Goal: Task Accomplishment & Management: Use online tool/utility

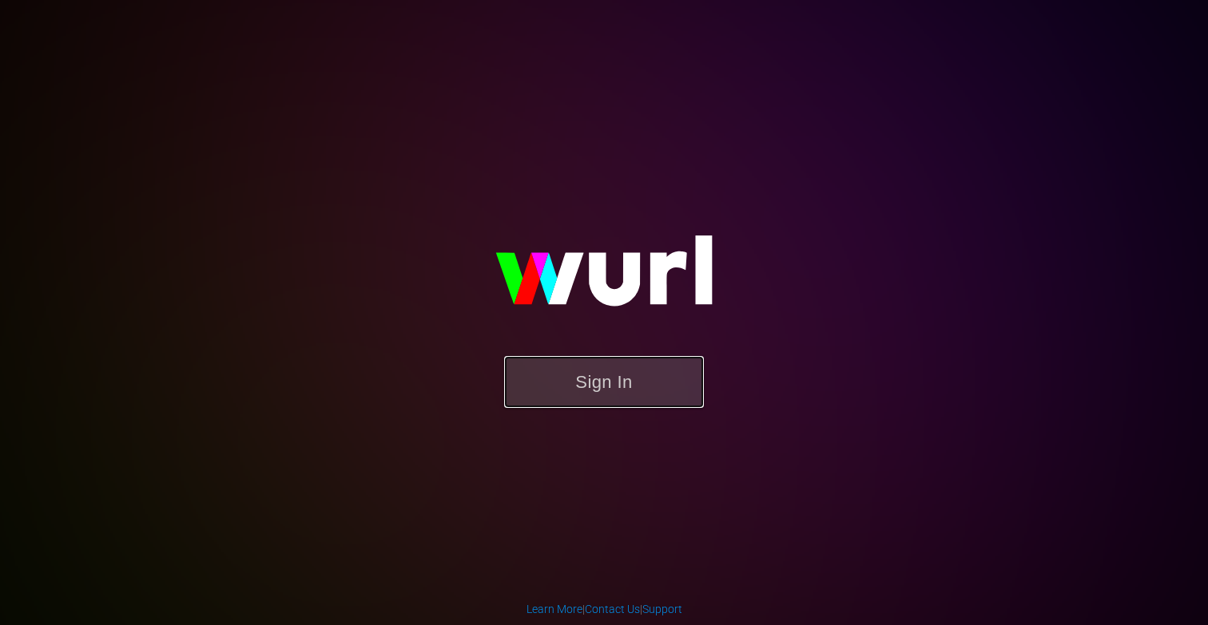
click at [576, 359] on button "Sign In" at bounding box center [604, 382] width 200 height 52
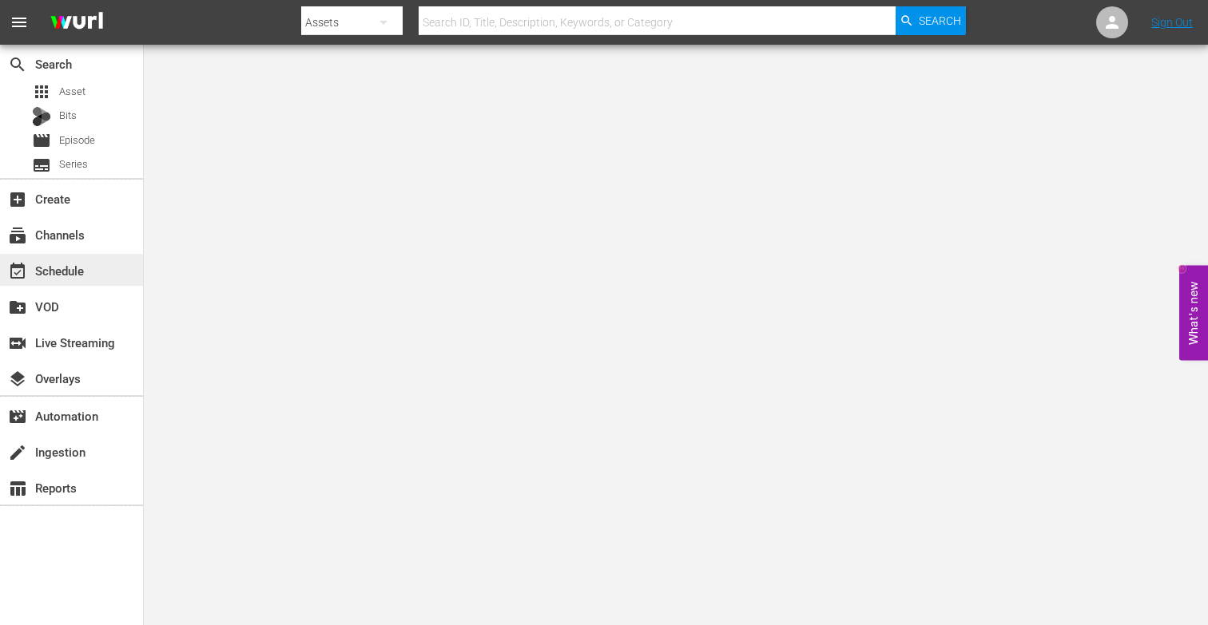
click at [53, 268] on div "event_available Schedule" at bounding box center [44, 268] width 89 height 14
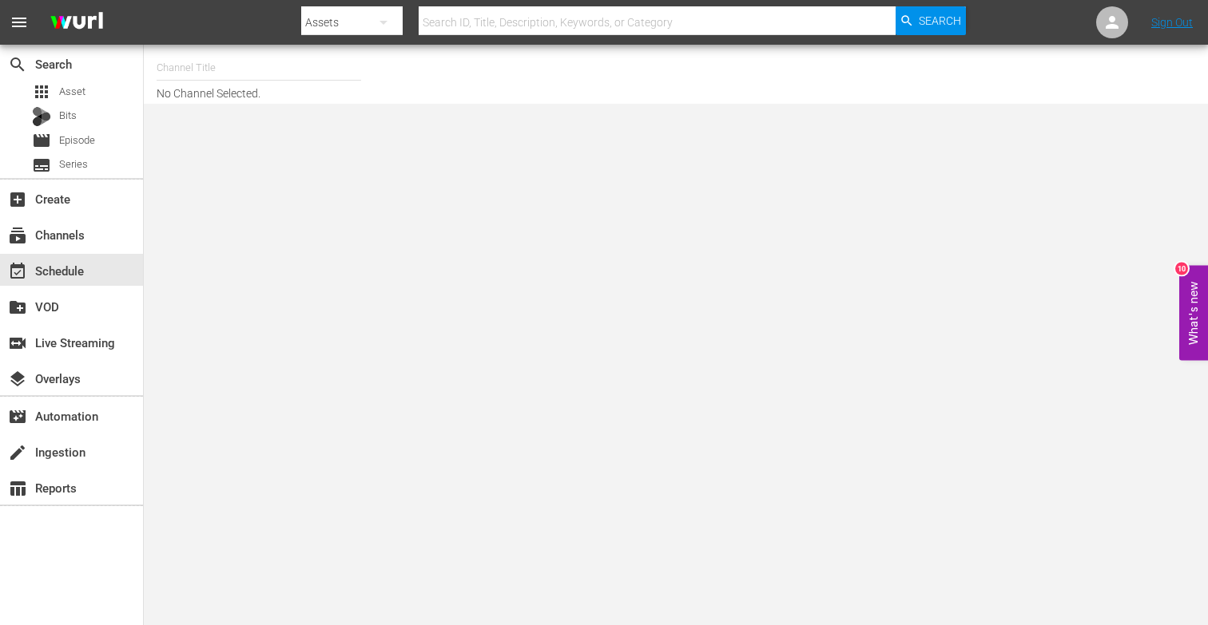
click at [216, 75] on input "text" at bounding box center [259, 68] width 204 height 38
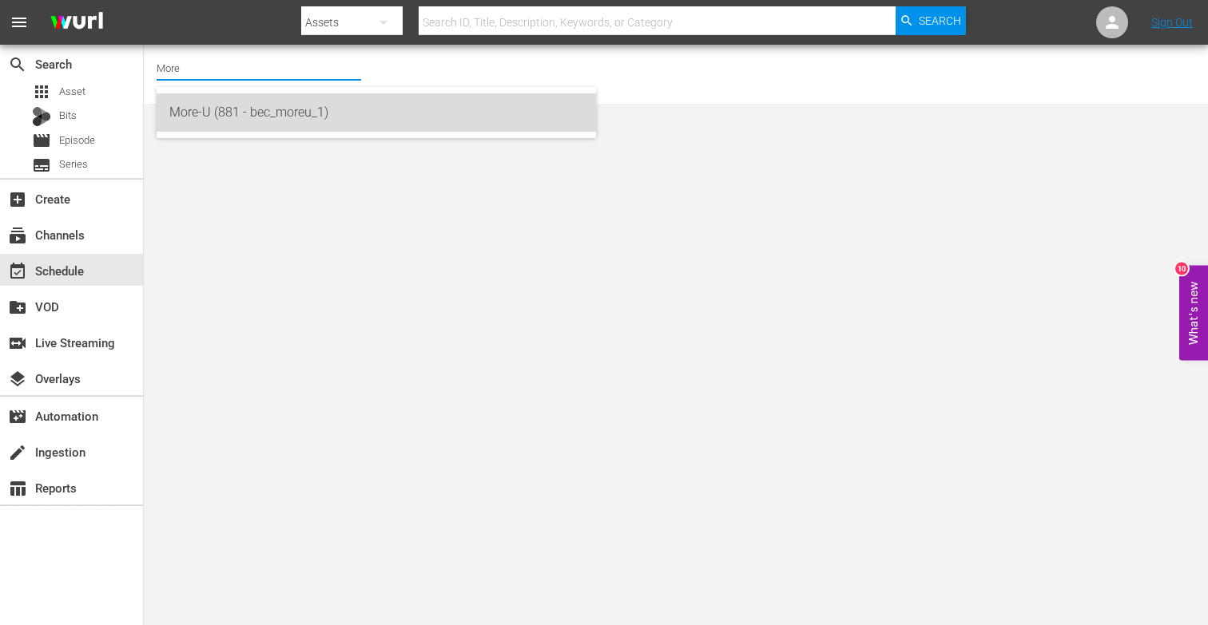
click at [166, 122] on div "More-U (881 - bec_moreu_1)" at bounding box center [376, 112] width 439 height 38
type input "More-U (881 - bec_moreu_1)"
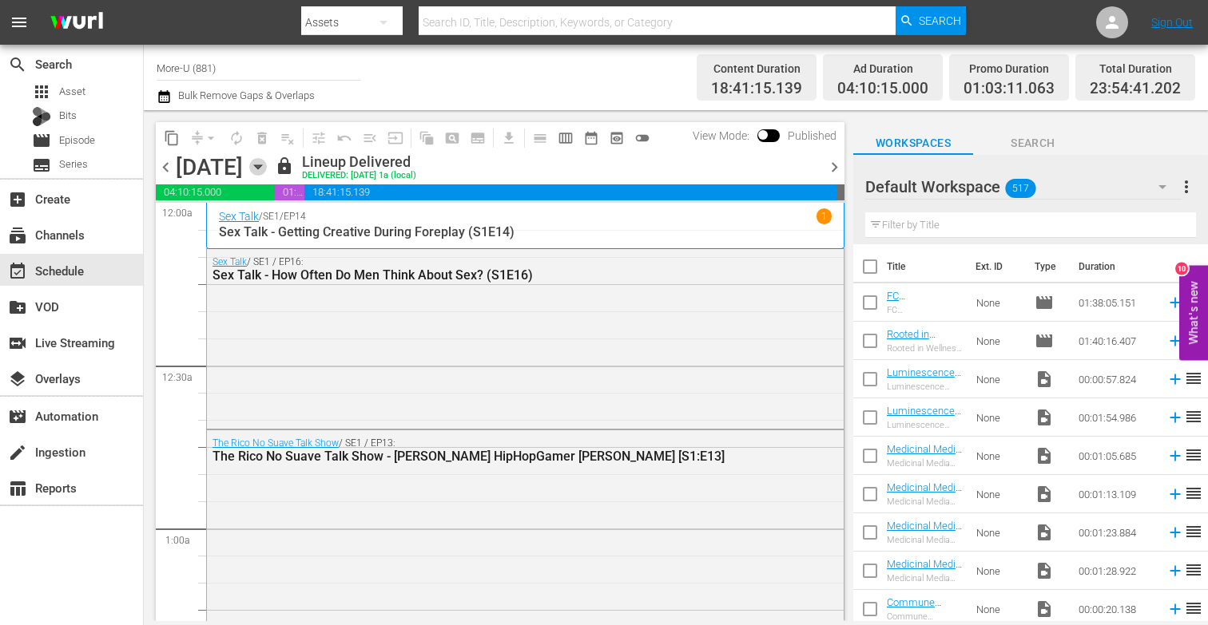
click at [267, 158] on icon "button" at bounding box center [258, 167] width 18 height 18
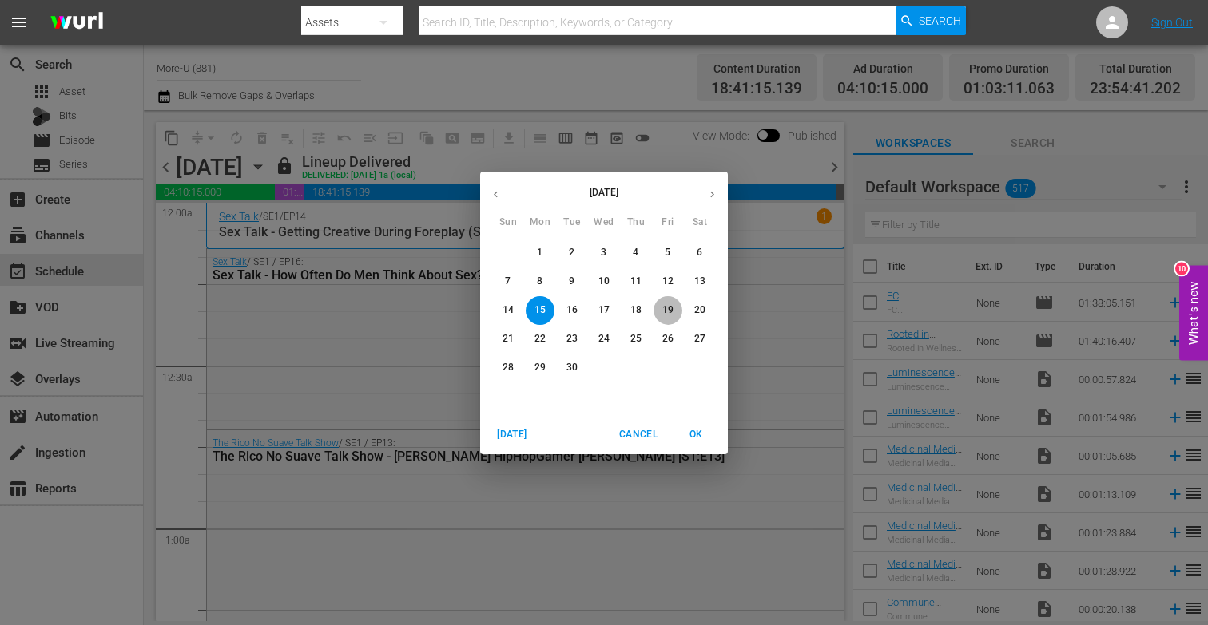
click at [661, 311] on span "19" at bounding box center [667, 311] width 29 height 14
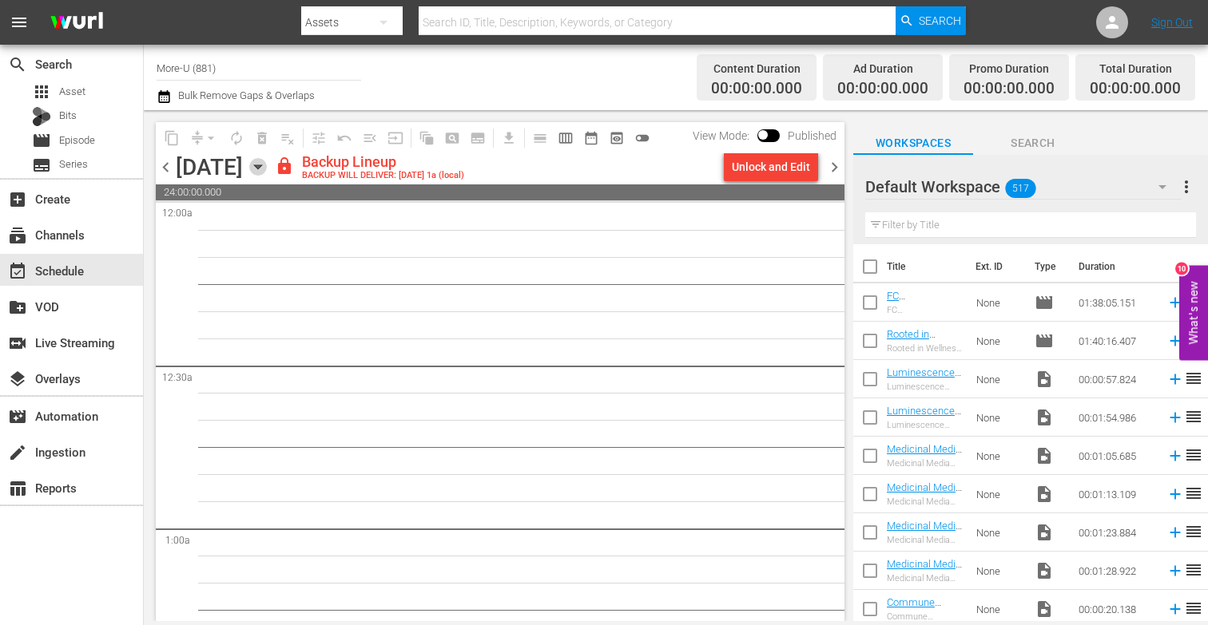
click at [267, 170] on icon "button" at bounding box center [258, 167] width 18 height 18
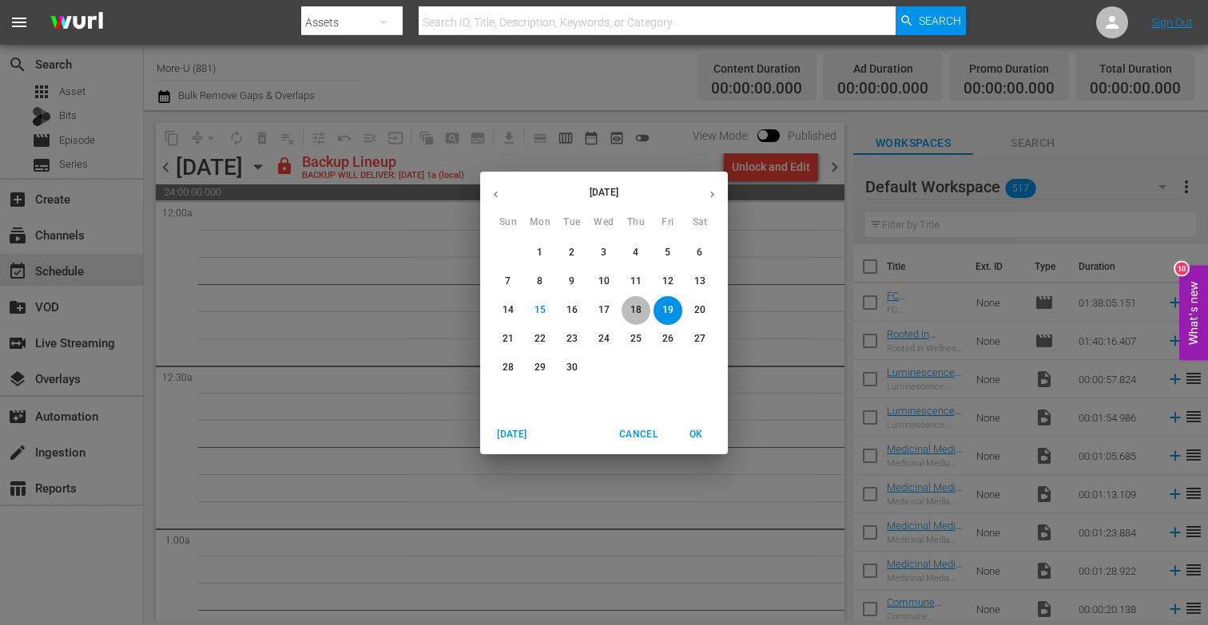
click at [630, 311] on p "18" at bounding box center [635, 311] width 11 height 14
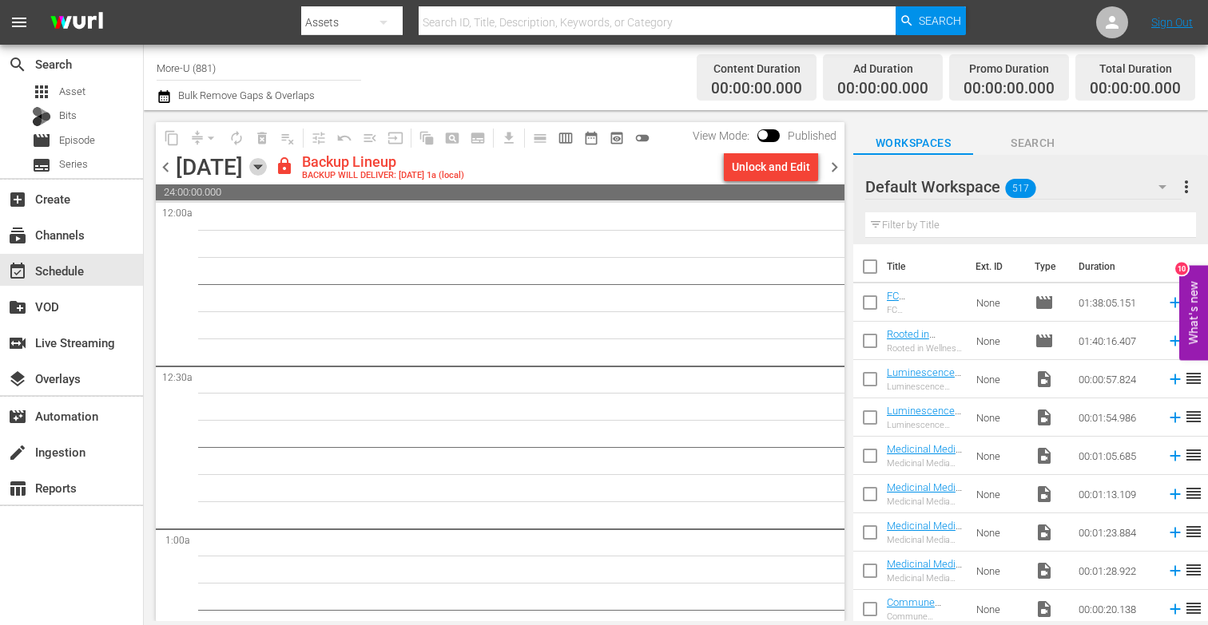
click at [267, 165] on icon "button" at bounding box center [258, 167] width 18 height 18
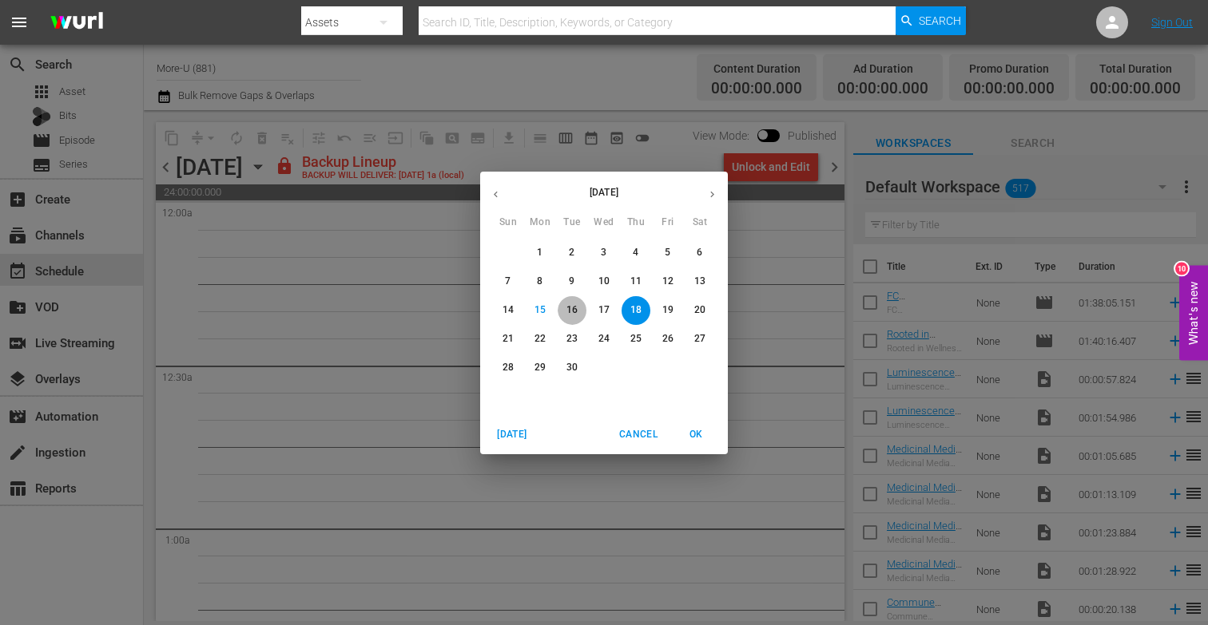
click at [575, 311] on p "16" at bounding box center [571, 311] width 11 height 14
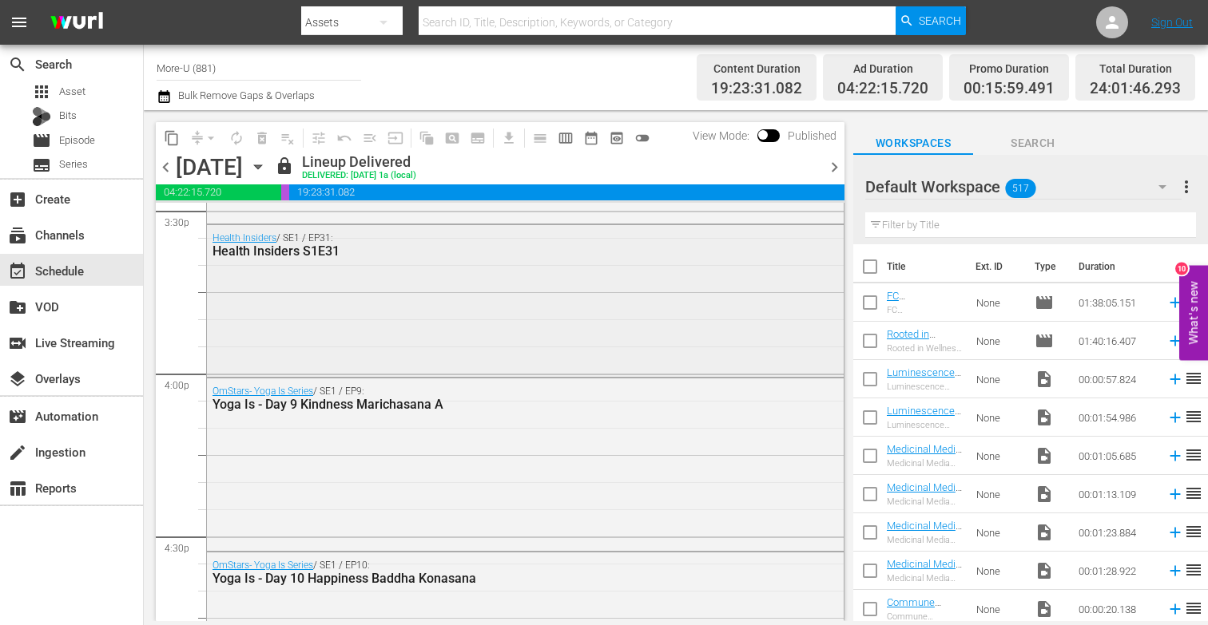
scroll to position [5055, 0]
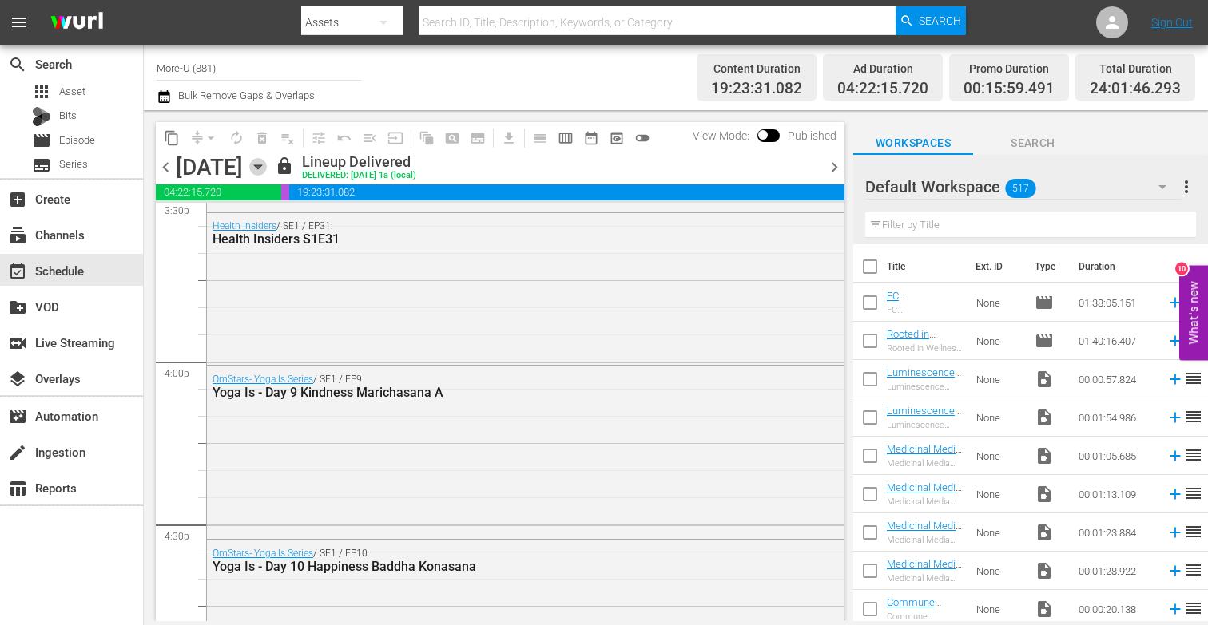
click at [267, 172] on icon "button" at bounding box center [258, 167] width 18 height 18
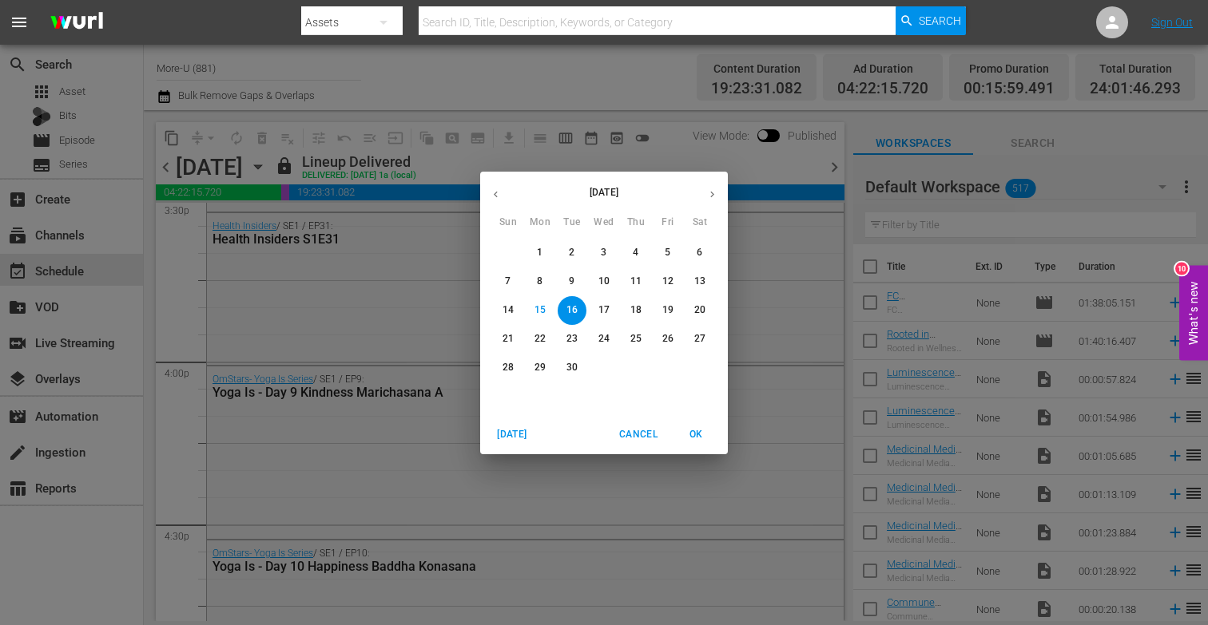
click at [603, 317] on button "17" at bounding box center [603, 310] width 29 height 29
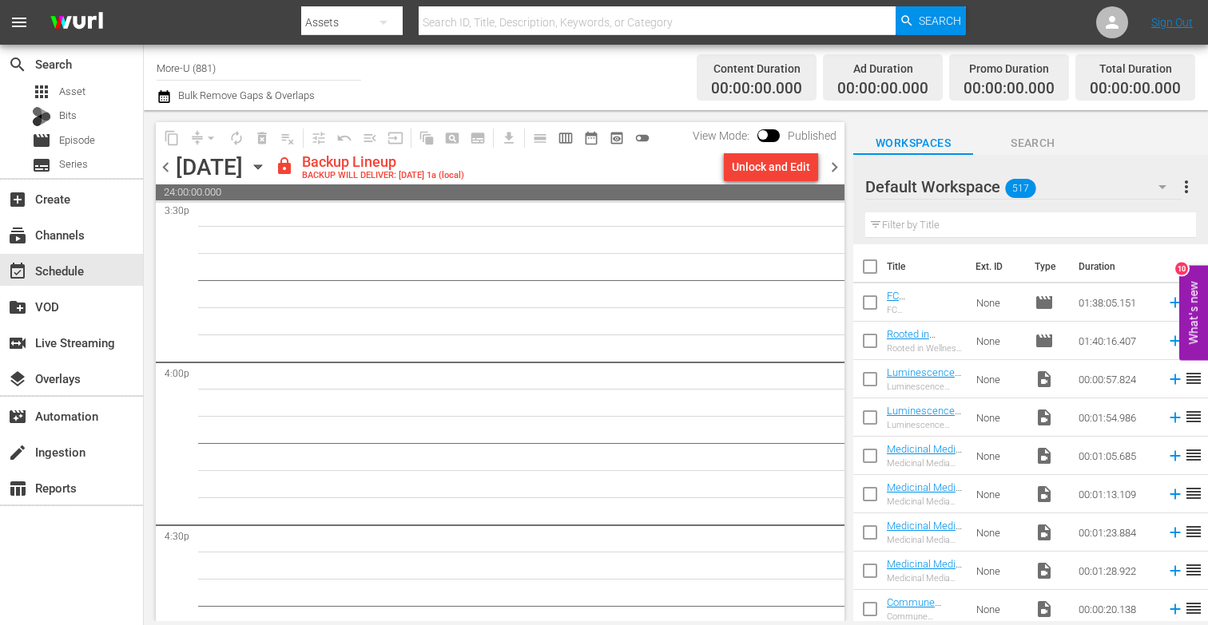
click at [788, 179] on div "Unlock and Edit" at bounding box center [771, 167] width 78 height 29
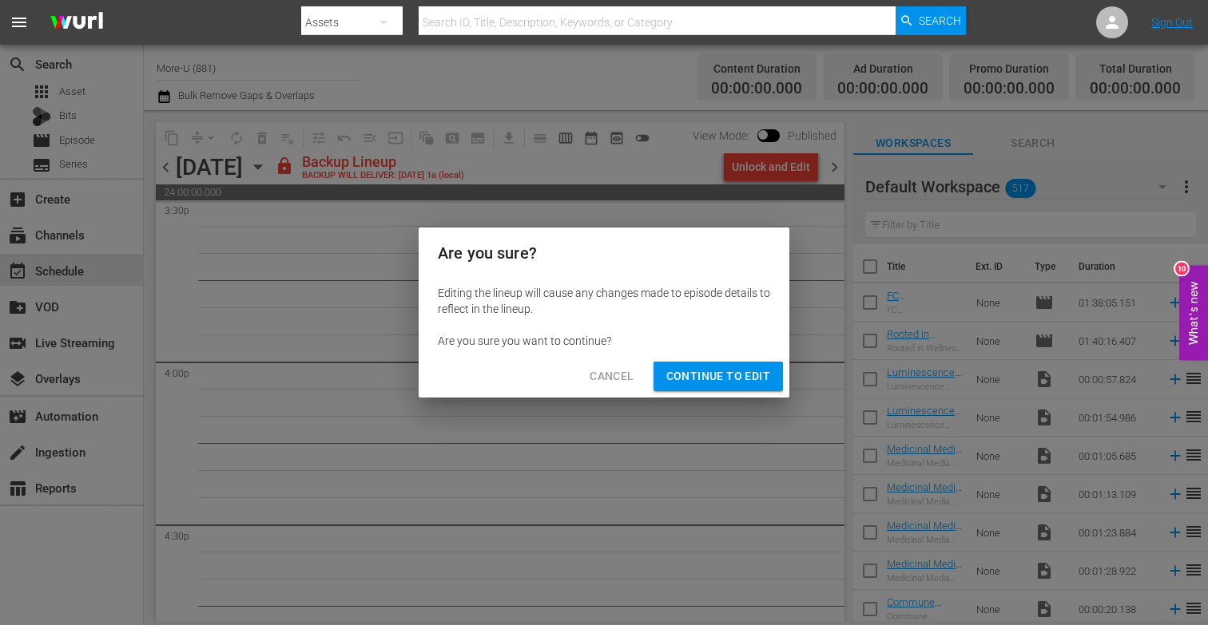
click at [691, 381] on span "Continue to Edit" at bounding box center [718, 377] width 104 height 20
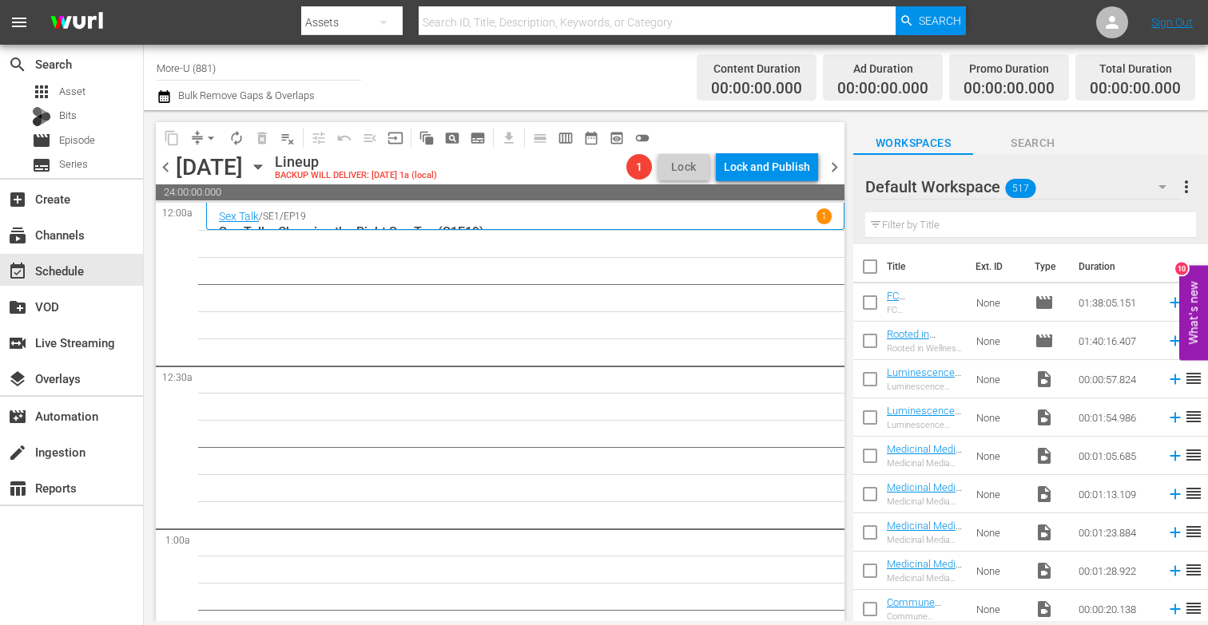
click at [918, 222] on input "text" at bounding box center [1030, 225] width 331 height 26
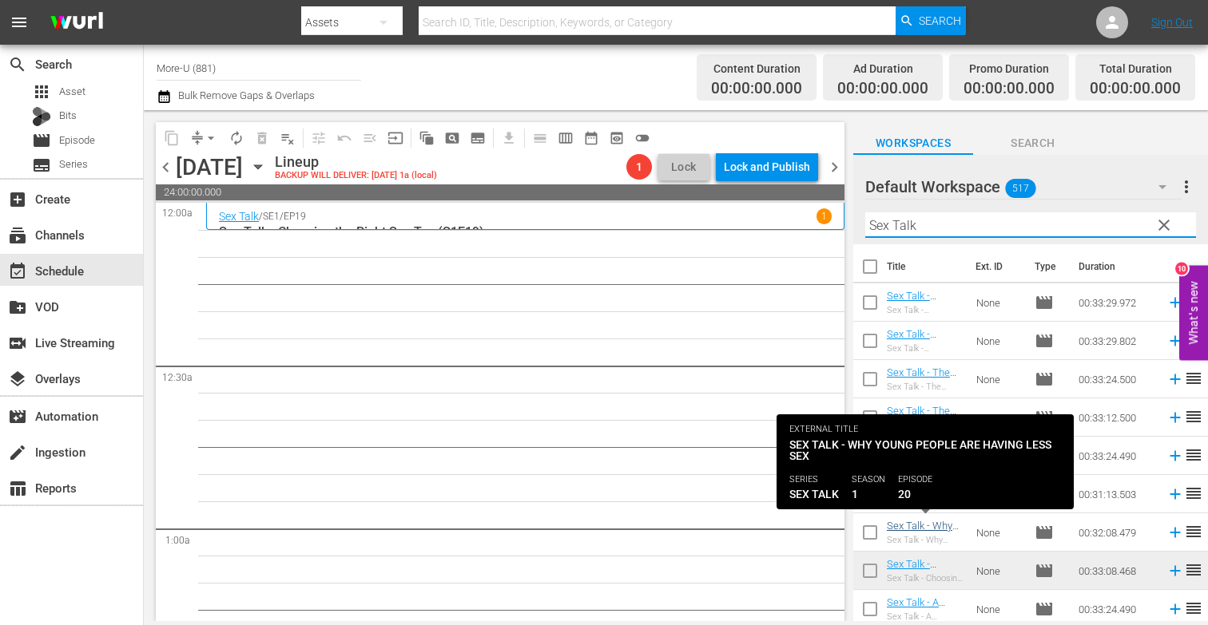
type input "Sex Talk"
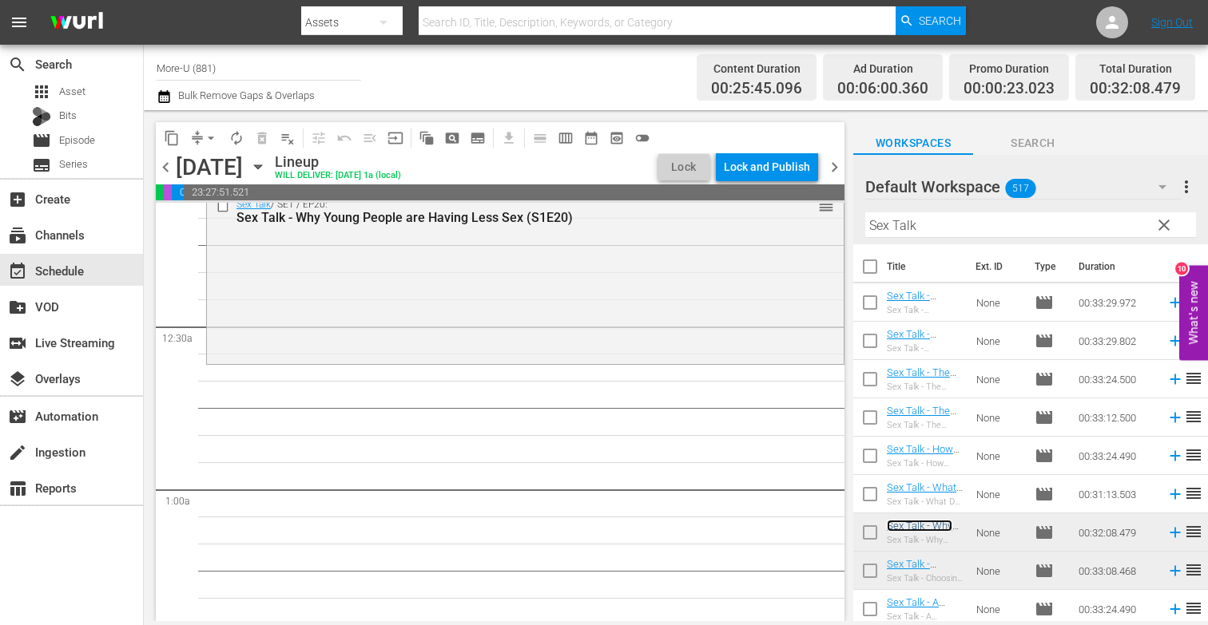
scroll to position [53, 0]
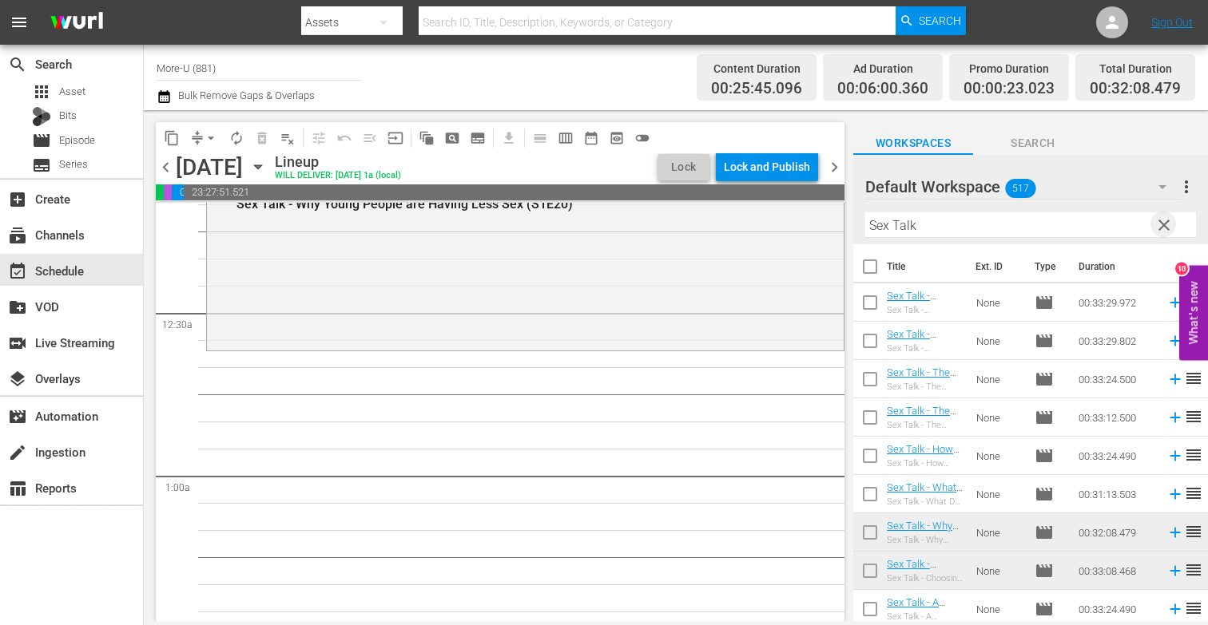
click at [1161, 227] on span "clear" at bounding box center [1163, 225] width 19 height 19
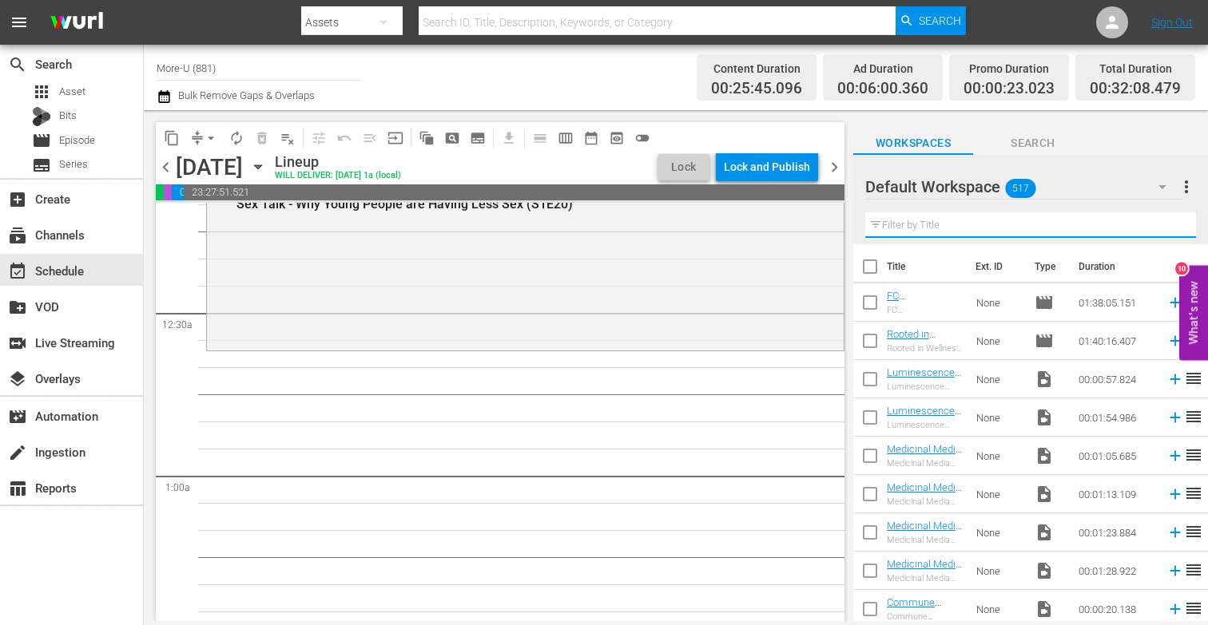
click at [922, 233] on input "text" at bounding box center [1030, 225] width 331 height 26
type input "Rico no Suave"
click at [175, 173] on span "chevron_left" at bounding box center [166, 167] width 20 height 20
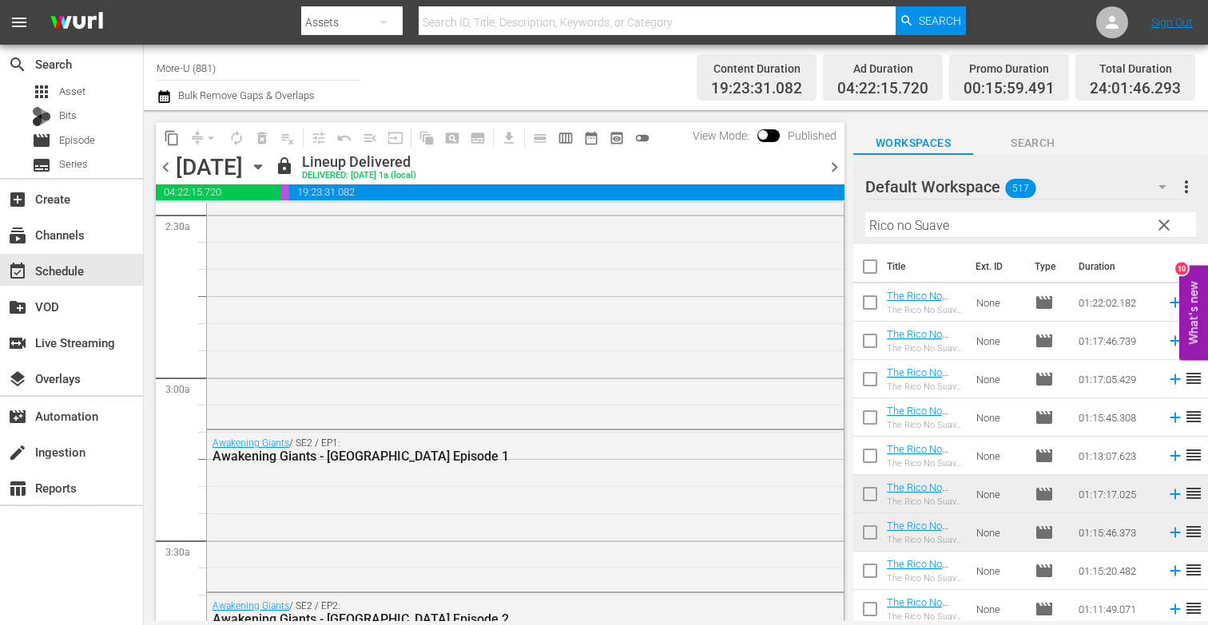
scroll to position [821, 0]
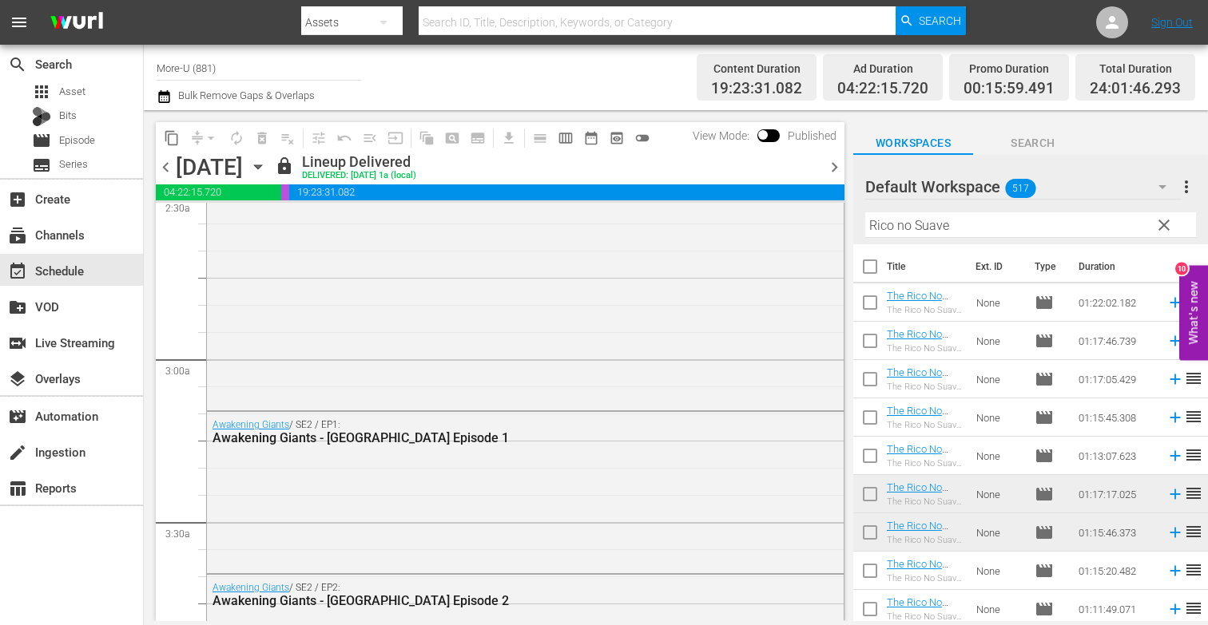
click at [847, 162] on div "content_copy compress arrow_drop_down autorenew_outlined delete_forever_outline…" at bounding box center [496, 365] width 704 height 511
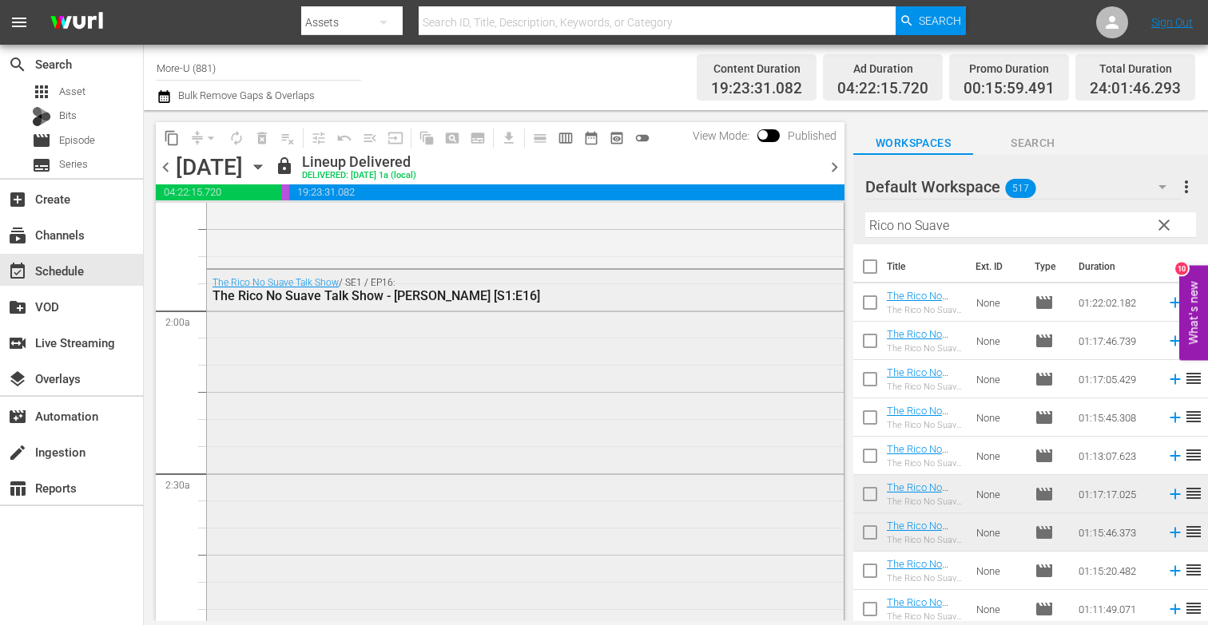
scroll to position [548, 0]
click at [831, 161] on span "chevron_right" at bounding box center [834, 167] width 20 height 20
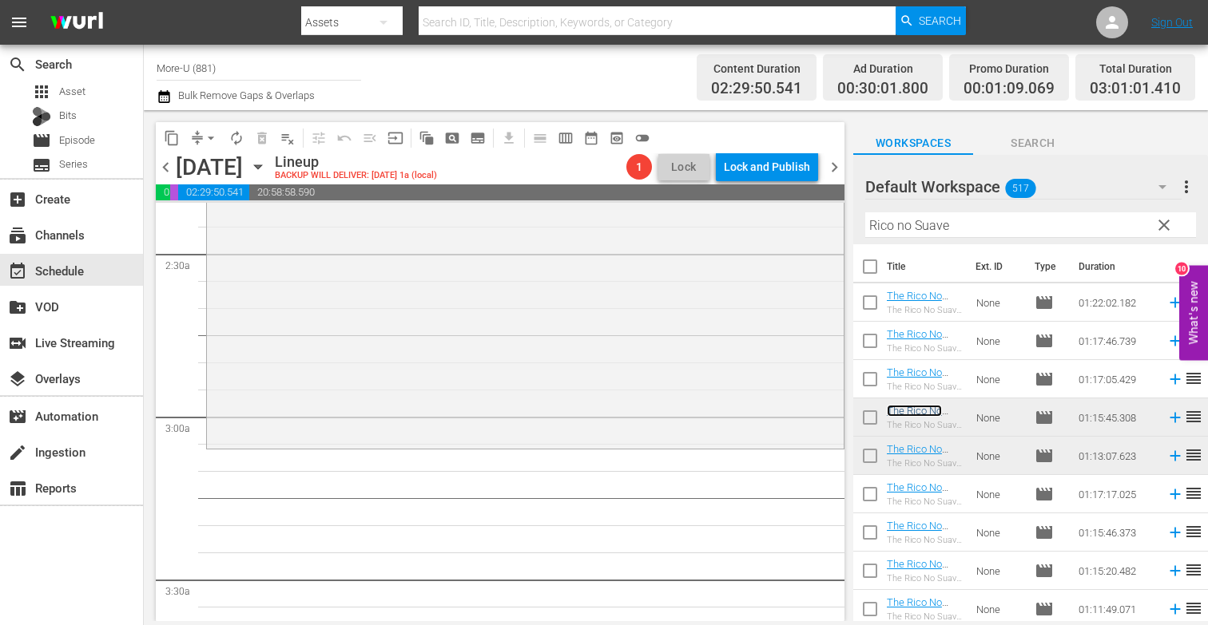
scroll to position [767, 0]
click at [1158, 220] on span "clear" at bounding box center [1163, 225] width 19 height 19
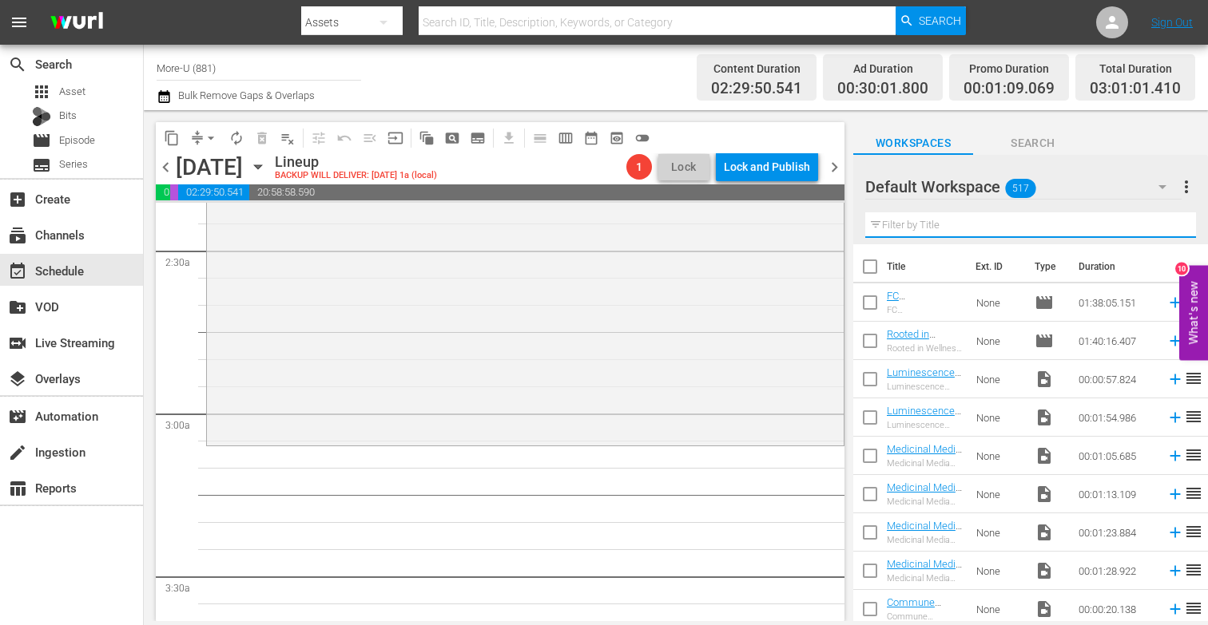
click at [959, 214] on input "text" at bounding box center [1030, 225] width 331 height 26
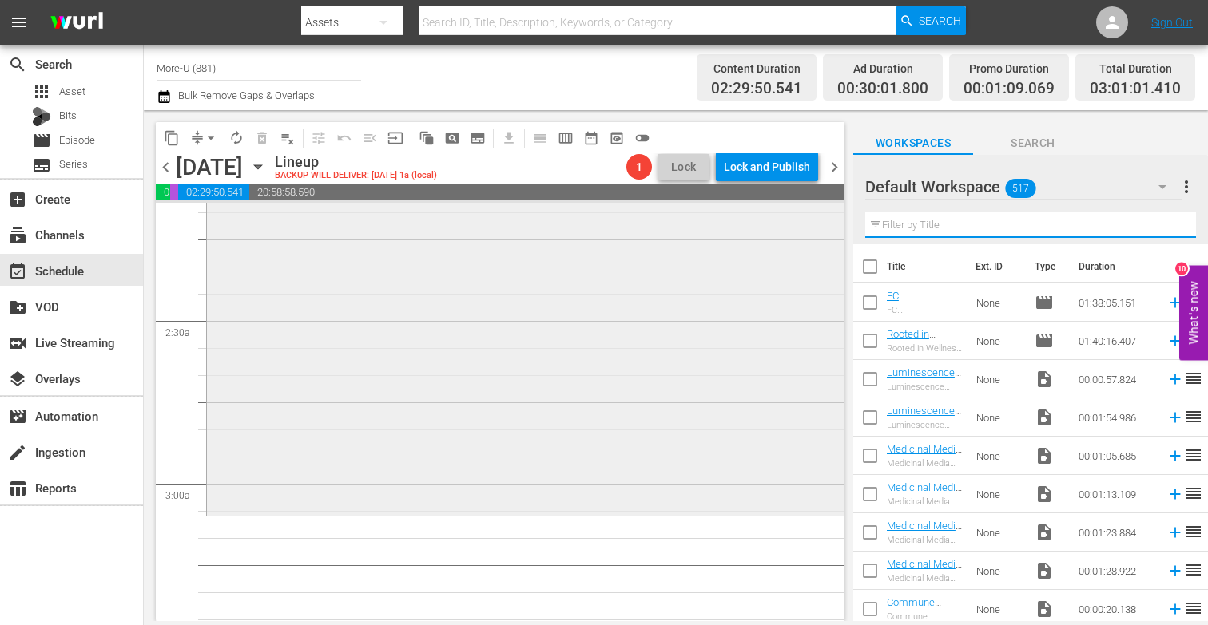
scroll to position [652, 0]
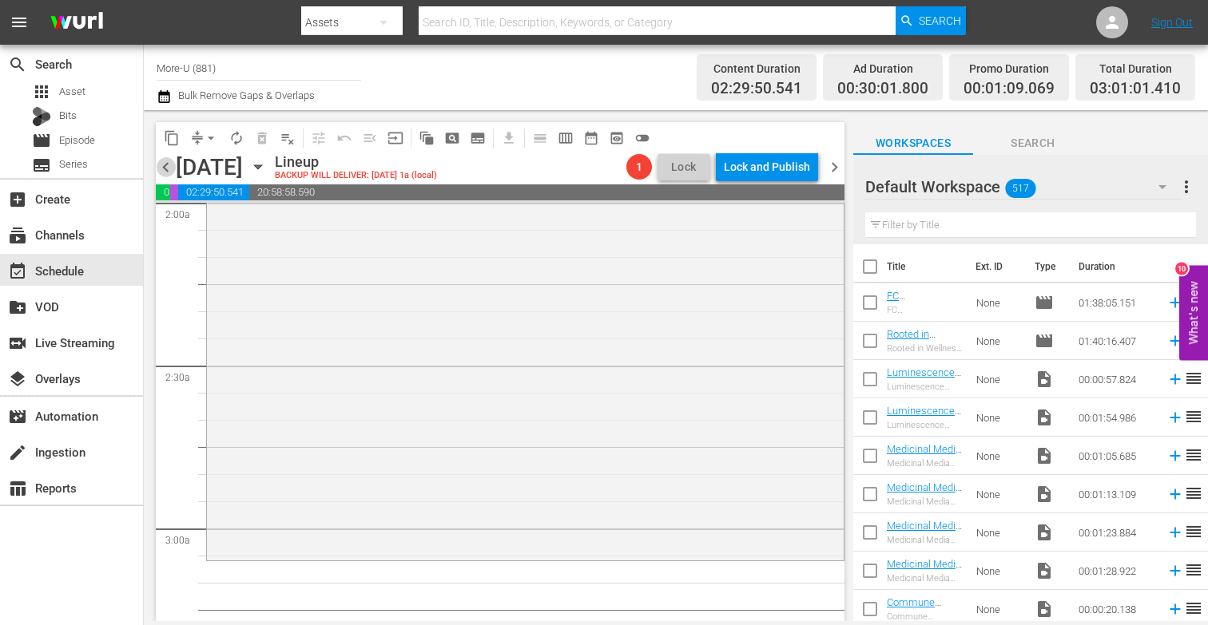
click at [167, 160] on span "chevron_left" at bounding box center [166, 167] width 20 height 20
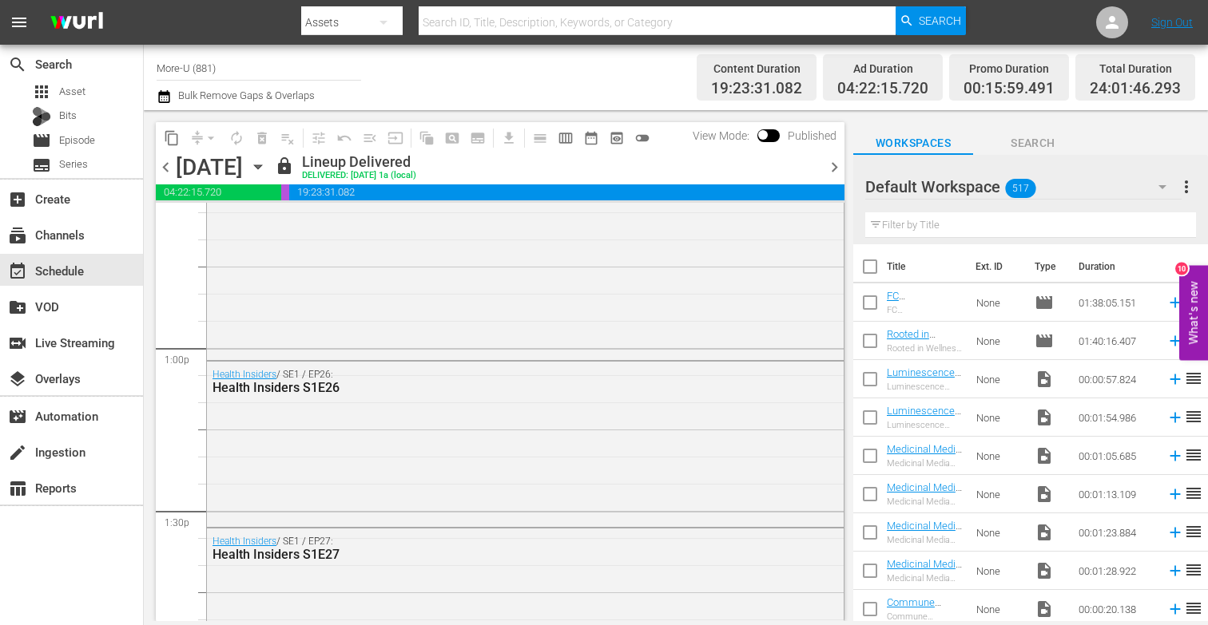
scroll to position [4141, 0]
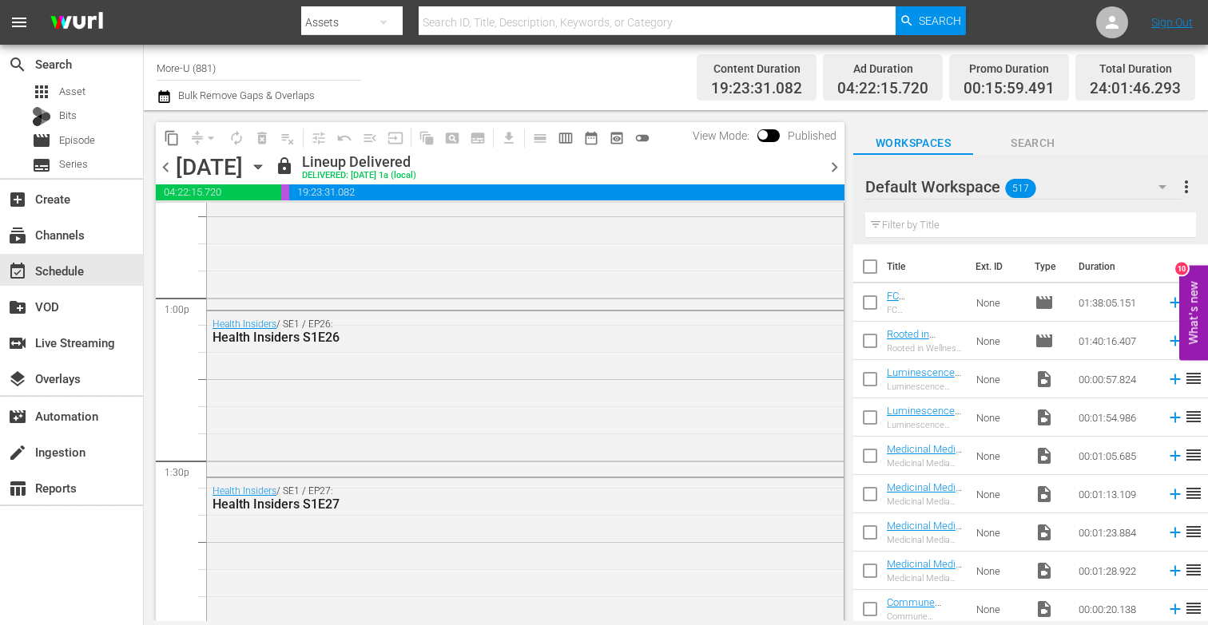
click at [839, 171] on span "chevron_right" at bounding box center [834, 167] width 20 height 20
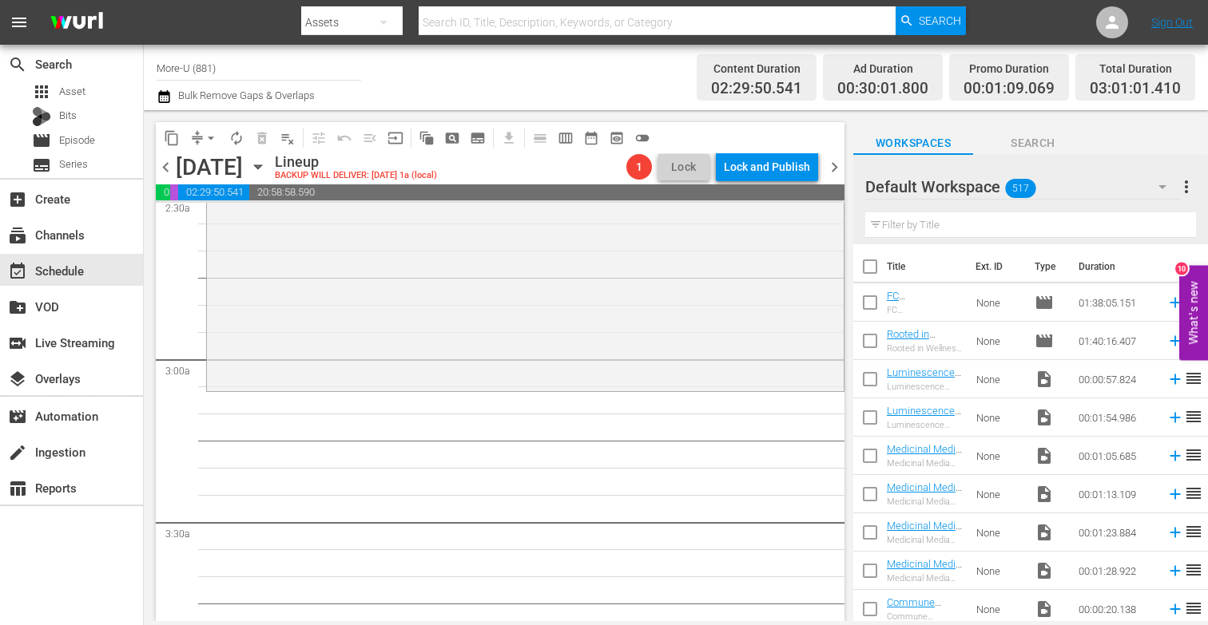
scroll to position [760, 0]
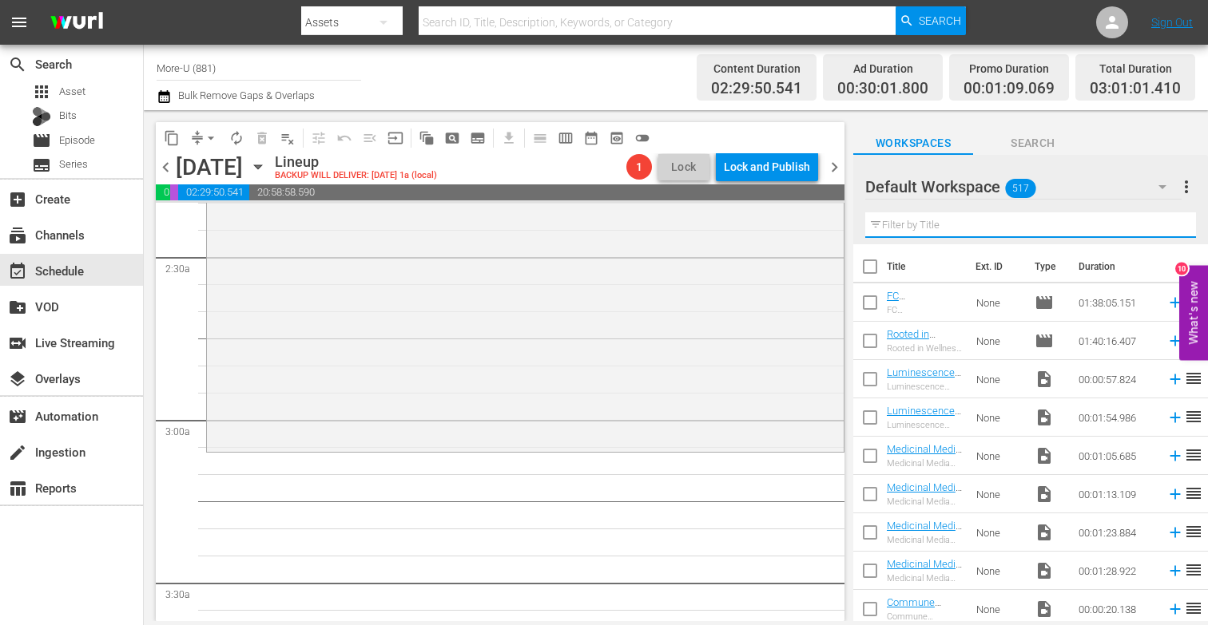
click at [1002, 232] on input "text" at bounding box center [1030, 225] width 331 height 26
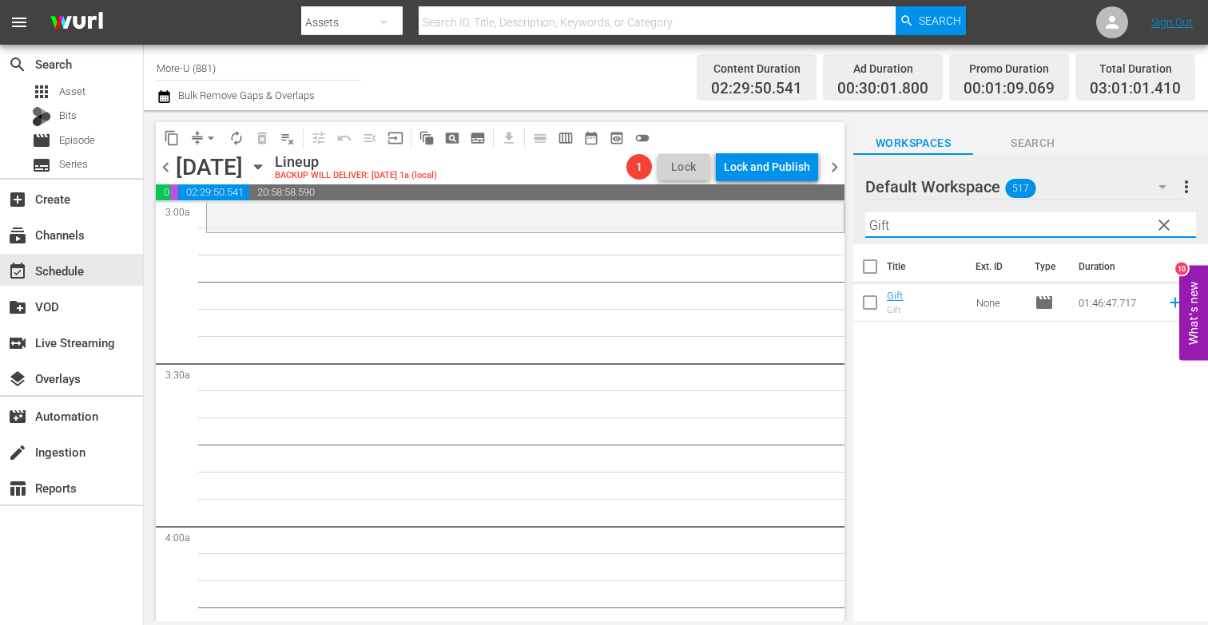
scroll to position [960, 0]
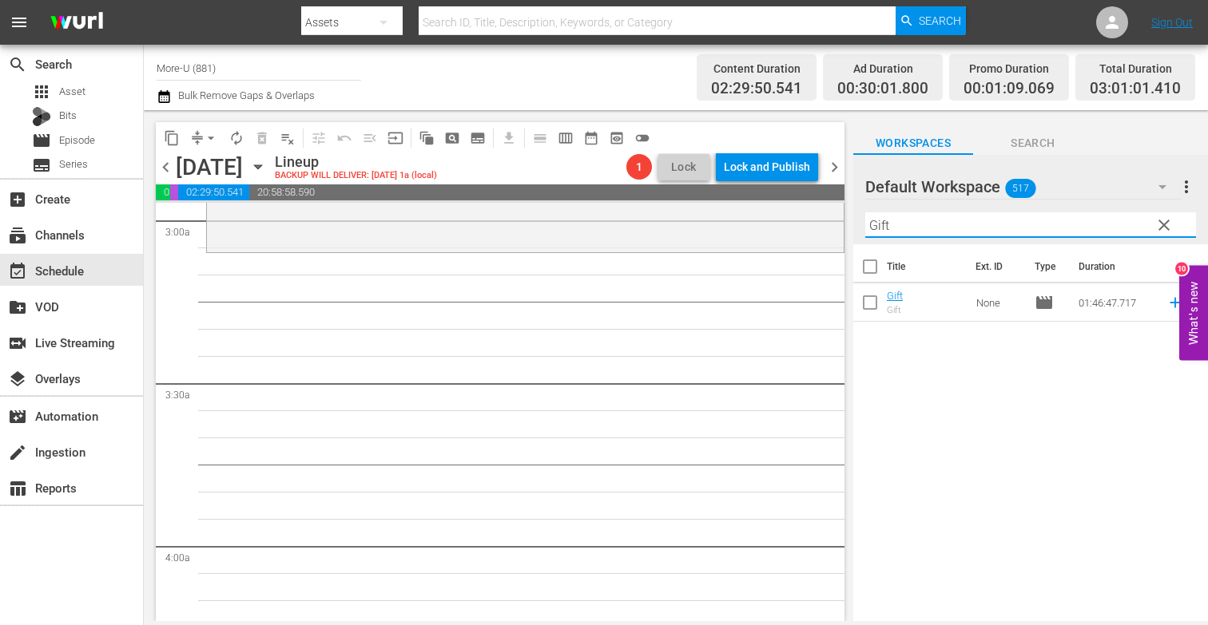
type input "Gift"
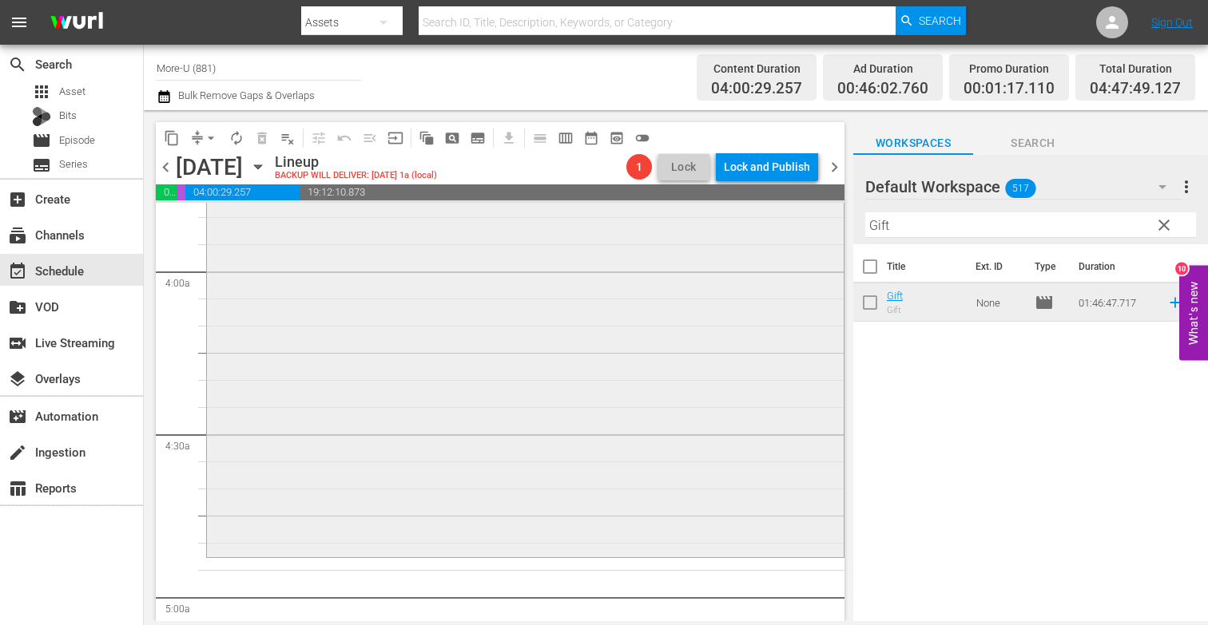
scroll to position [1212, 0]
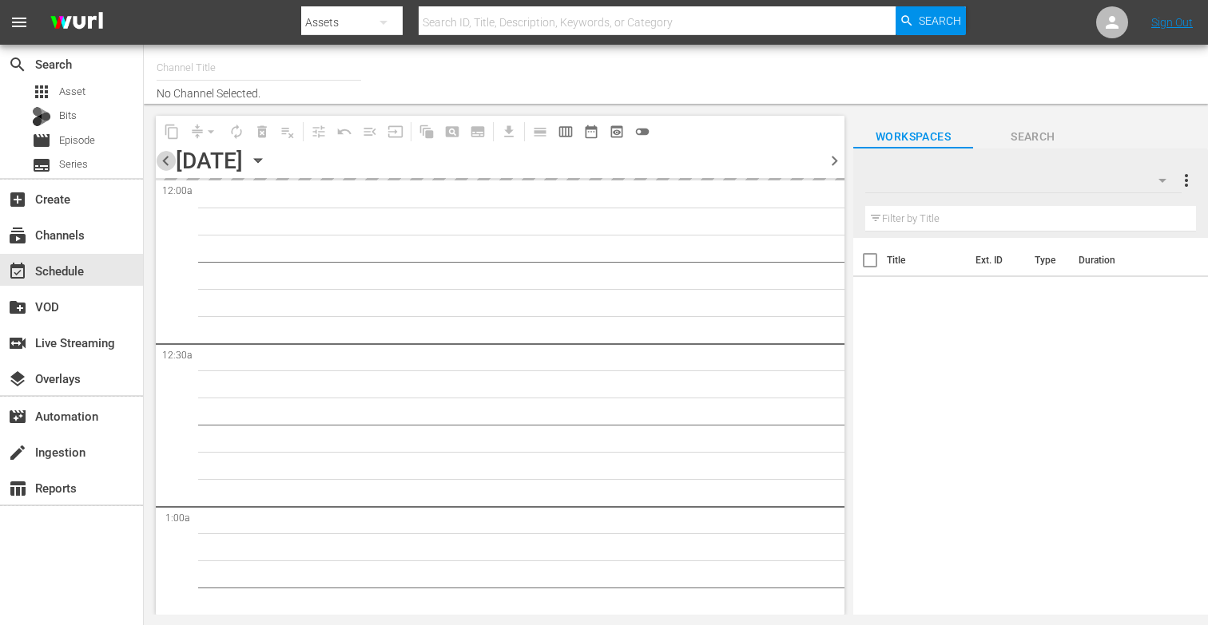
click at [167, 161] on span "chevron_left" at bounding box center [166, 161] width 20 height 20
type input "More-U (881)"
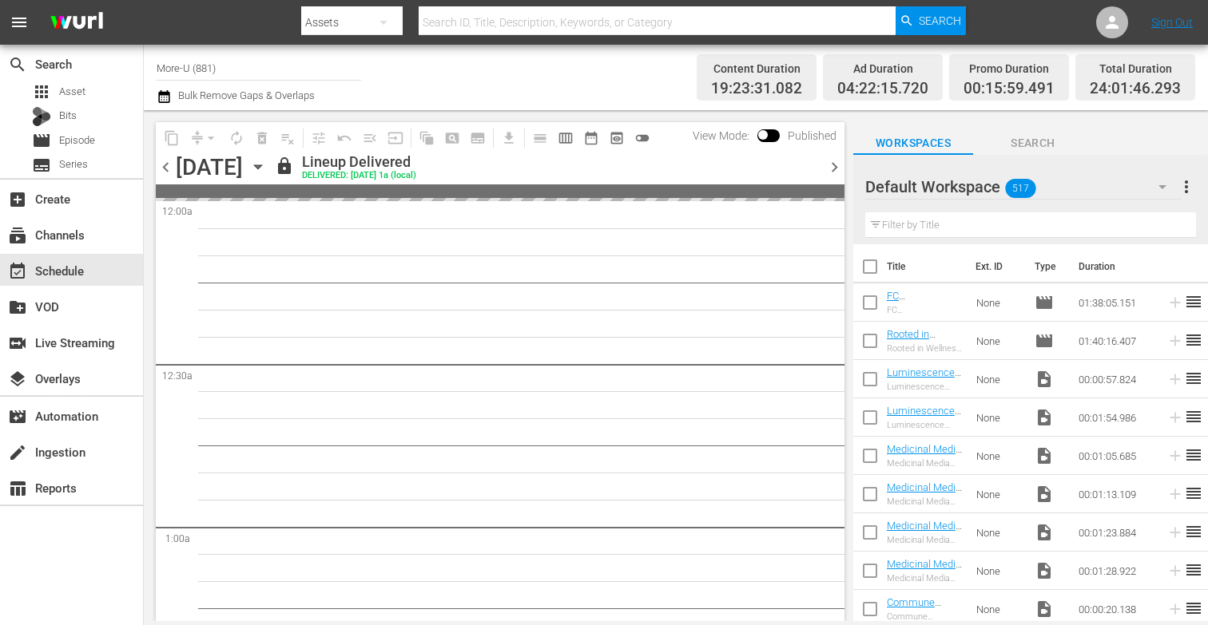
click at [831, 166] on span "chevron_right" at bounding box center [834, 167] width 20 height 20
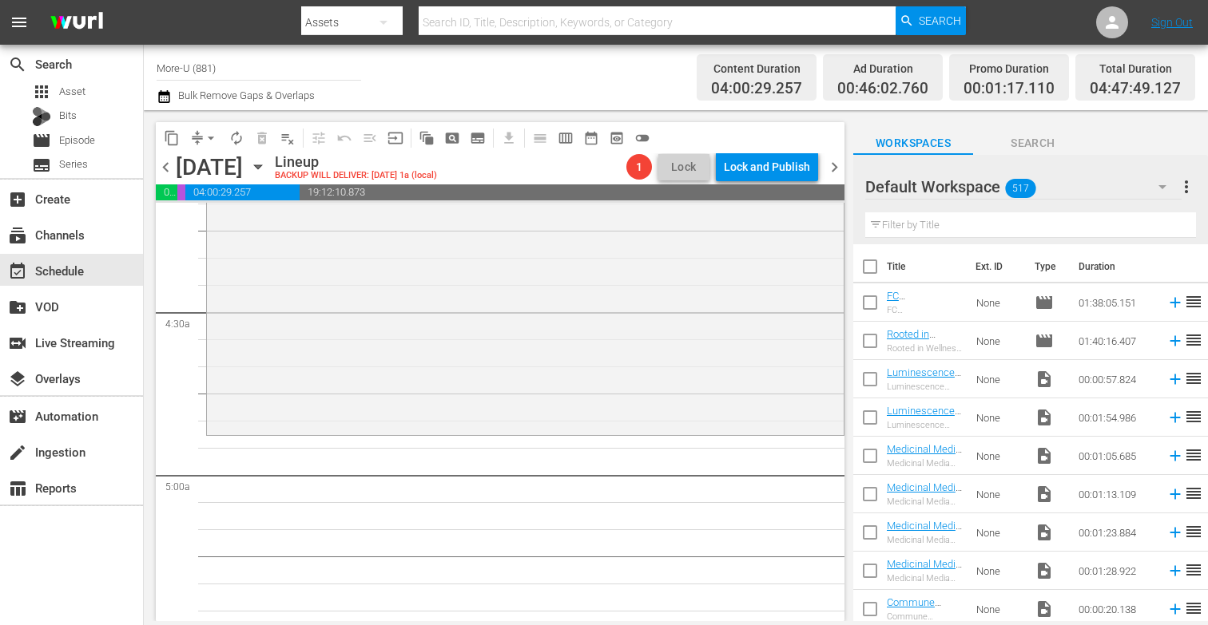
scroll to position [1377, 0]
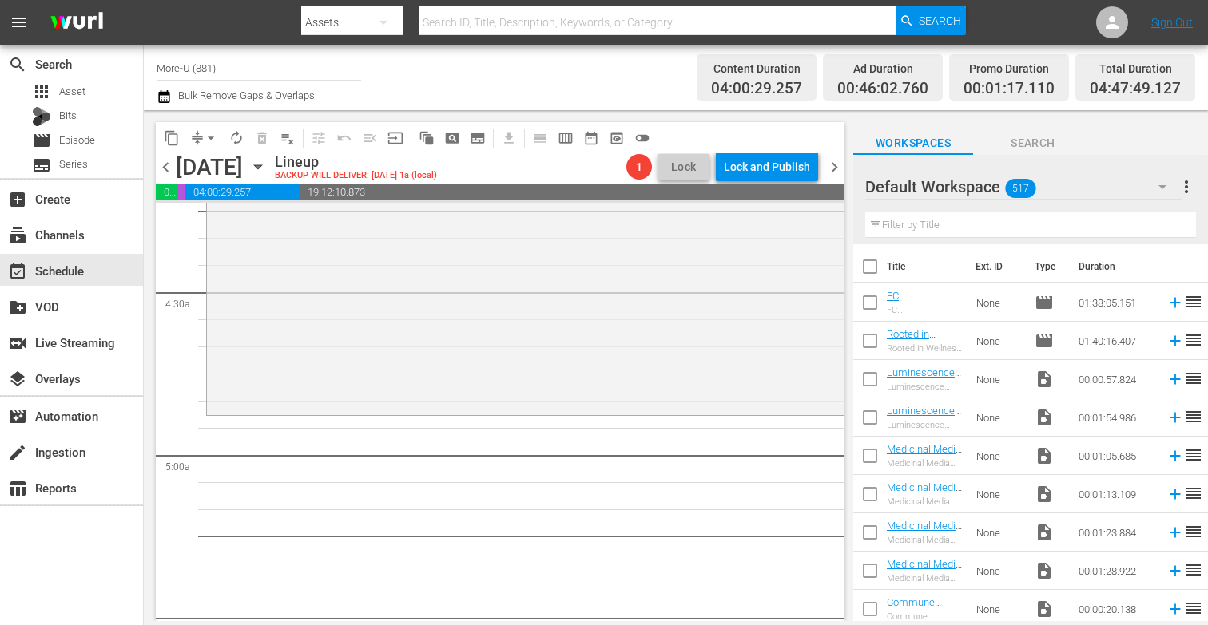
click at [962, 227] on input "text" at bounding box center [1030, 225] width 331 height 26
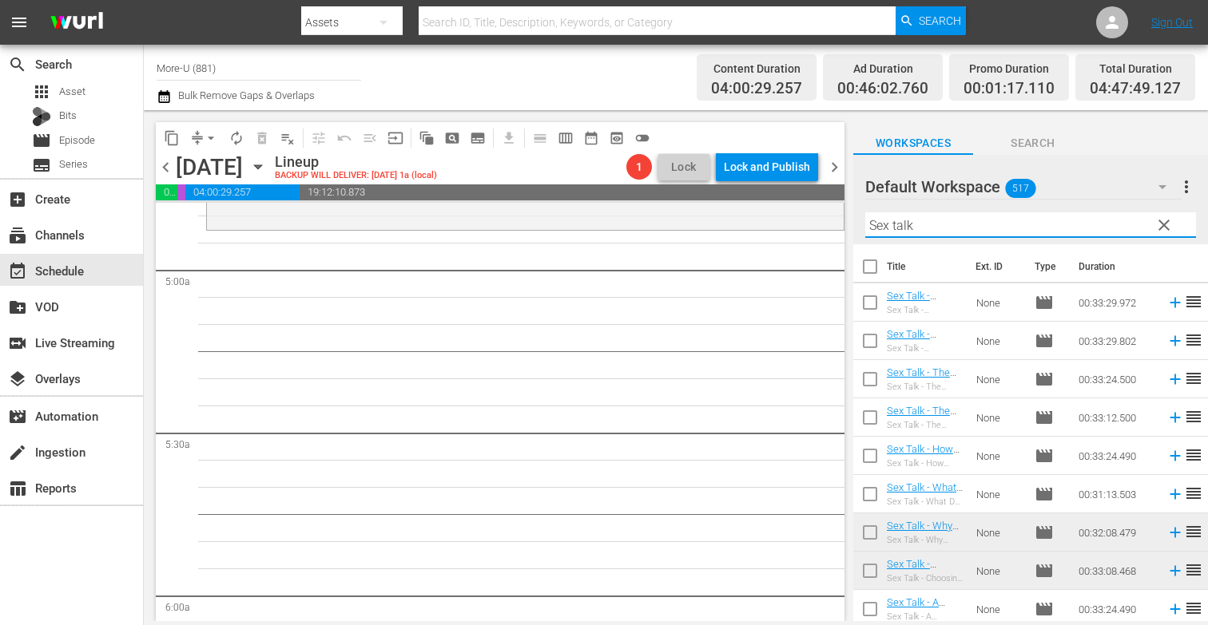
scroll to position [1548, 0]
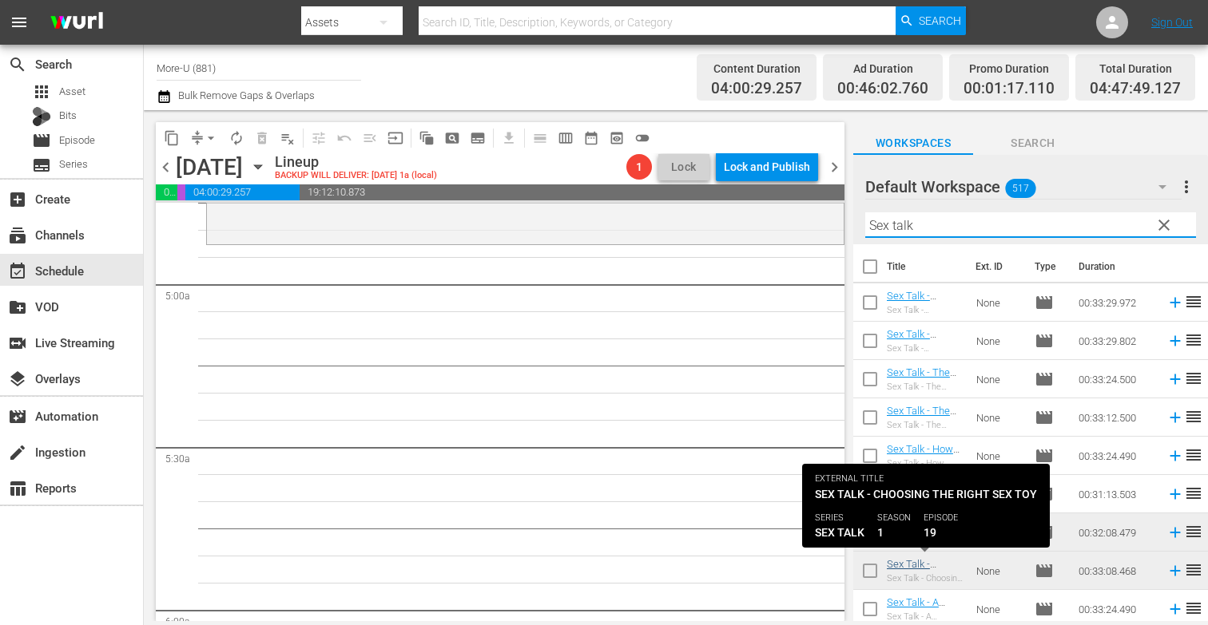
type input "Sex talk"
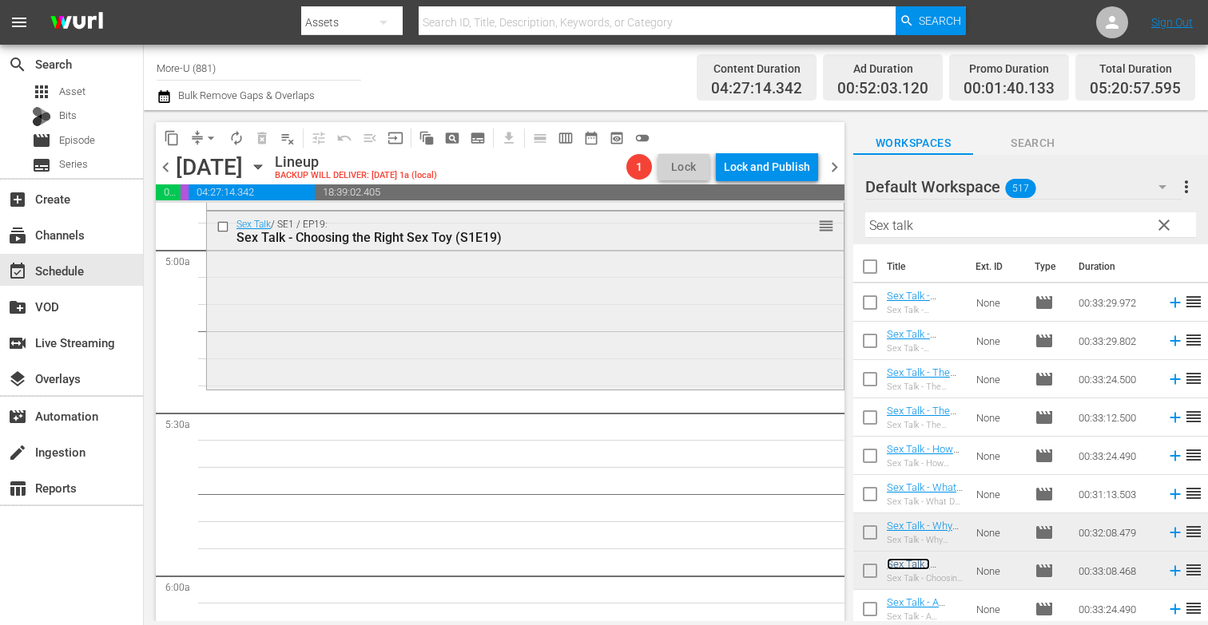
scroll to position [1595, 0]
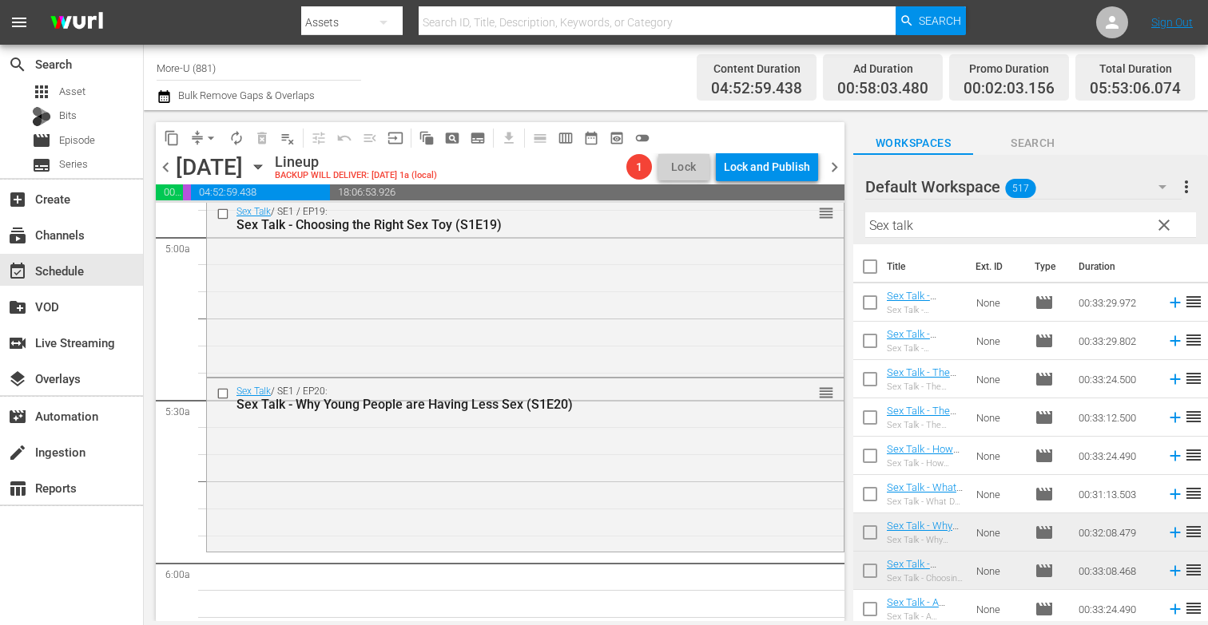
drag, startPoint x: 859, startPoint y: 528, endPoint x: 222, endPoint y: 15, distance: 818.0
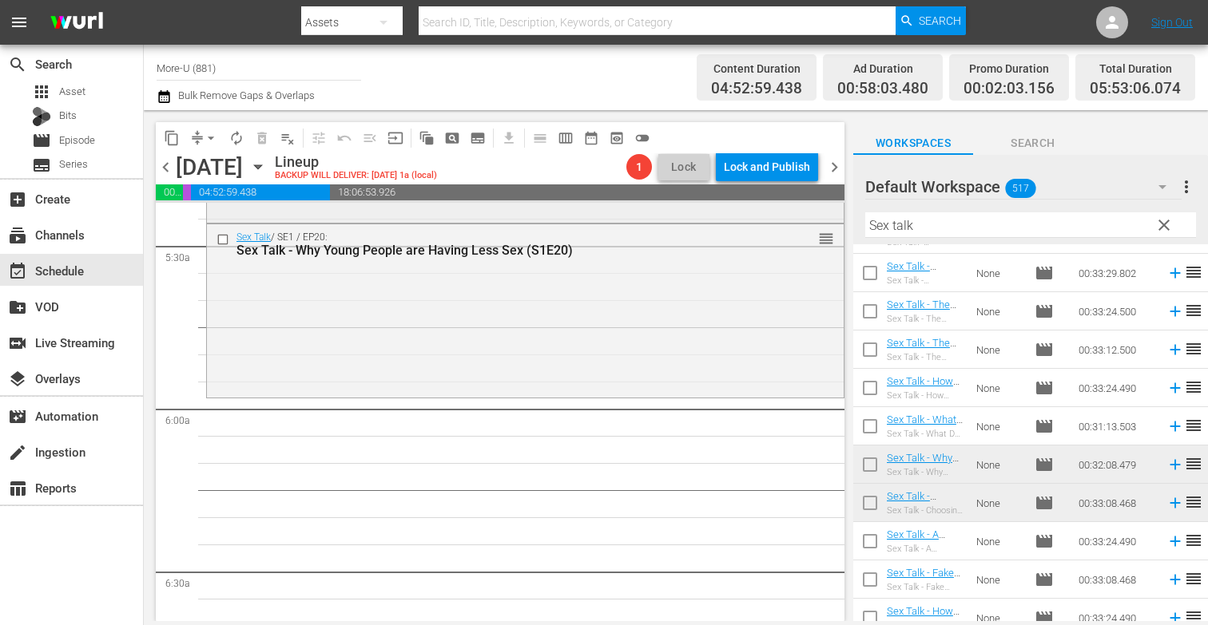
scroll to position [1742, 0]
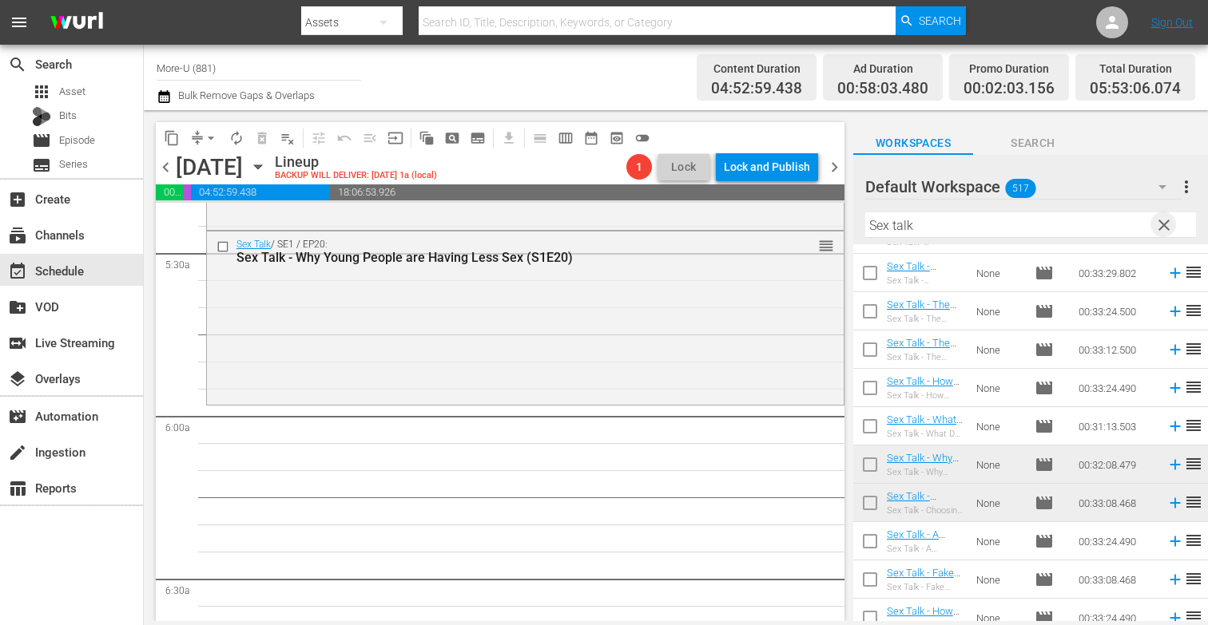
click at [1154, 226] on span "clear" at bounding box center [1163, 225] width 19 height 19
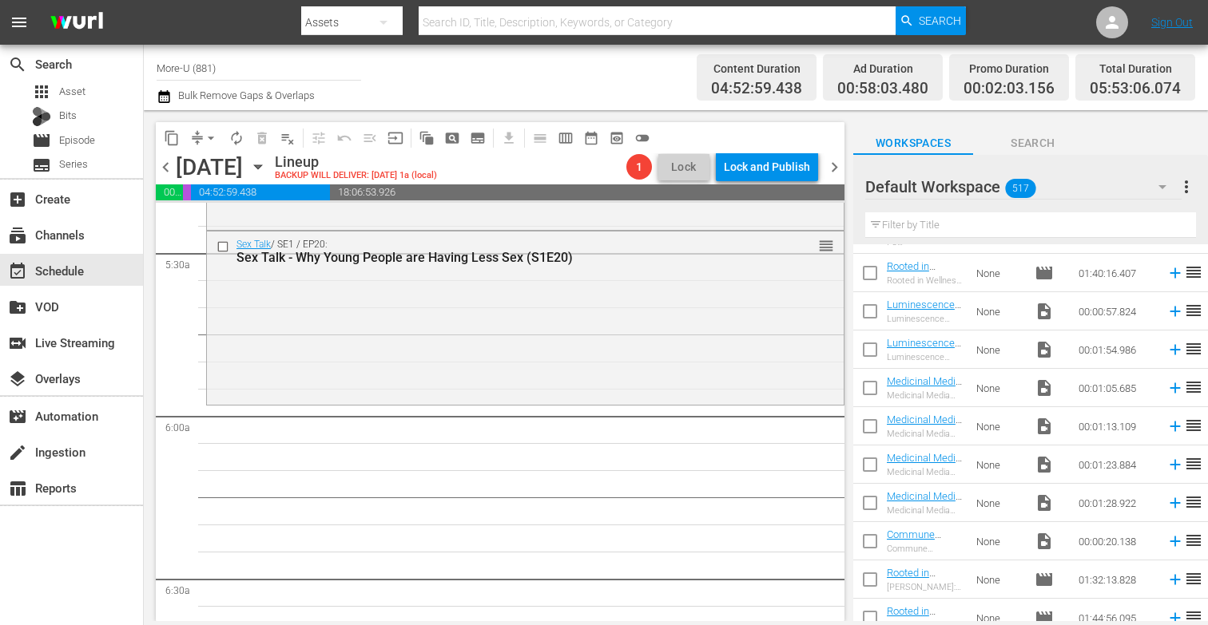
click at [991, 221] on input "text" at bounding box center [1030, 225] width 331 height 26
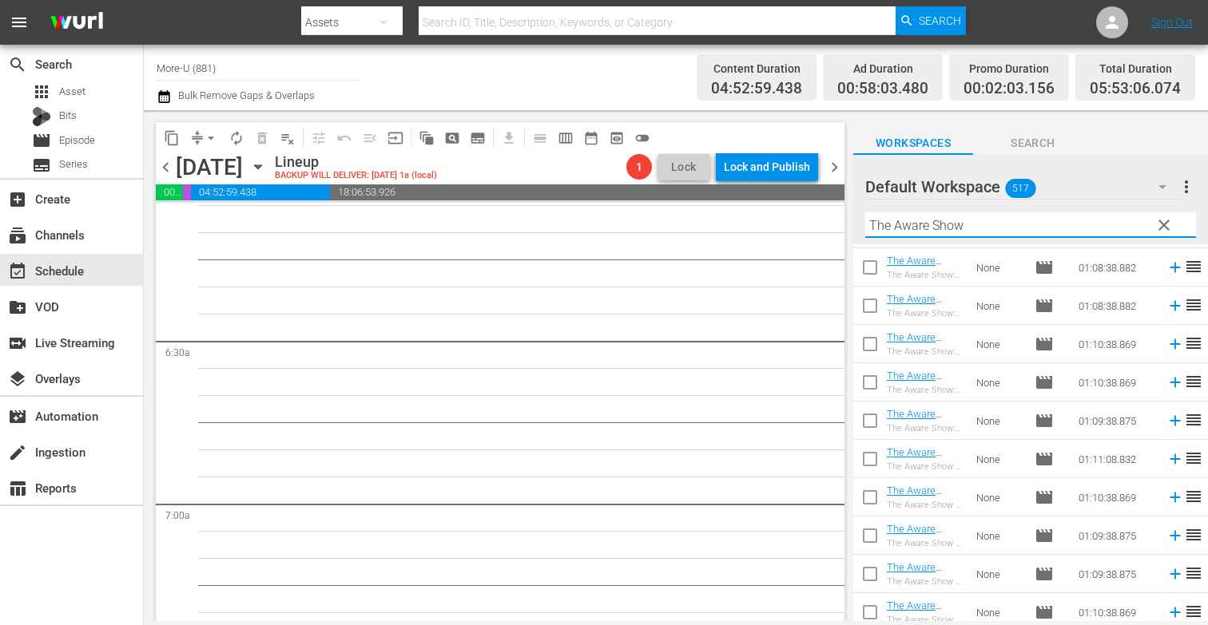
scroll to position [2535, 0]
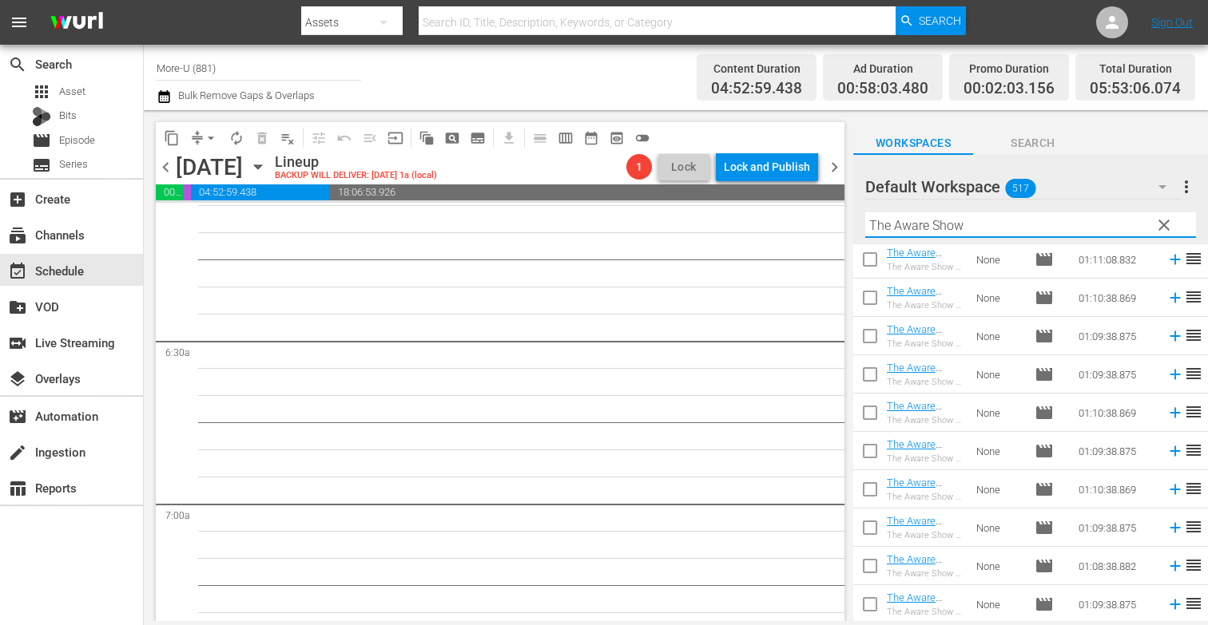
type input "The Aware Show"
click at [164, 168] on span "chevron_left" at bounding box center [166, 167] width 20 height 20
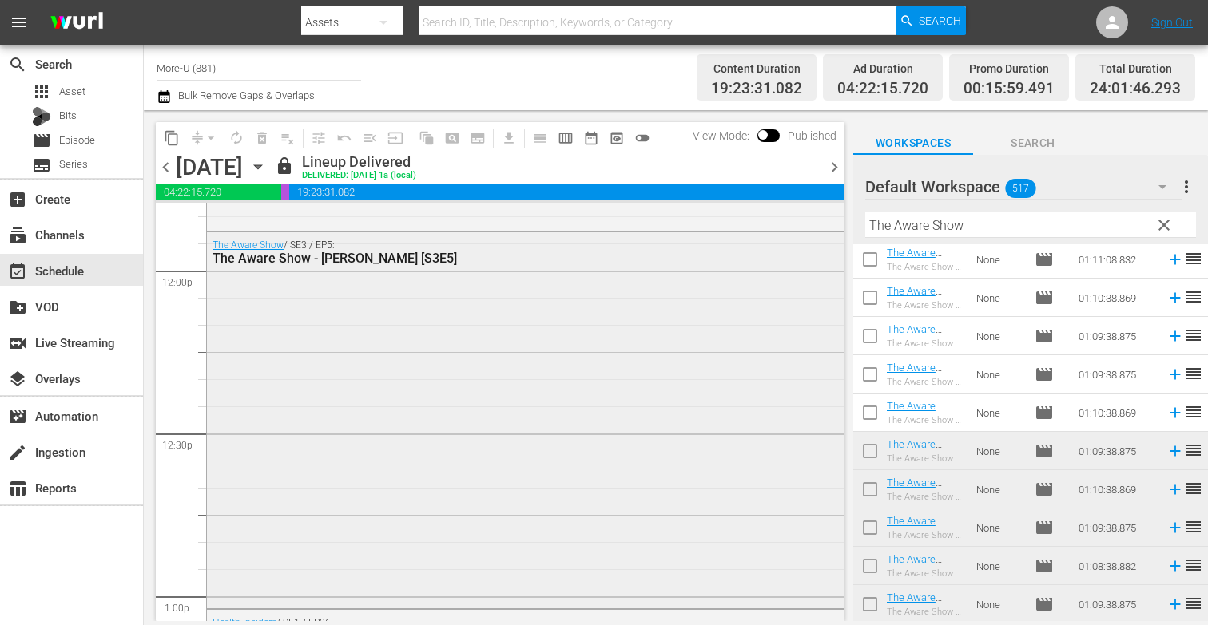
scroll to position [3842, 0]
click at [836, 161] on span "chevron_right" at bounding box center [834, 167] width 20 height 20
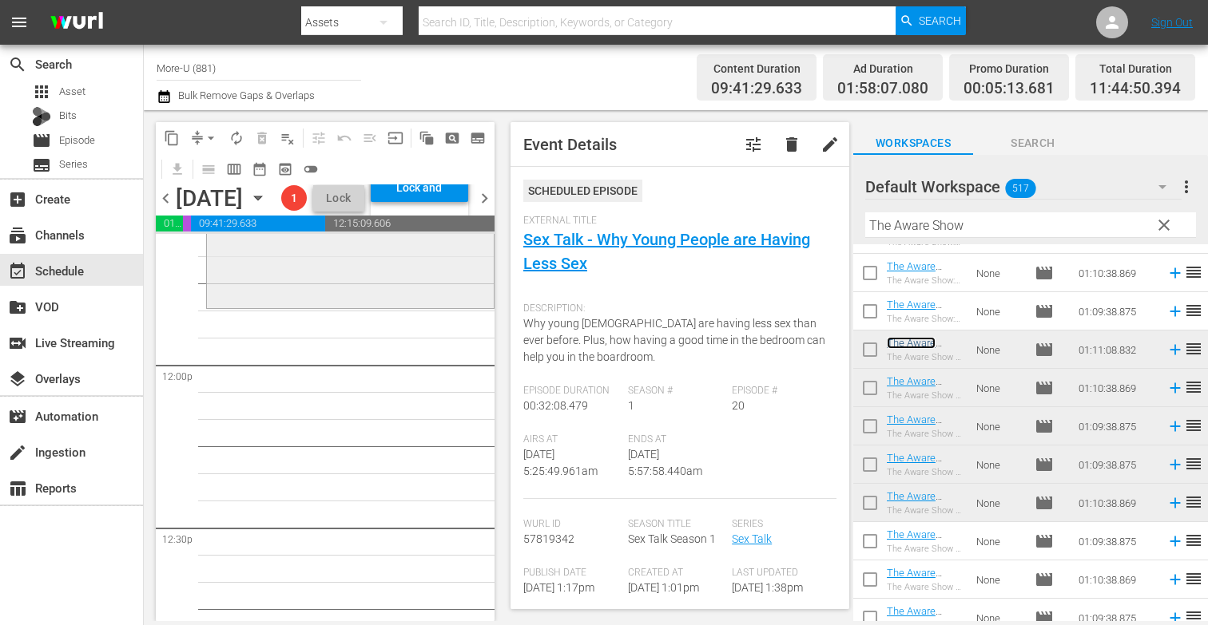
scroll to position [3784, 0]
click at [1165, 222] on span "clear" at bounding box center [1163, 225] width 19 height 19
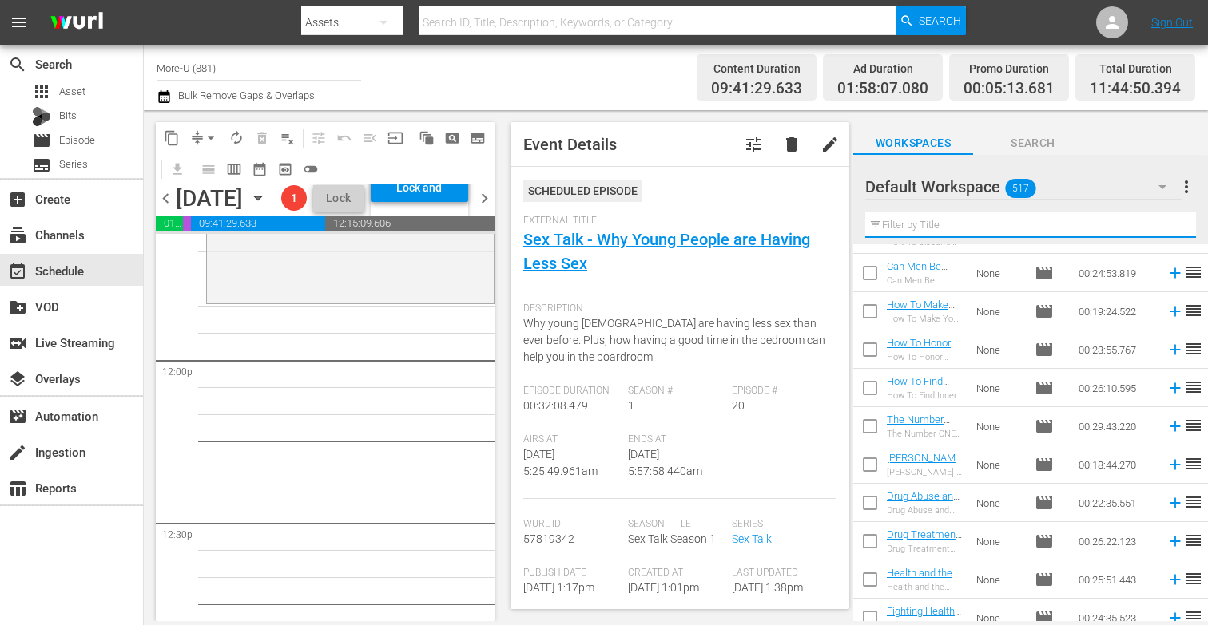
click at [990, 228] on input "text" at bounding box center [1030, 225] width 331 height 26
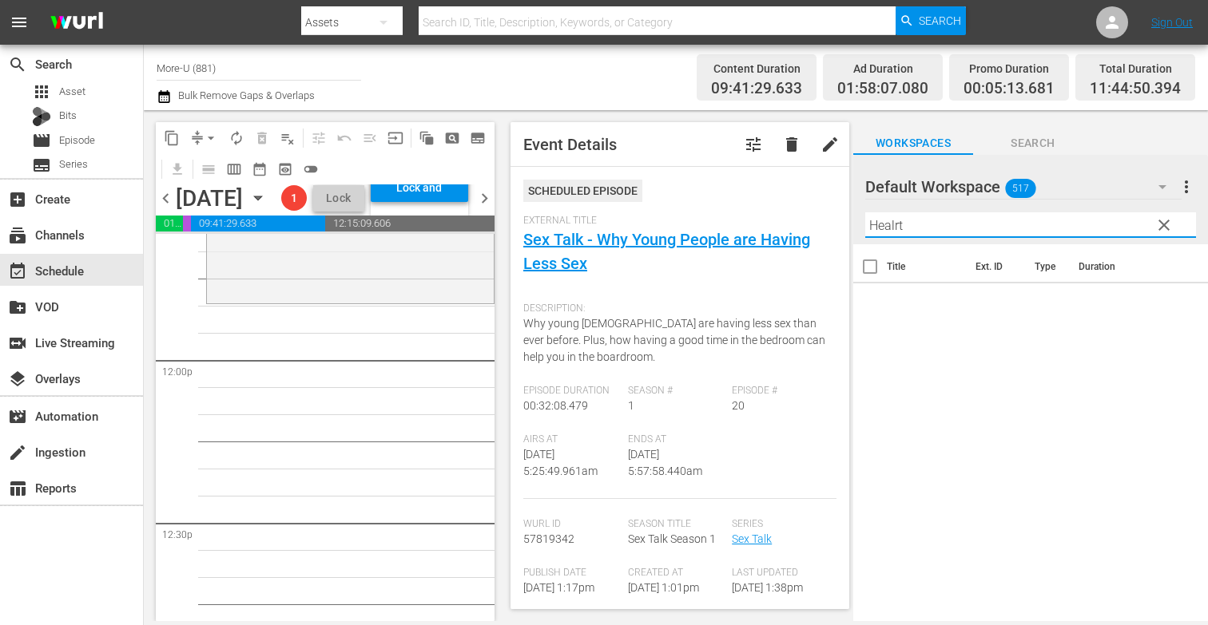
scroll to position [0, 0]
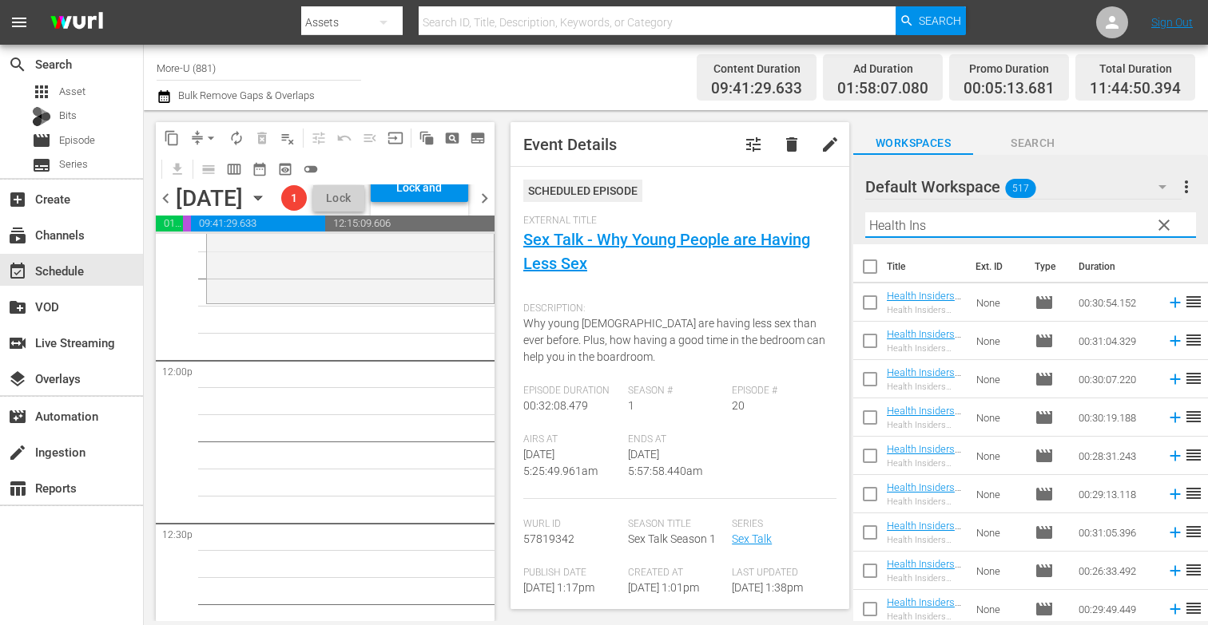
type input "Health Ins"
click at [172, 208] on span "chevron_left" at bounding box center [166, 198] width 20 height 20
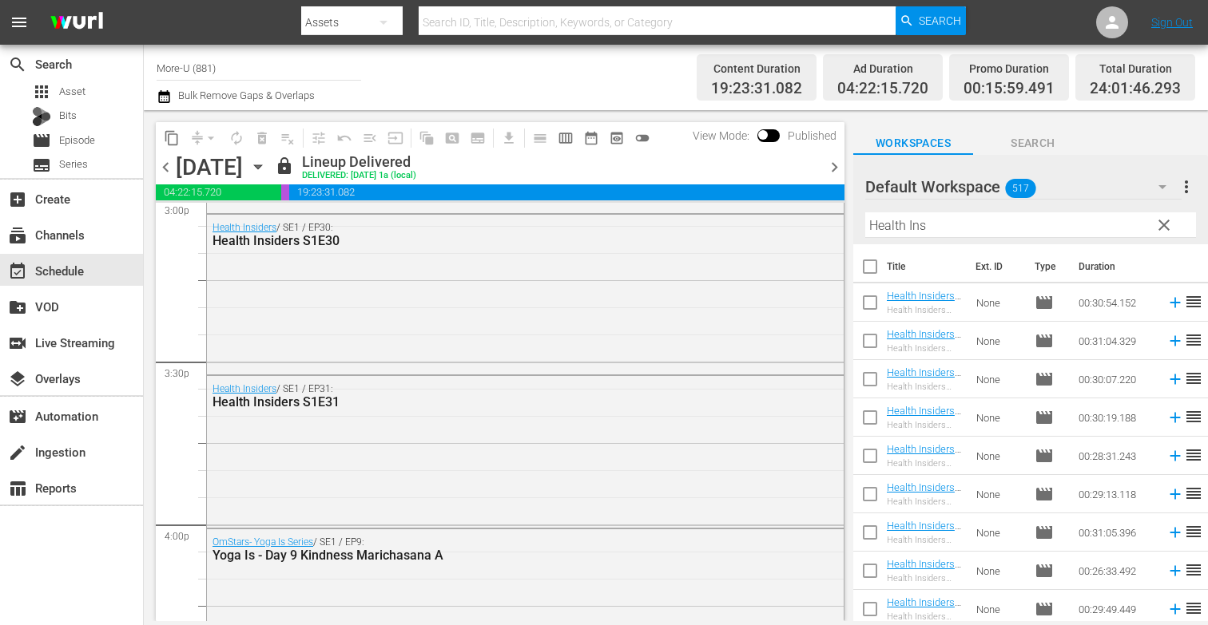
scroll to position [4888, 0]
click at [838, 163] on span "chevron_right" at bounding box center [834, 167] width 20 height 20
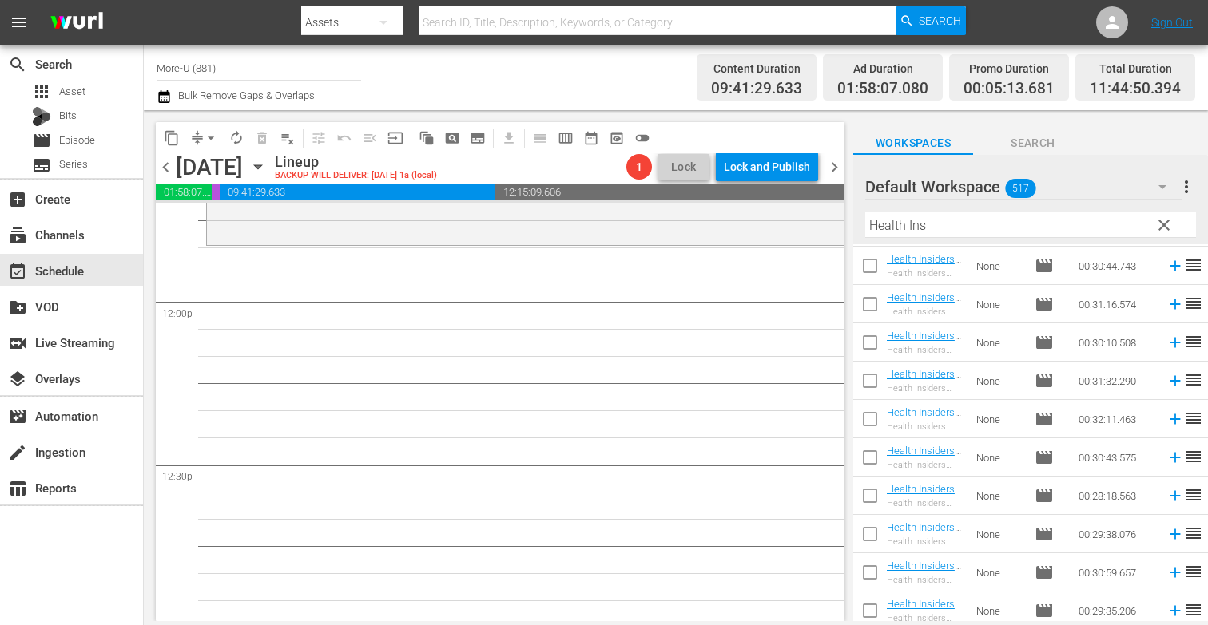
scroll to position [3807, 0]
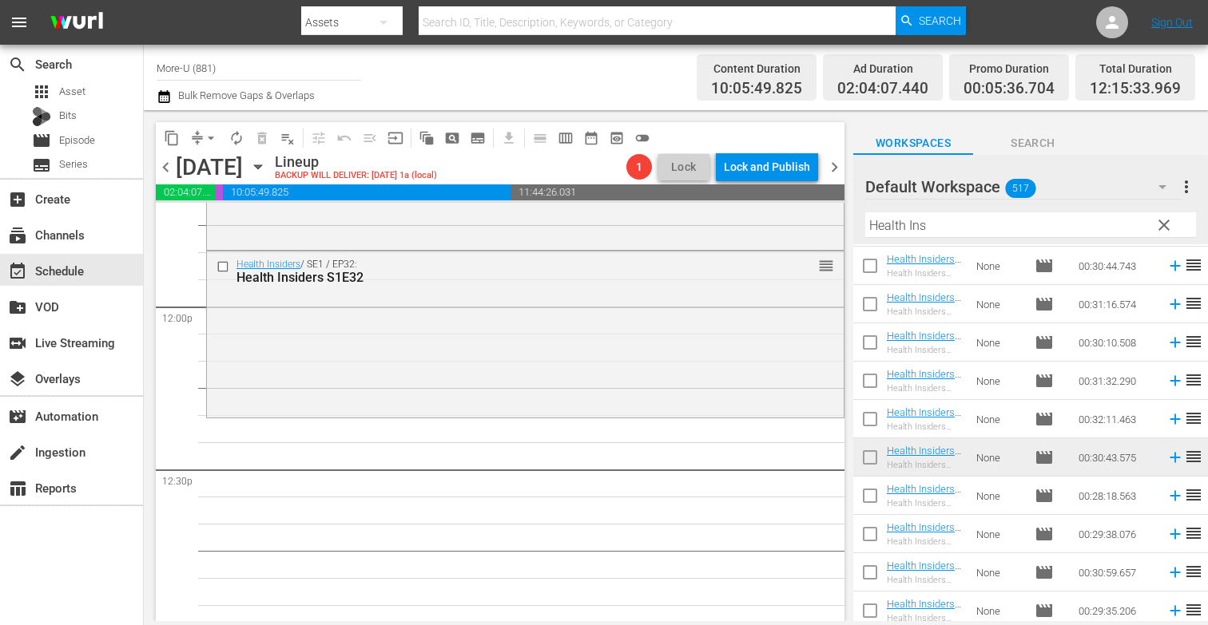
click at [165, 170] on span "chevron_left" at bounding box center [166, 167] width 20 height 20
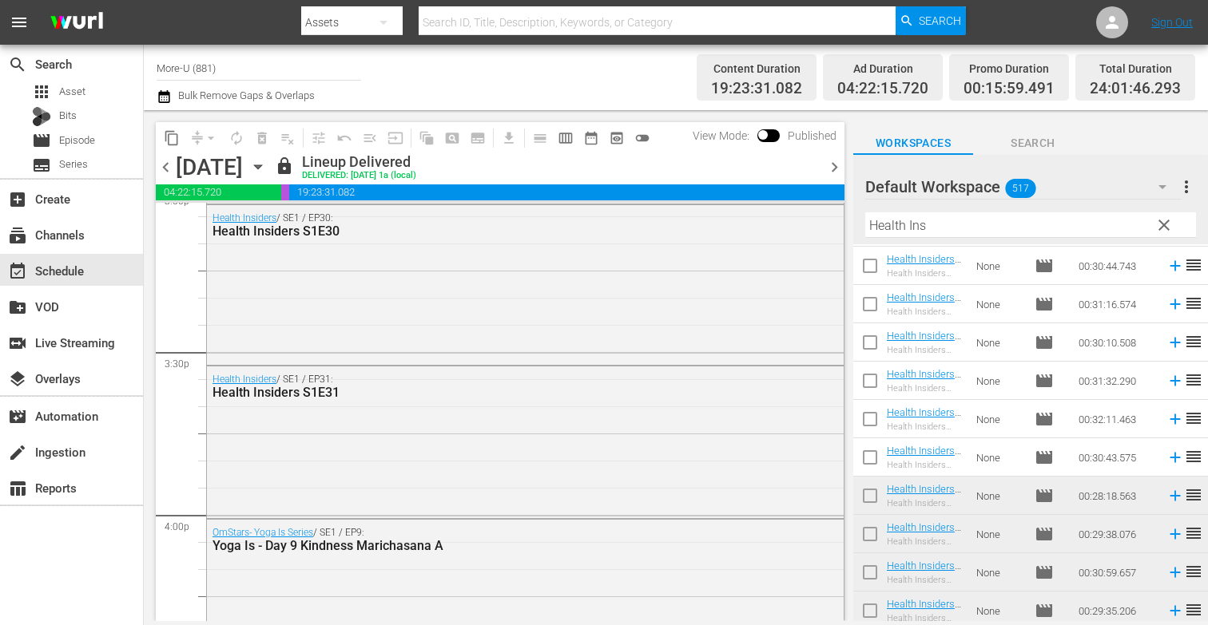
scroll to position [4912, 0]
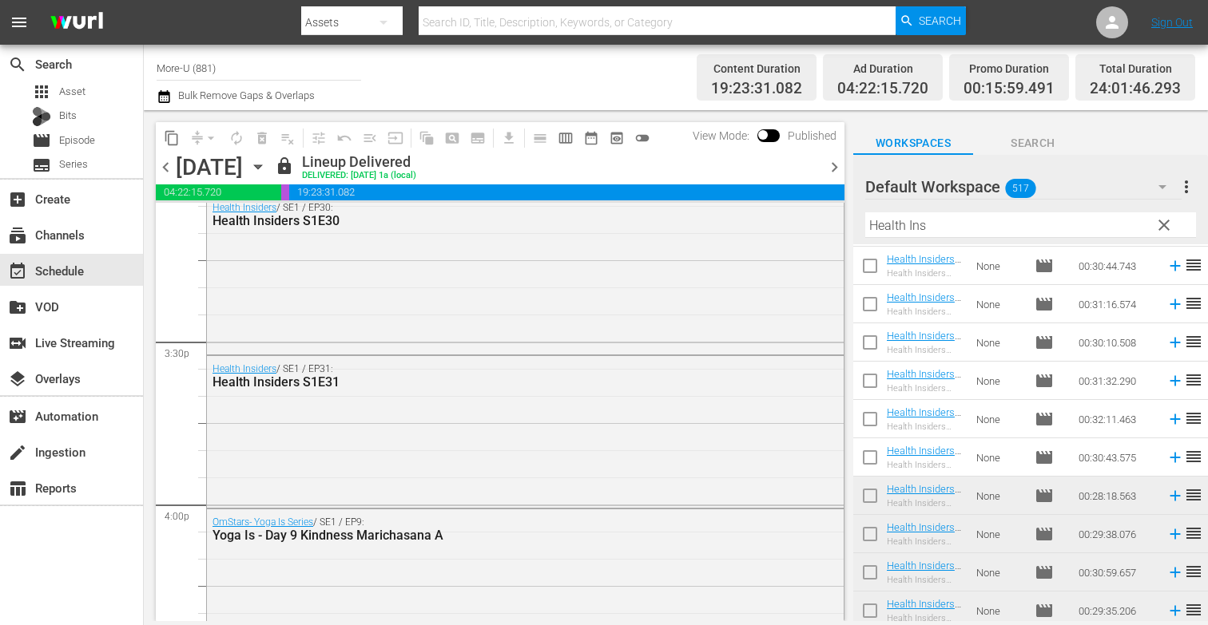
click at [831, 167] on span "chevron_right" at bounding box center [834, 167] width 20 height 20
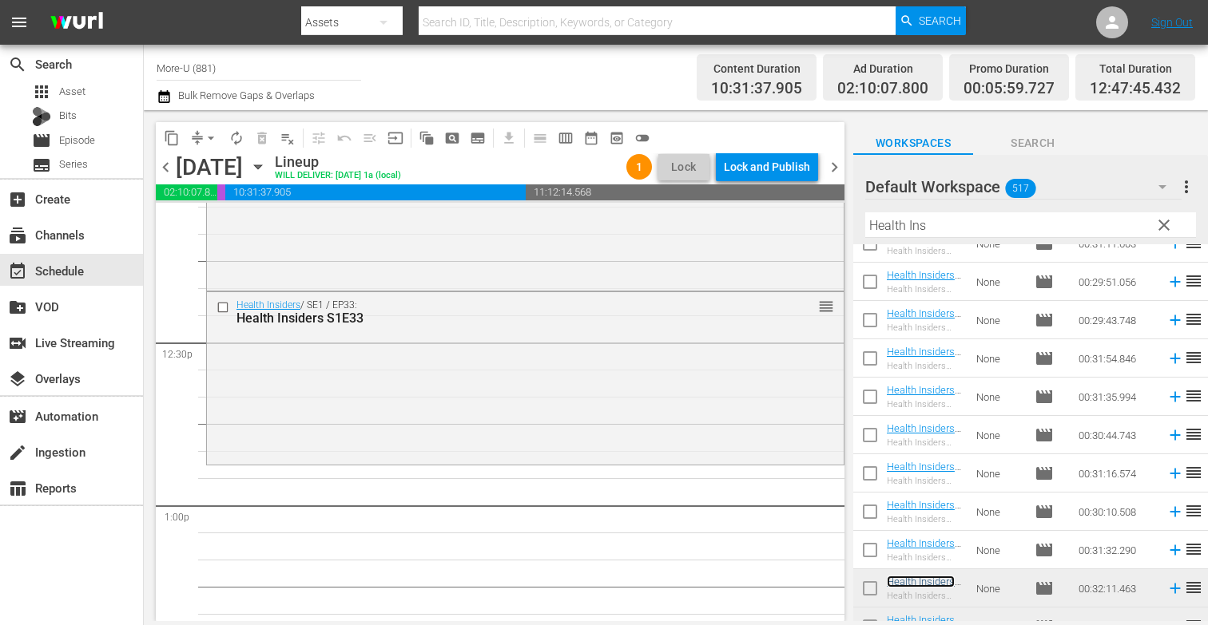
scroll to position [3945, 0]
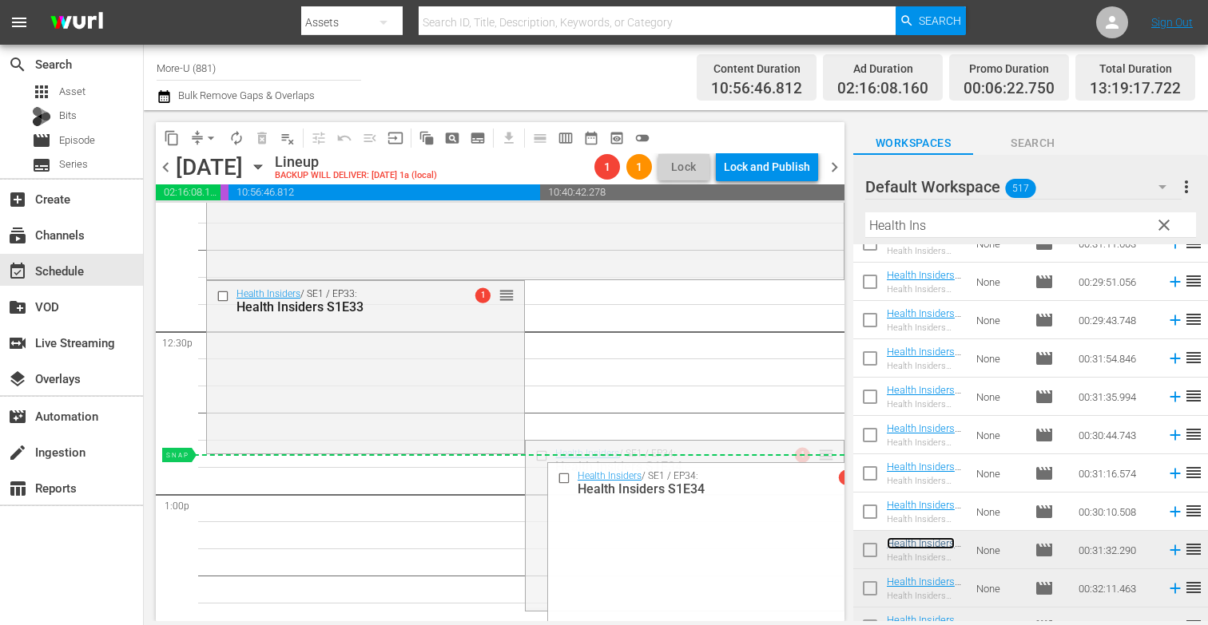
drag, startPoint x: 913, startPoint y: 543, endPoint x: 698, endPoint y: 458, distance: 231.2
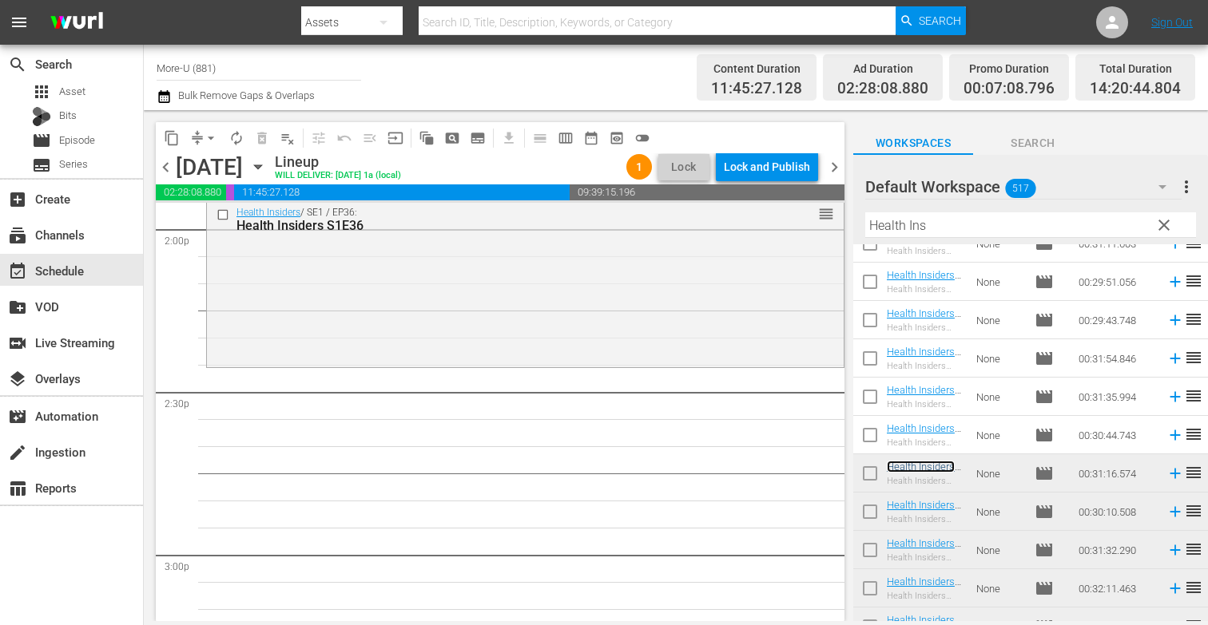
scroll to position [4550, 0]
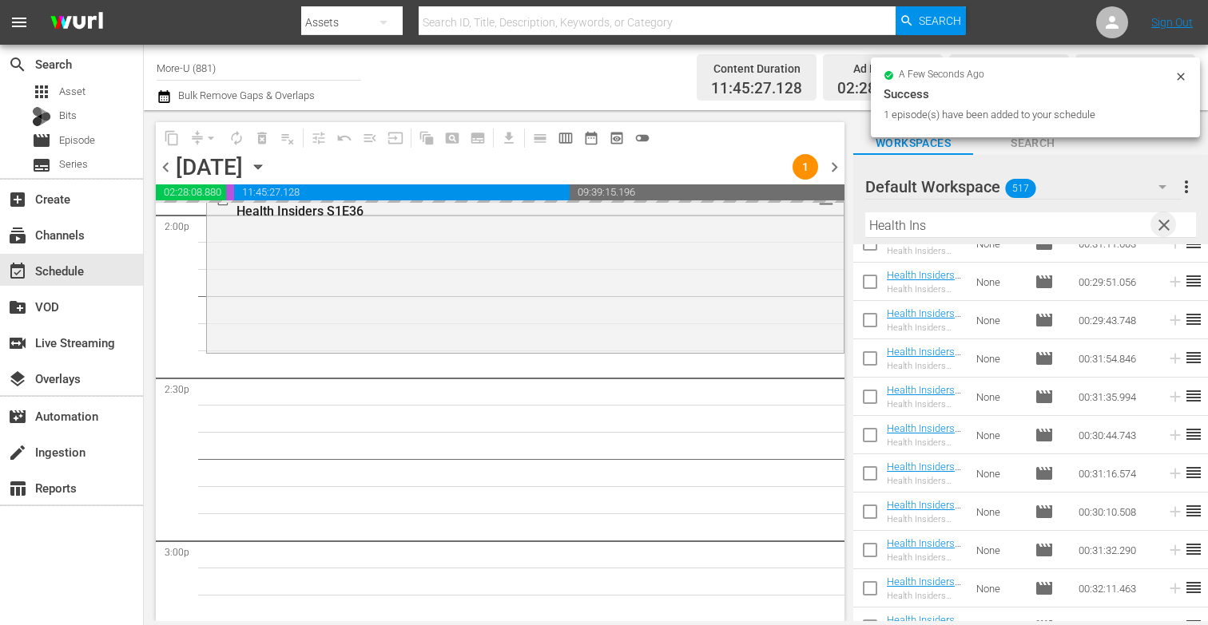
click at [1164, 218] on span "clear" at bounding box center [1163, 225] width 19 height 19
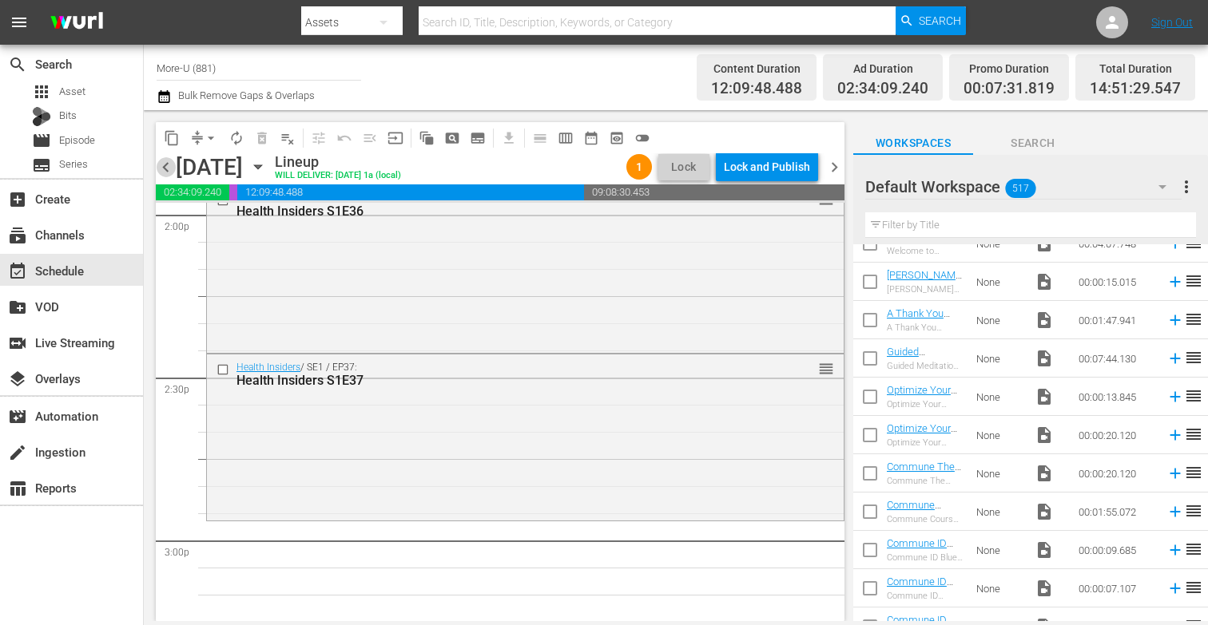
click at [166, 169] on span "chevron_left" at bounding box center [166, 167] width 20 height 20
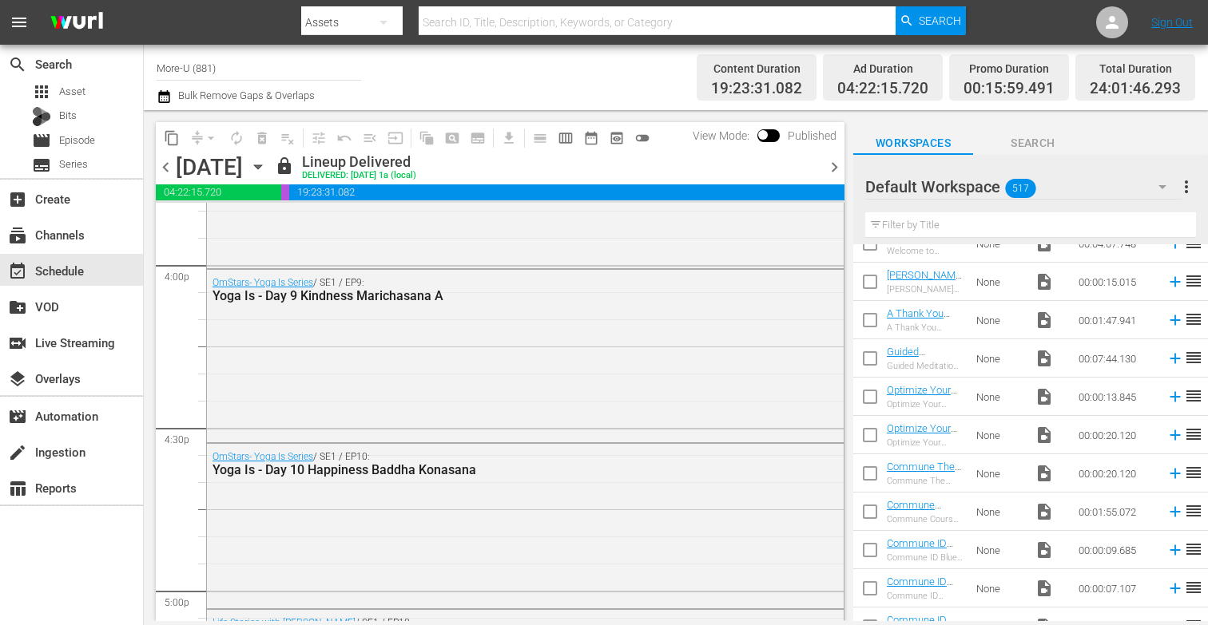
scroll to position [5125, 0]
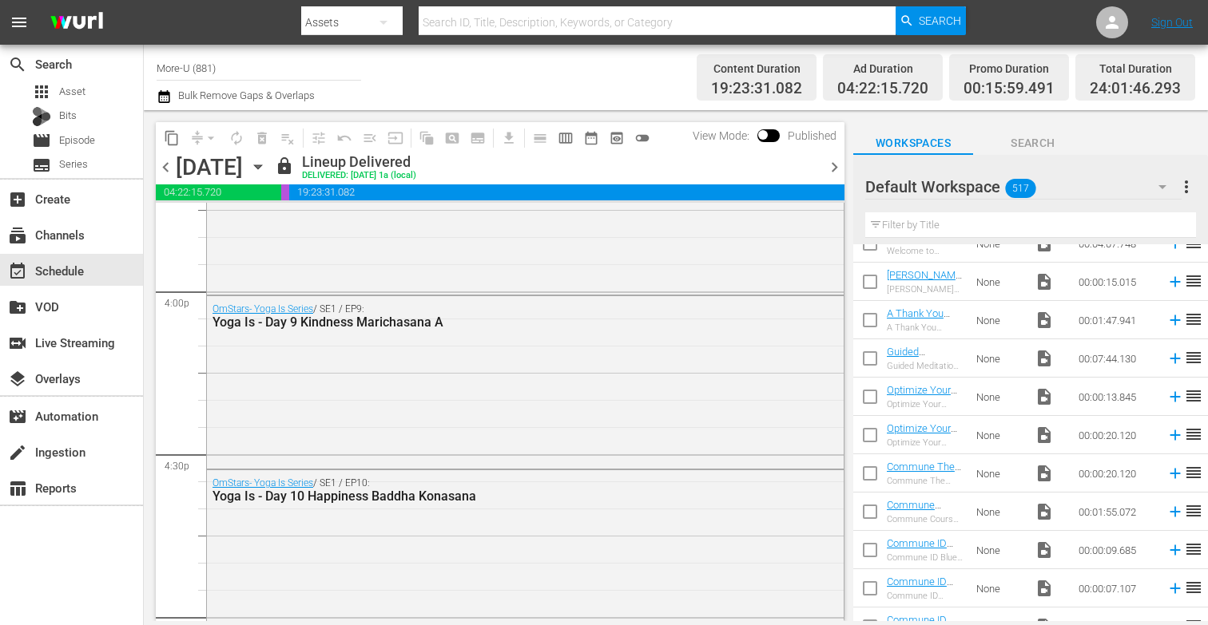
click at [926, 228] on input "text" at bounding box center [1030, 225] width 331 height 26
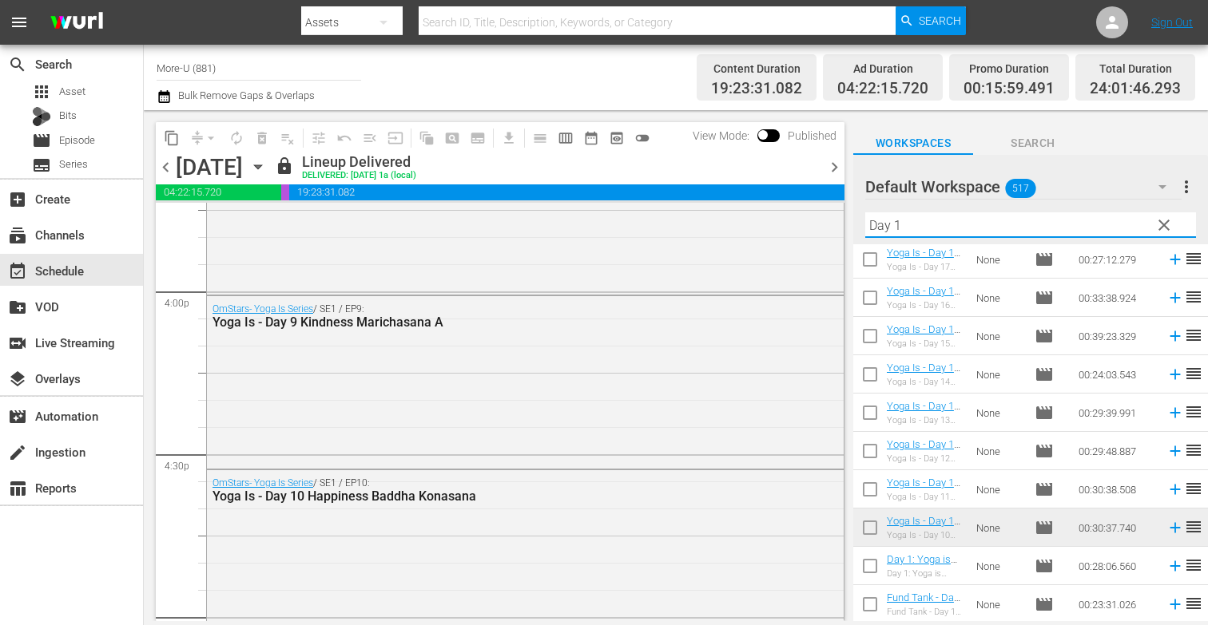
scroll to position [0, 0]
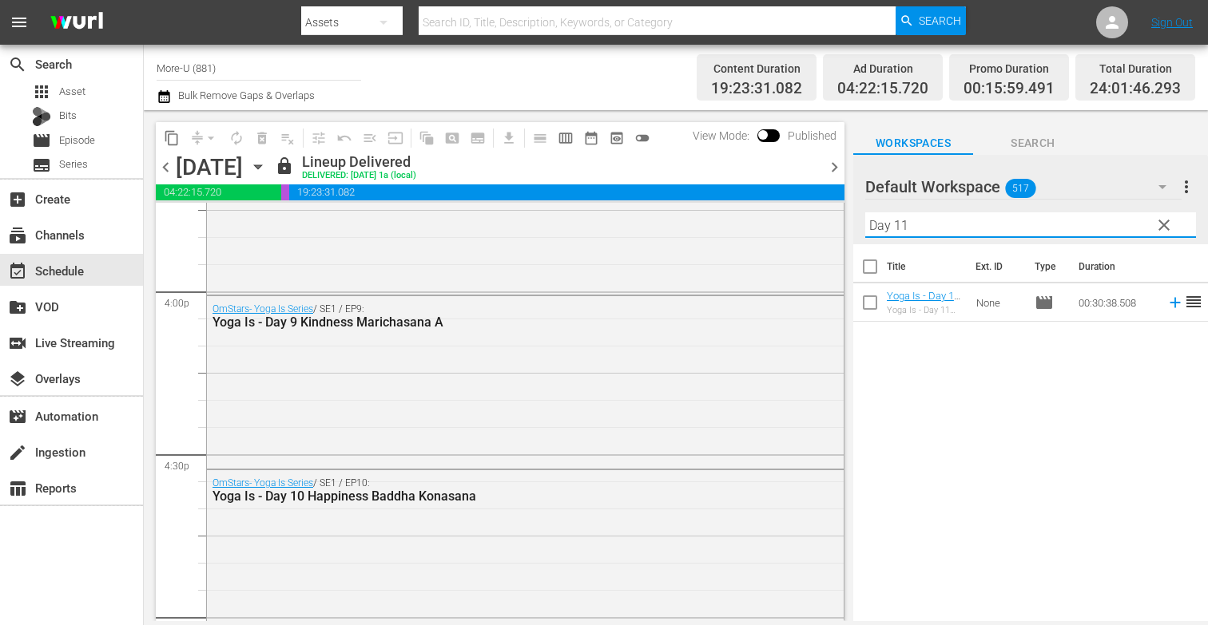
click at [828, 161] on span "chevron_right" at bounding box center [834, 167] width 20 height 20
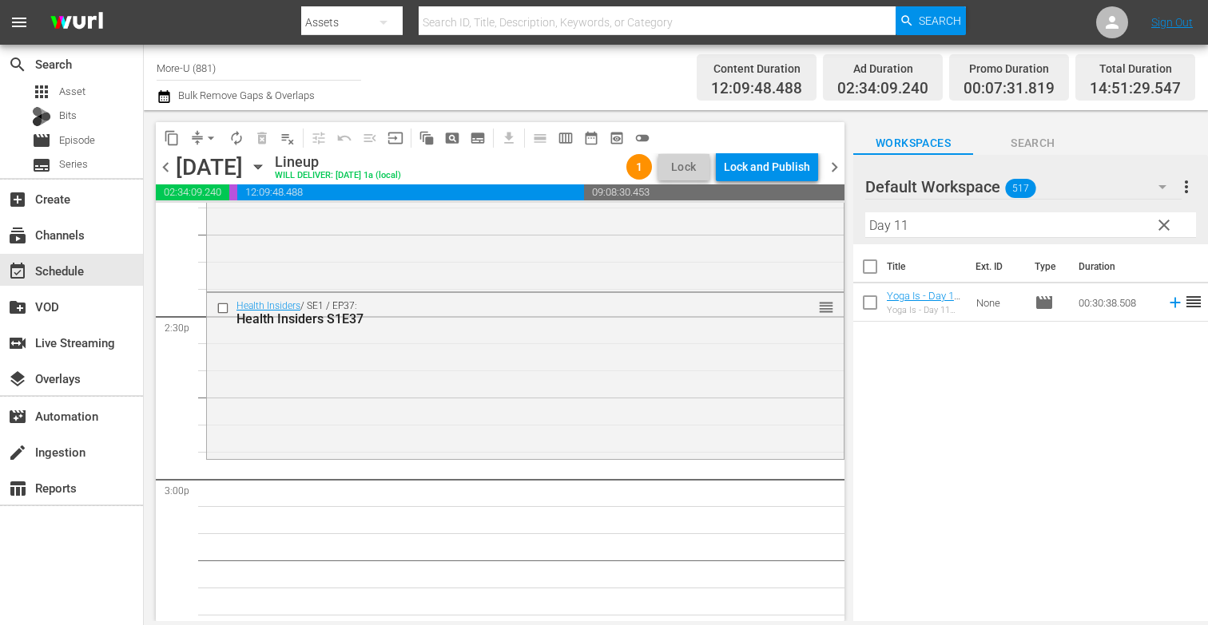
scroll to position [4613, 0]
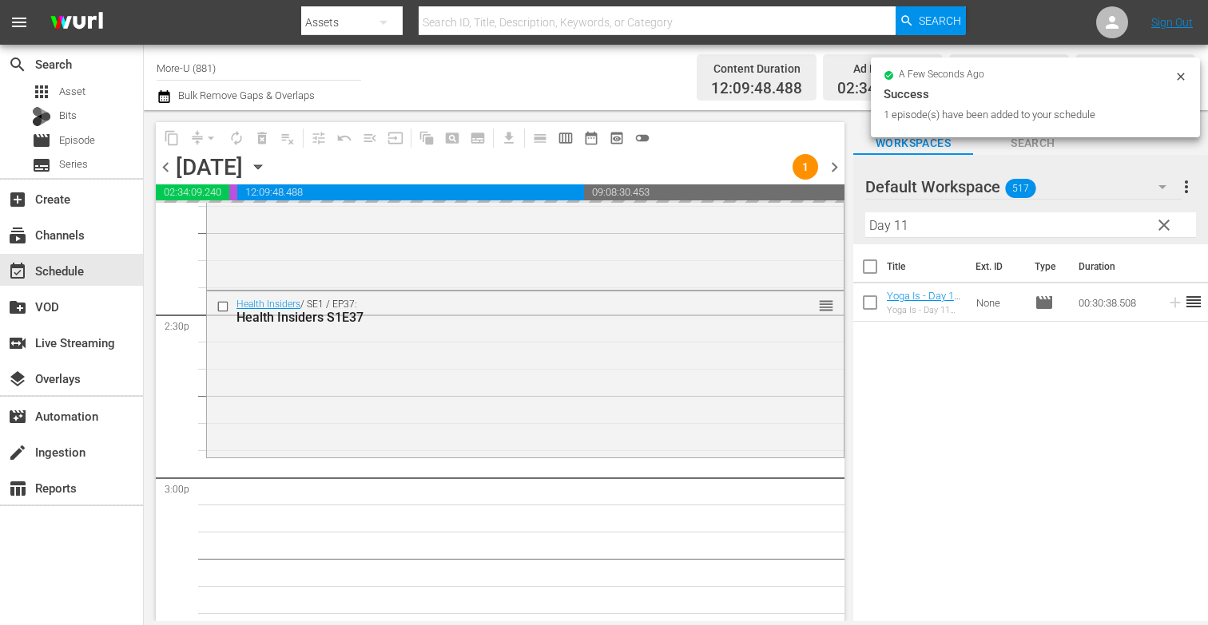
click at [927, 219] on input "Day 11" at bounding box center [1030, 225] width 331 height 26
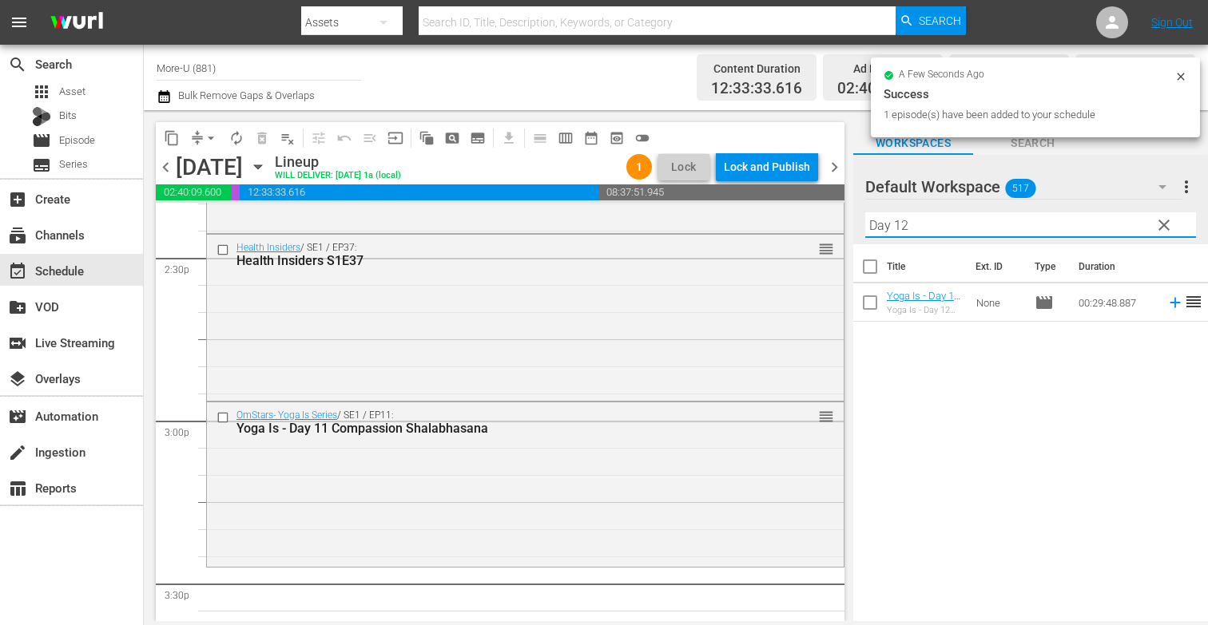
scroll to position [4767, 0]
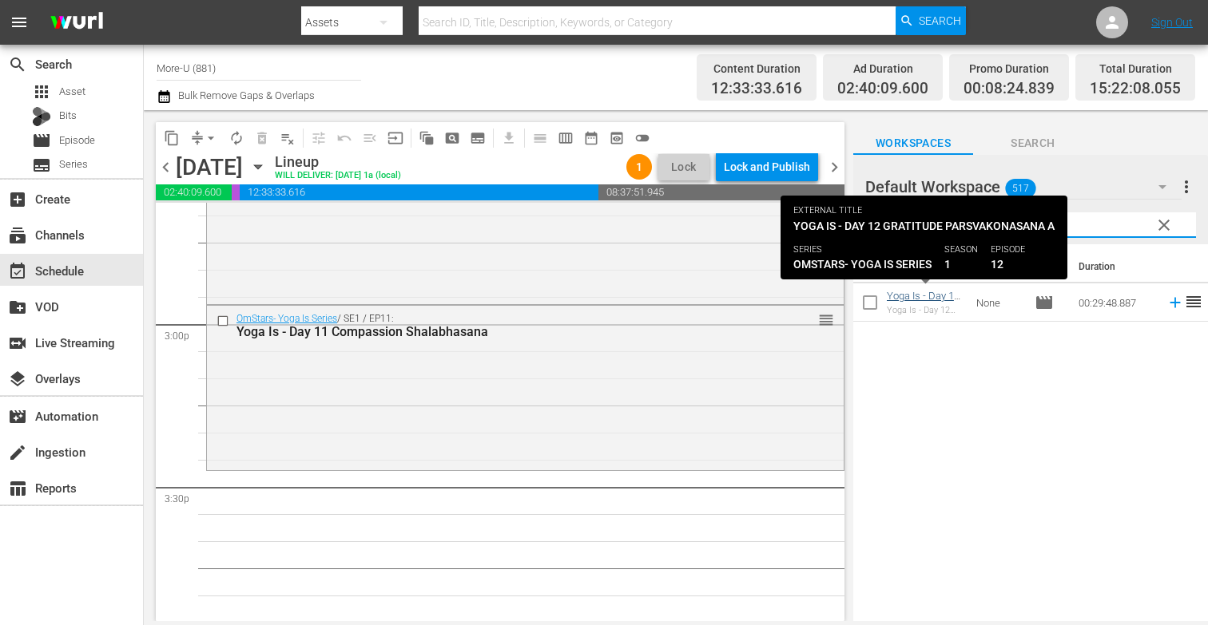
type input "Day 12"
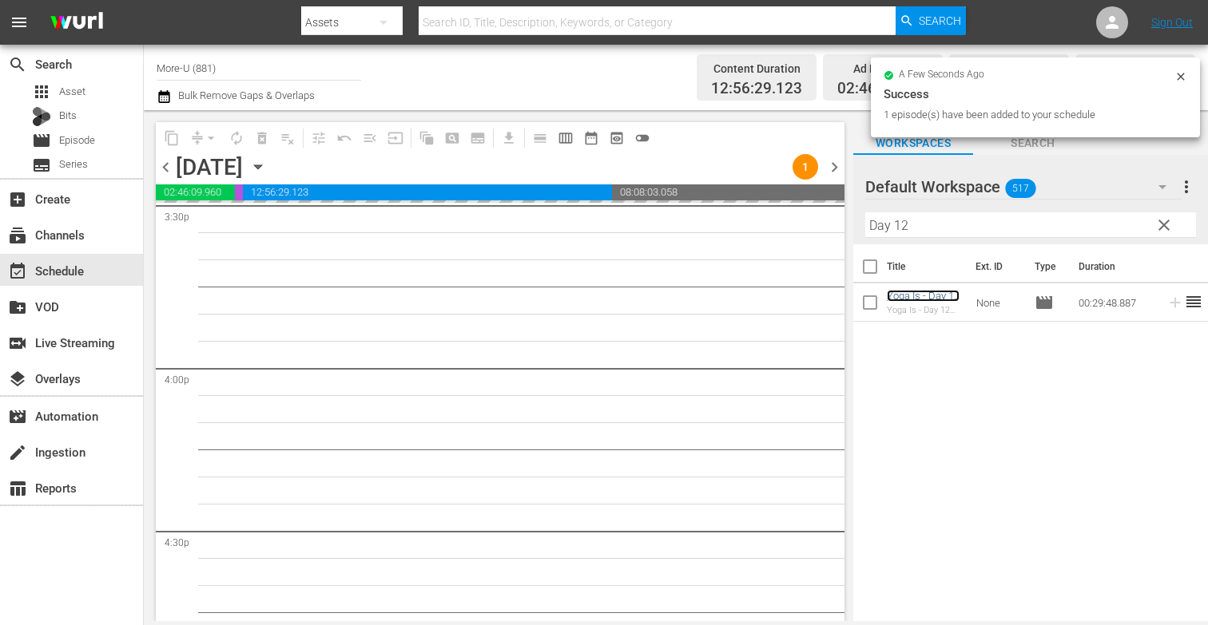
scroll to position [5080, 0]
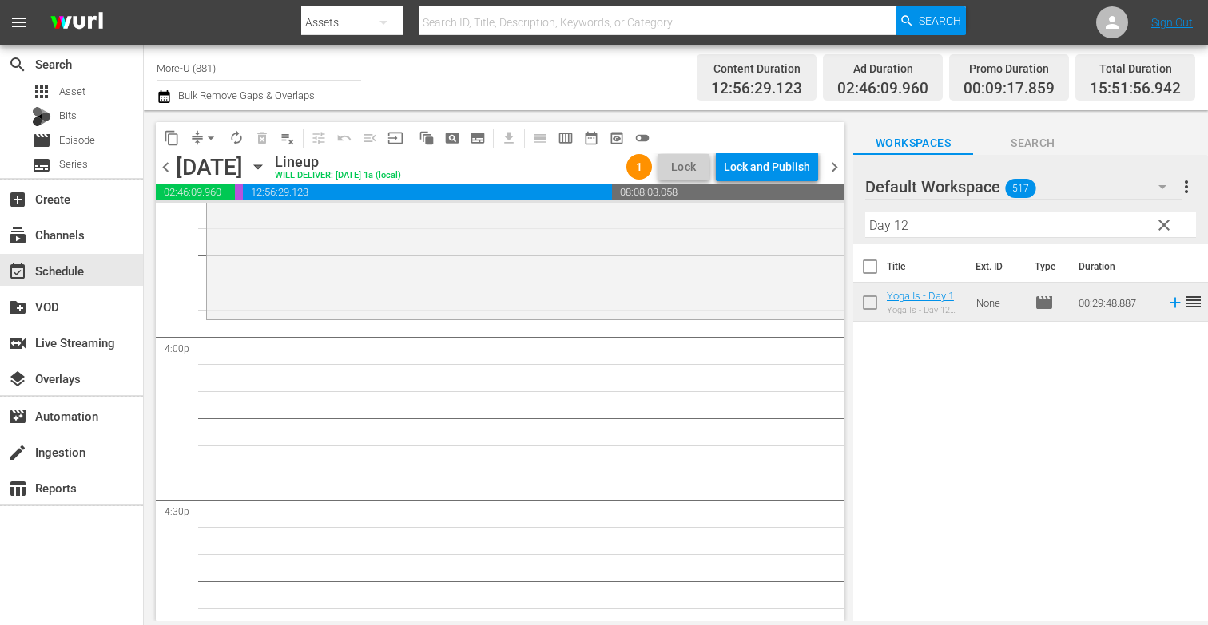
click at [1169, 228] on span "clear" at bounding box center [1163, 225] width 19 height 19
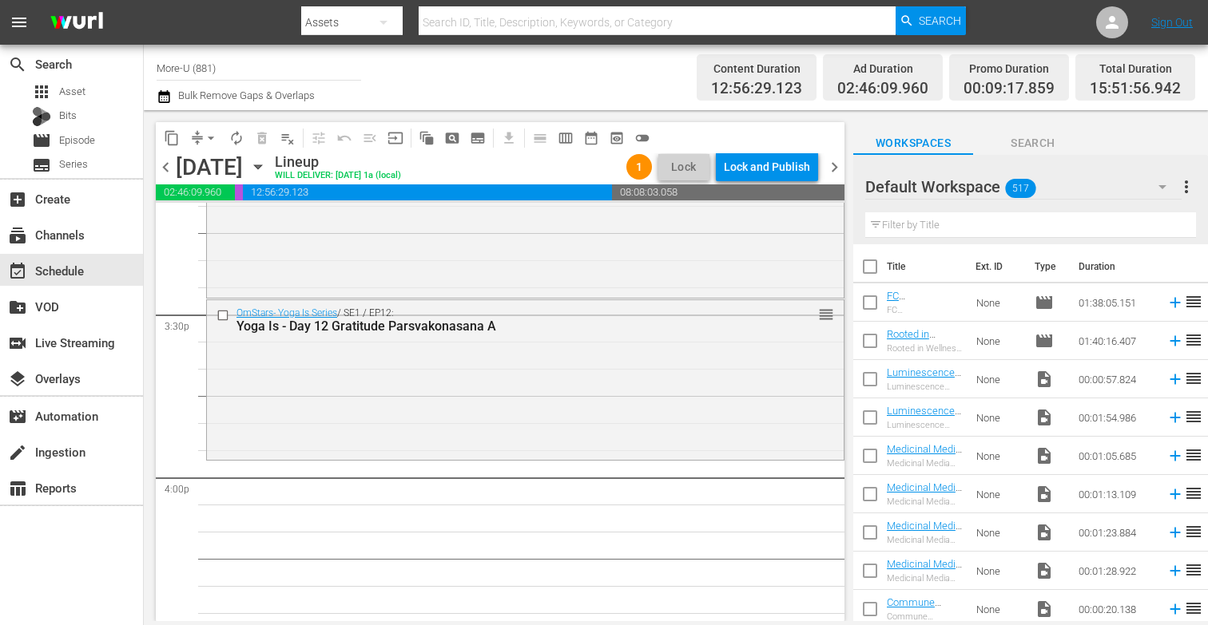
scroll to position [4928, 0]
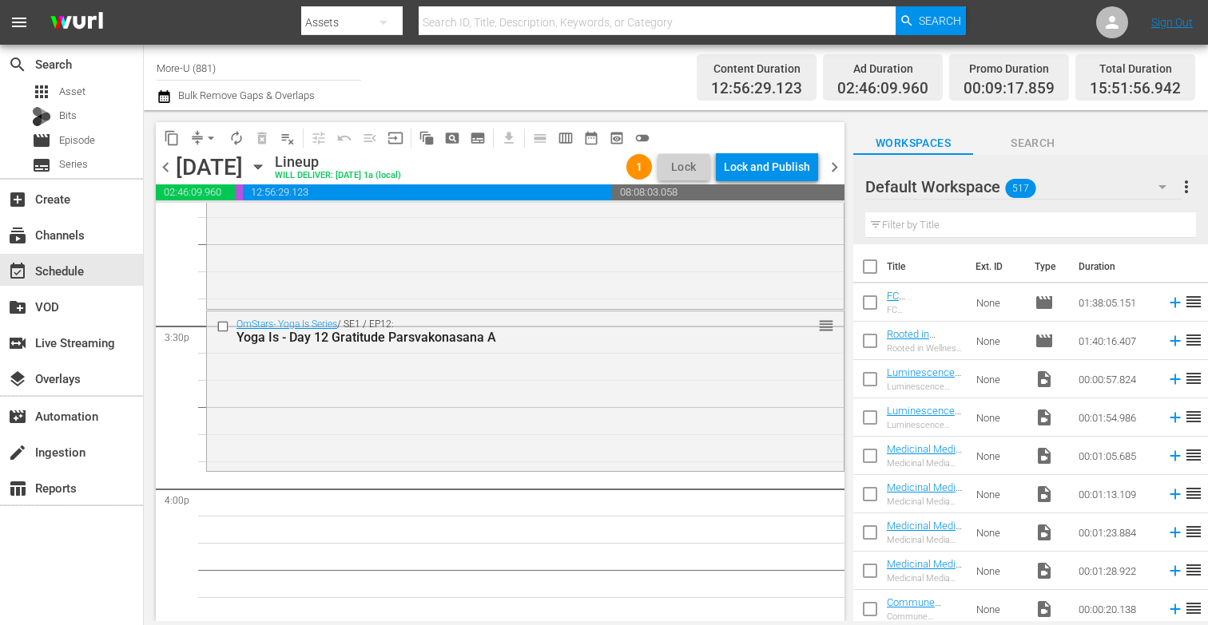
click at [922, 219] on input "text" at bounding box center [1030, 225] width 331 height 26
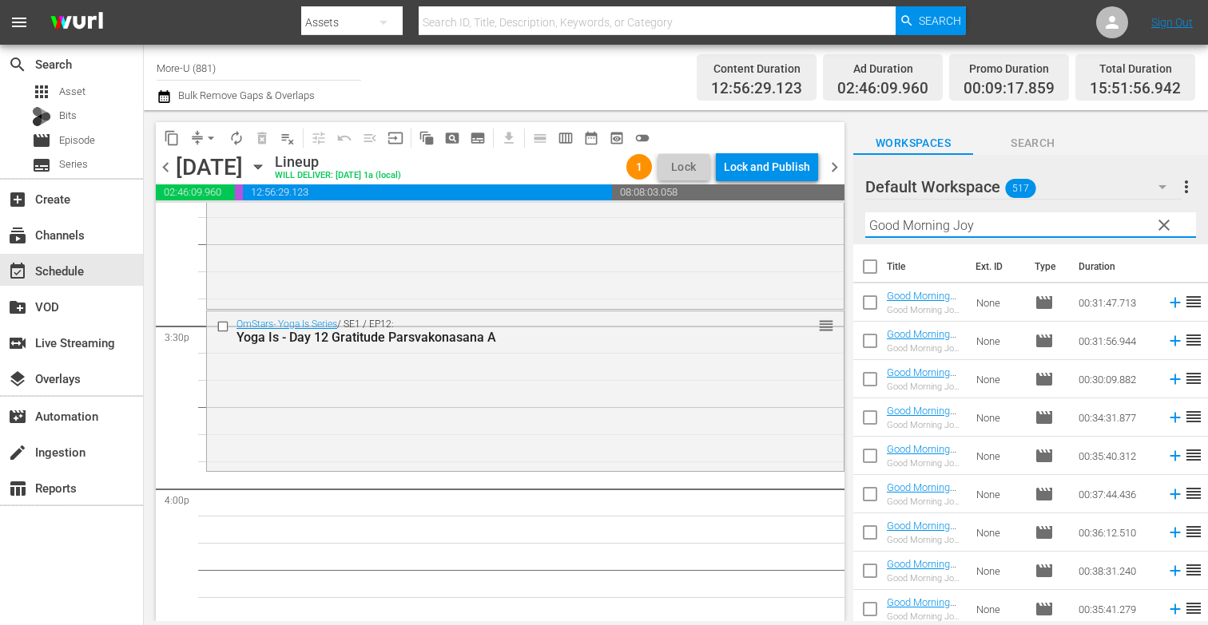
type input "Good Morning Joy"
click at [271, 164] on div "[DATE] [DATE]" at bounding box center [223, 167] width 95 height 26
click at [267, 167] on icon "button" at bounding box center [258, 167] width 18 height 18
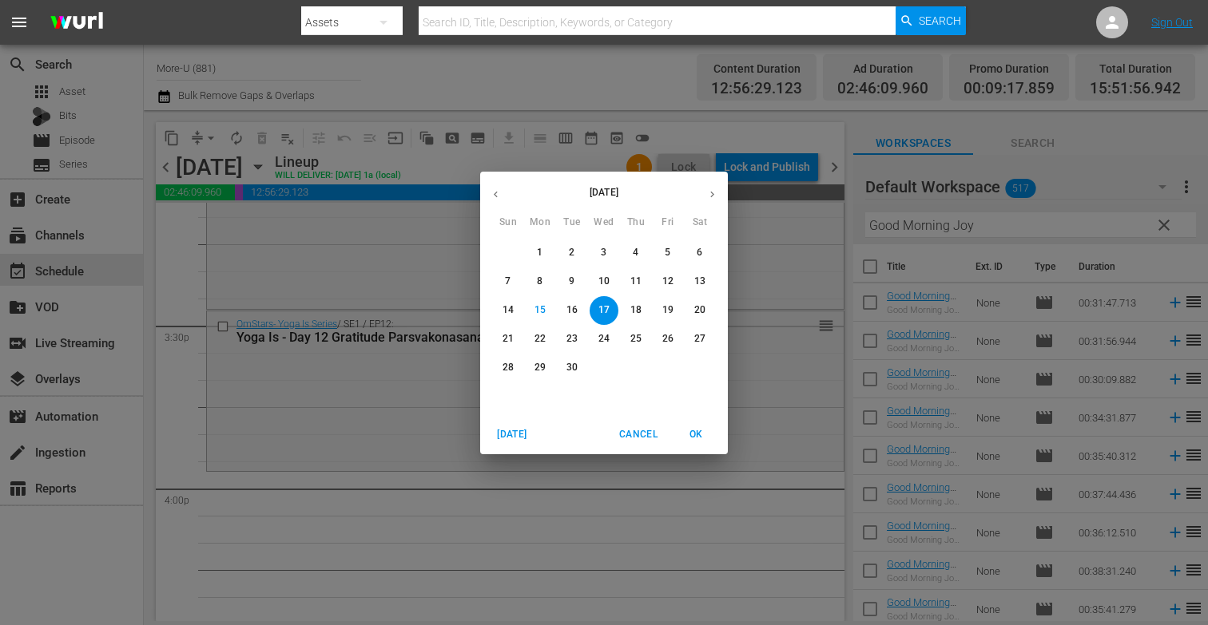
click at [565, 314] on span "16" at bounding box center [571, 311] width 29 height 14
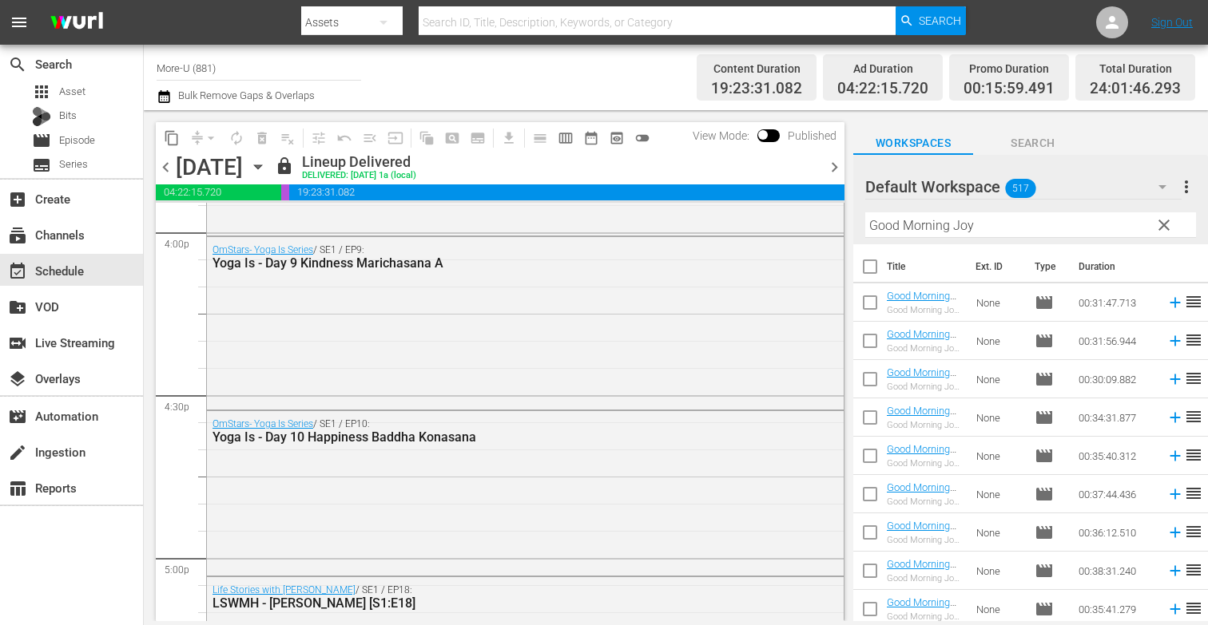
scroll to position [5214, 0]
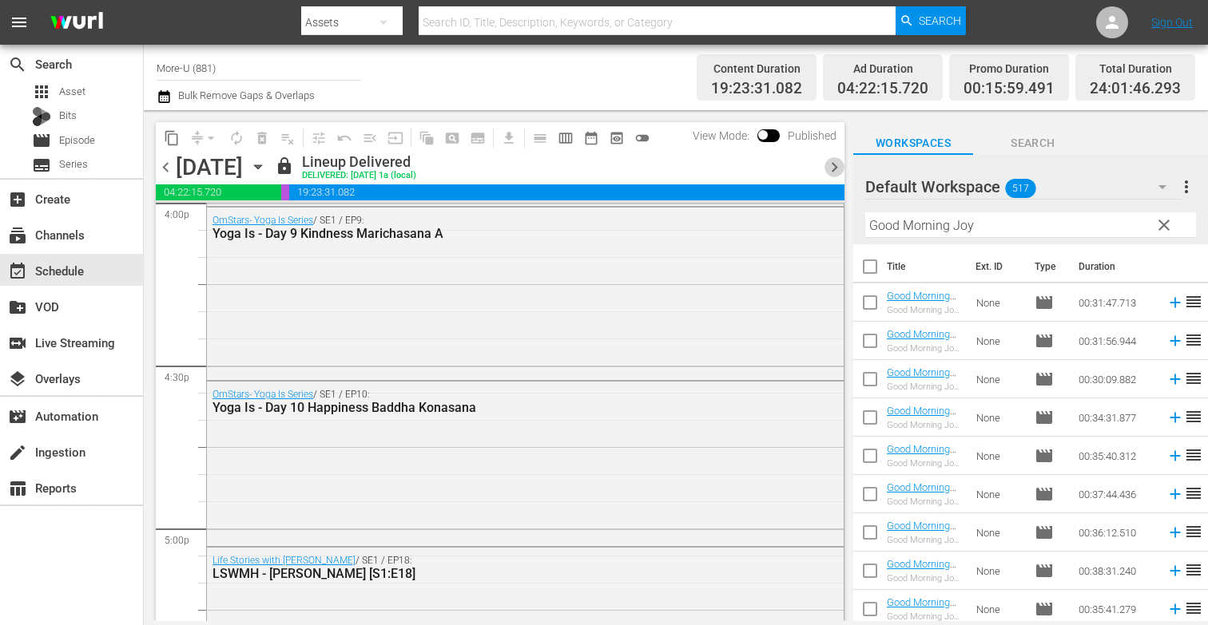
click at [834, 168] on span "chevron_right" at bounding box center [834, 167] width 20 height 20
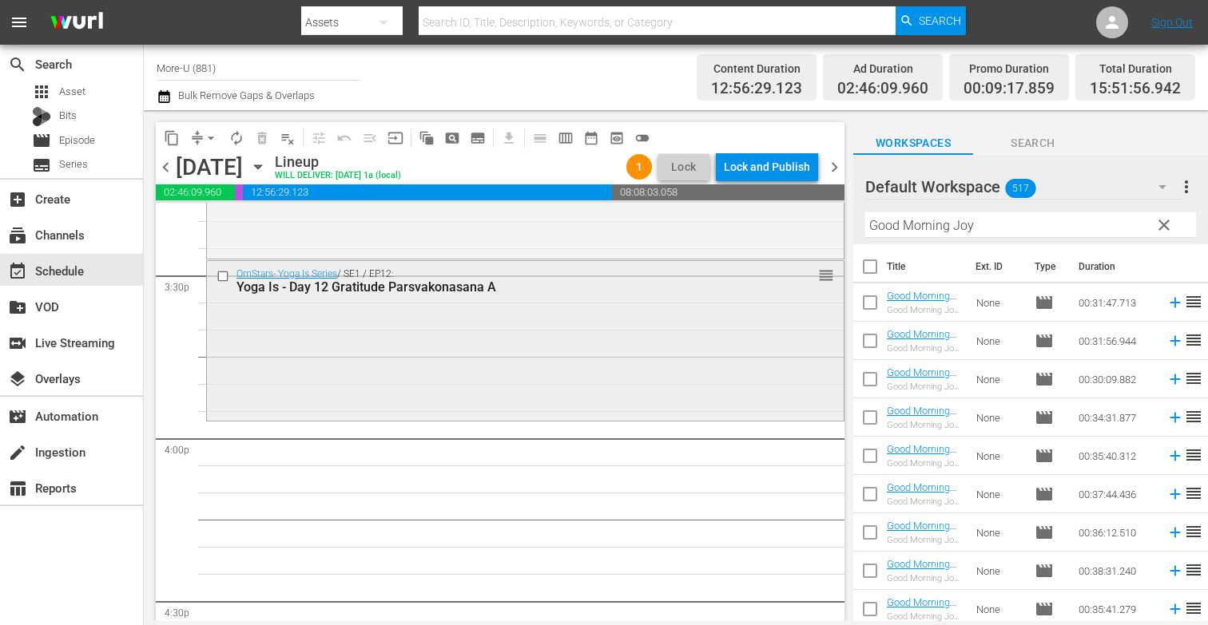
scroll to position [4986, 0]
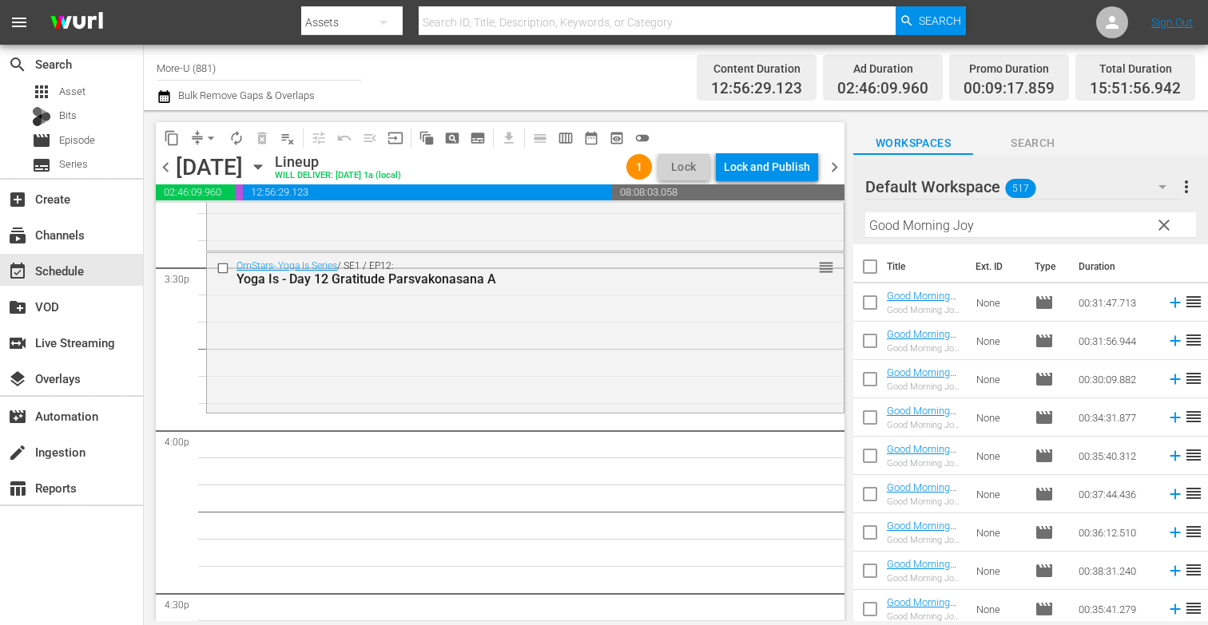
click at [1160, 224] on span "clear" at bounding box center [1163, 225] width 19 height 19
click at [1013, 225] on input "text" at bounding box center [1030, 225] width 331 height 26
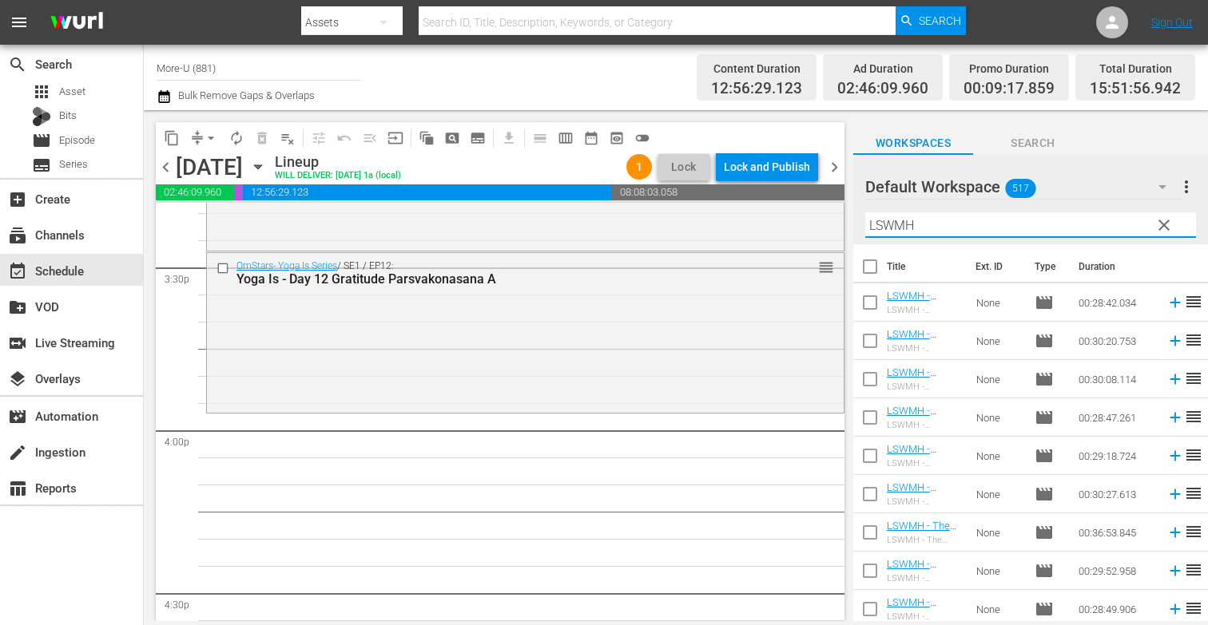
type input "LSWMH"
click at [267, 161] on icon "button" at bounding box center [258, 167] width 18 height 18
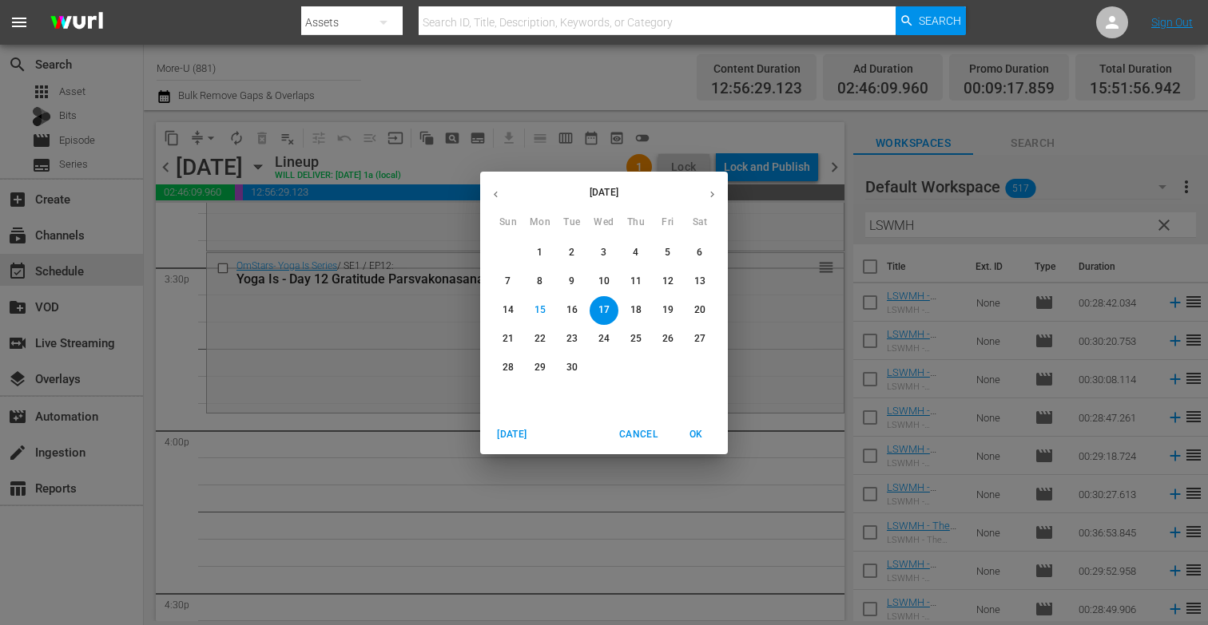
click at [573, 302] on button "16" at bounding box center [571, 310] width 29 height 29
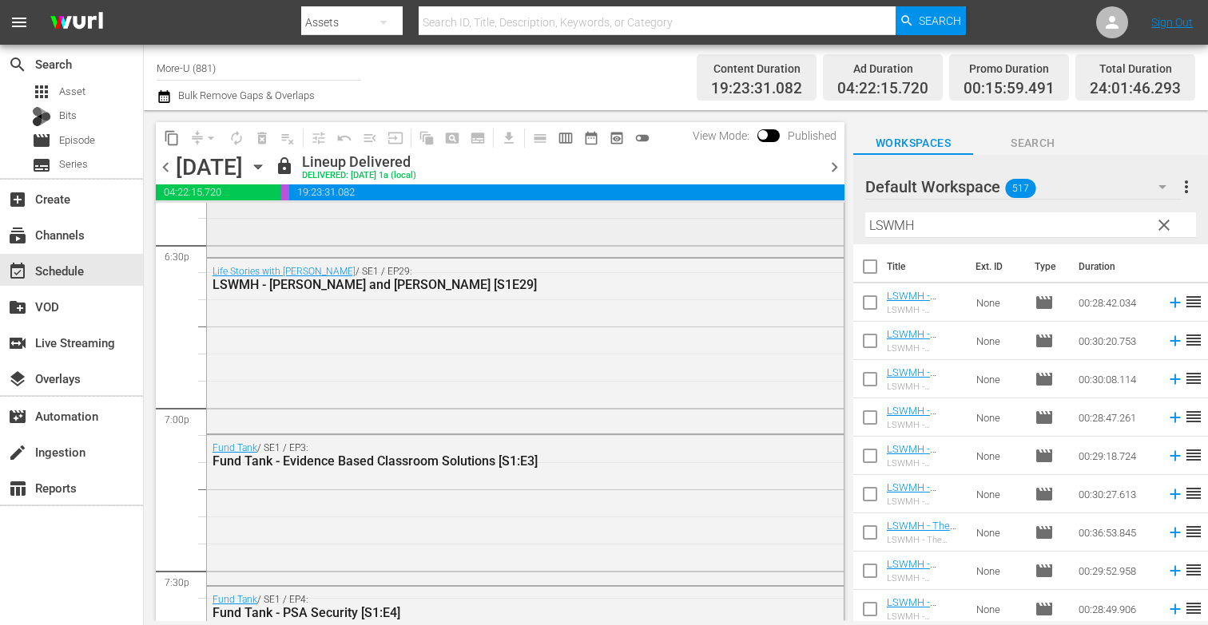
scroll to position [5994, 0]
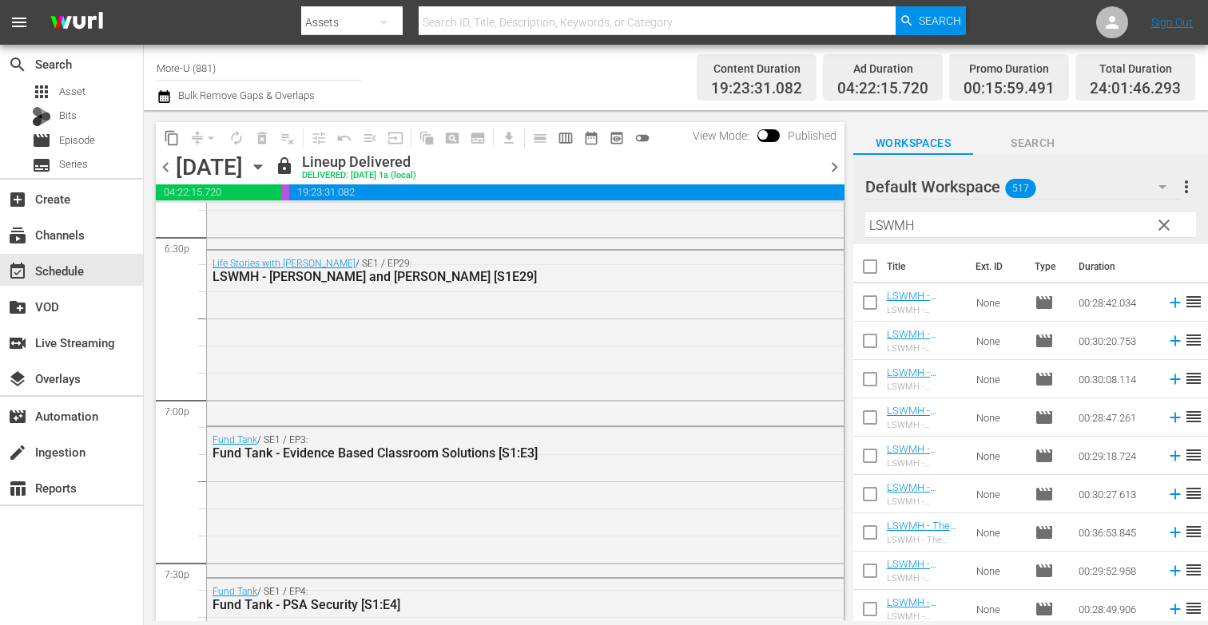
click at [832, 169] on span "chevron_right" at bounding box center [834, 167] width 20 height 20
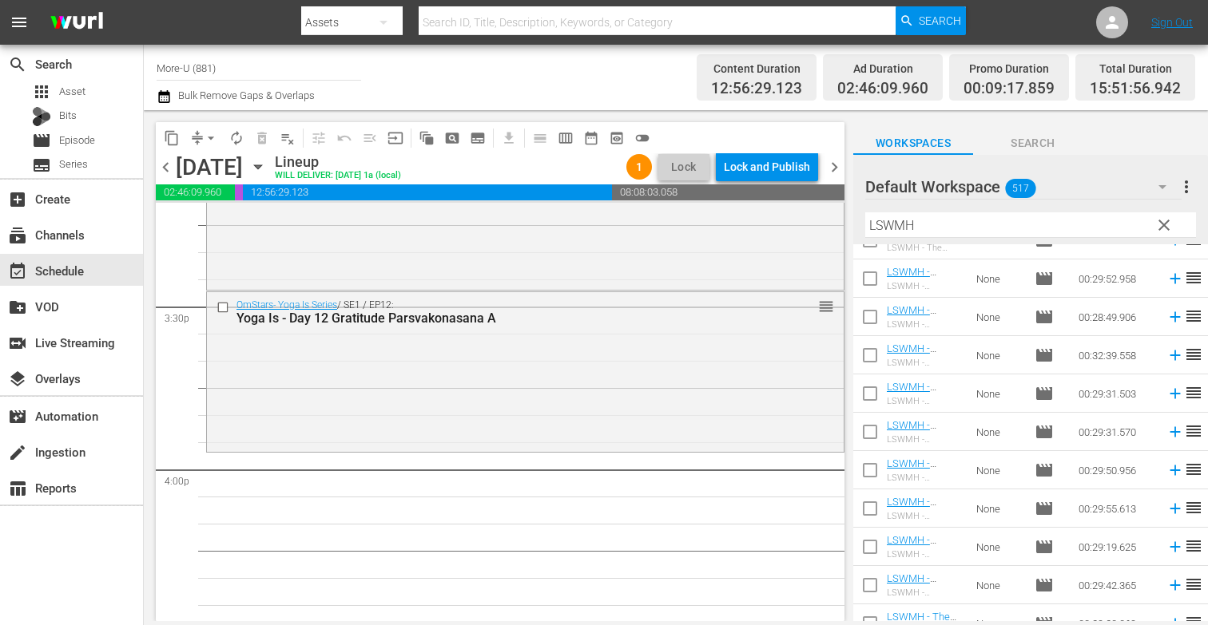
scroll to position [4999, 0]
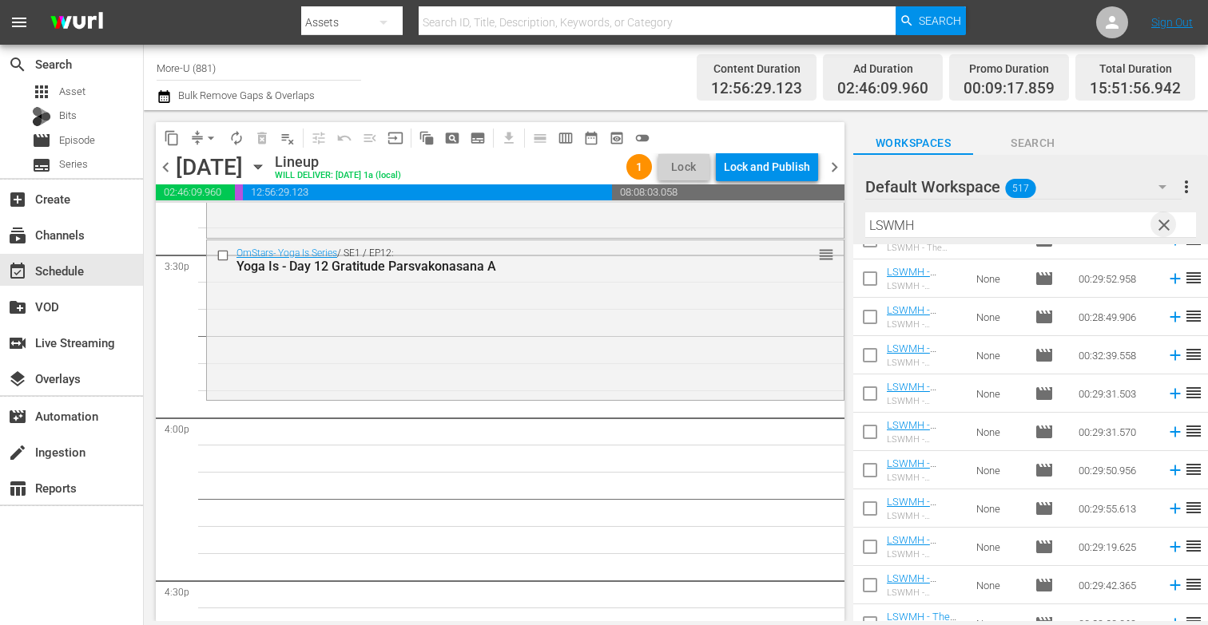
click at [1166, 230] on span "clear" at bounding box center [1163, 225] width 19 height 19
click at [942, 232] on input "text" at bounding box center [1030, 225] width 331 height 26
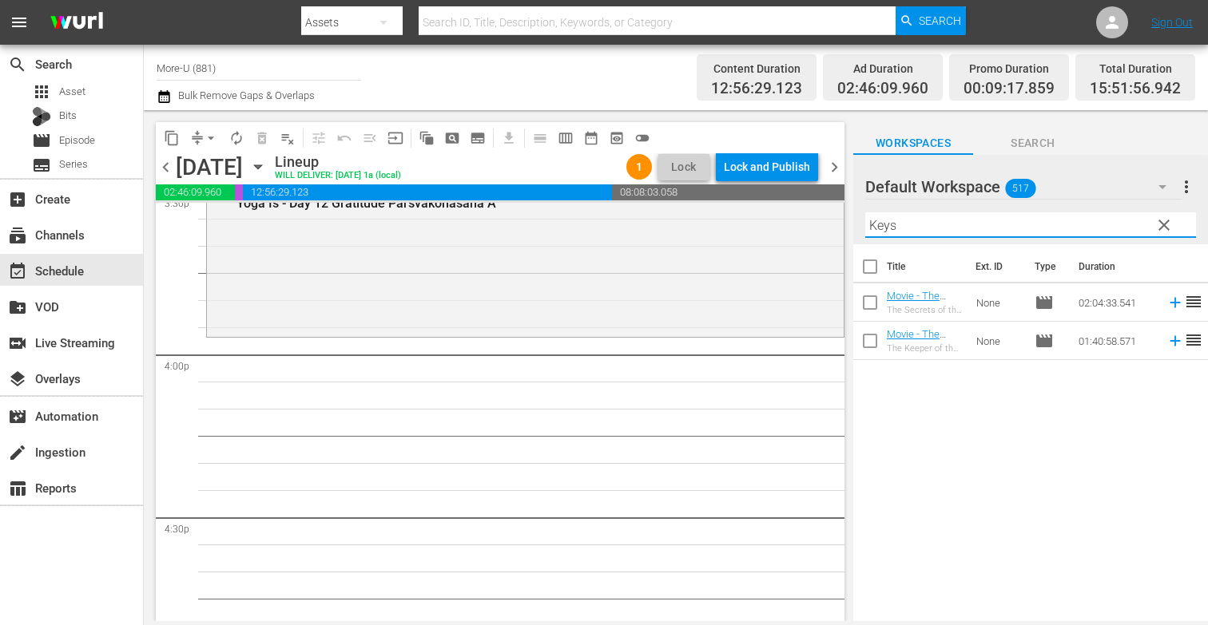
scroll to position [5069, 0]
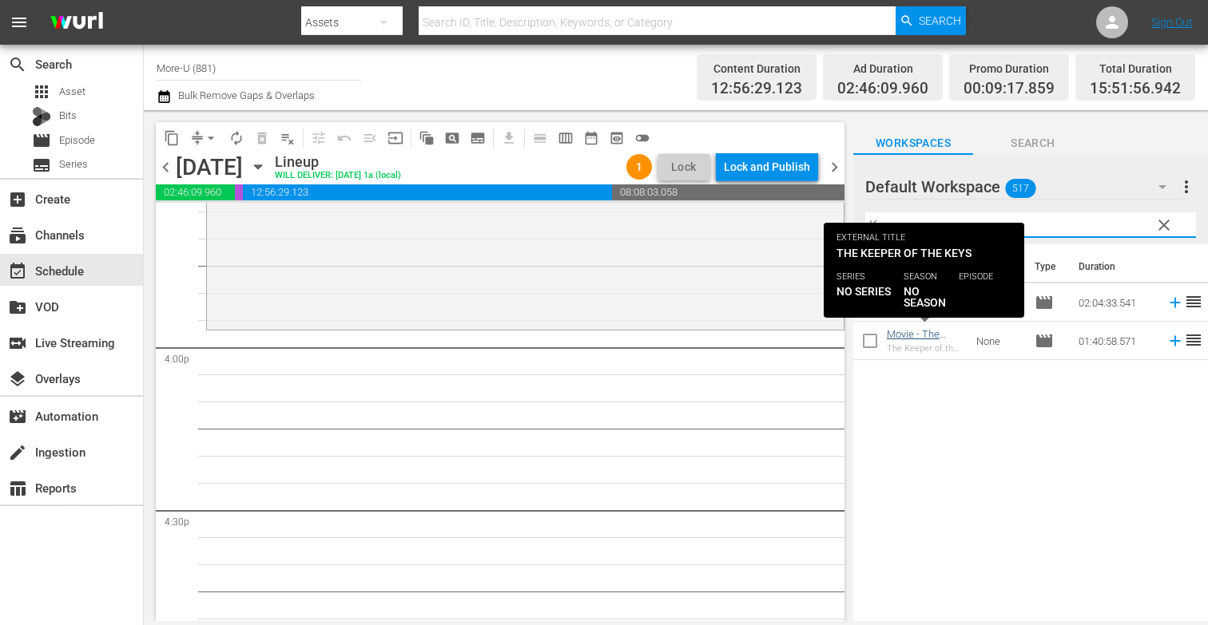
type input "Keys"
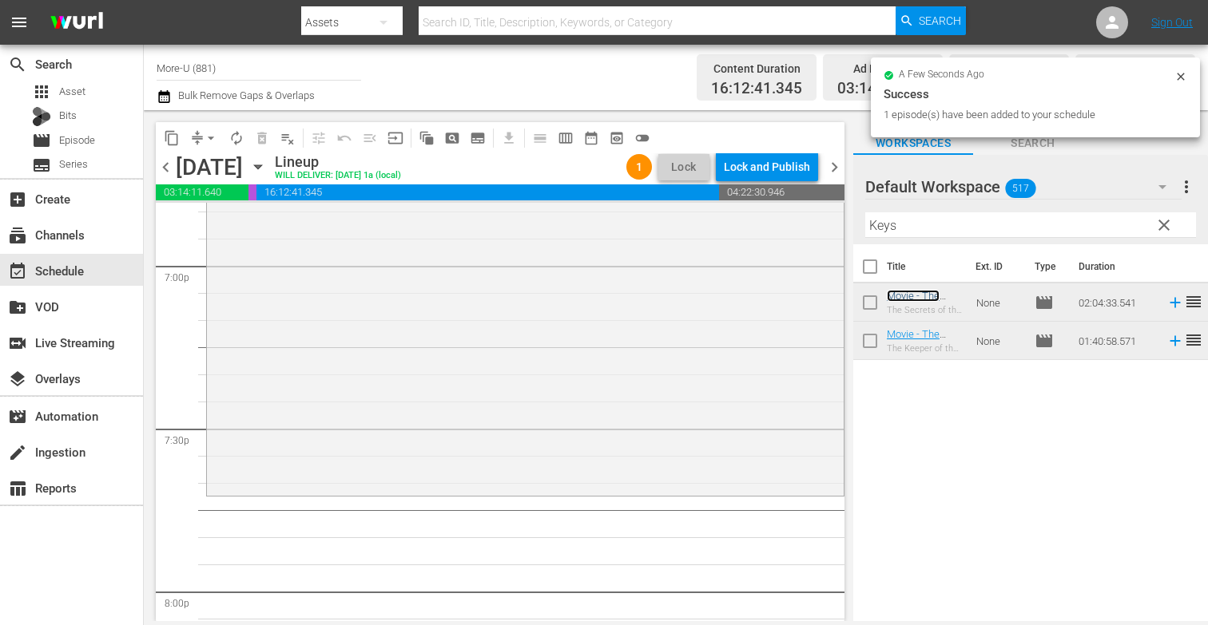
scroll to position [6139, 0]
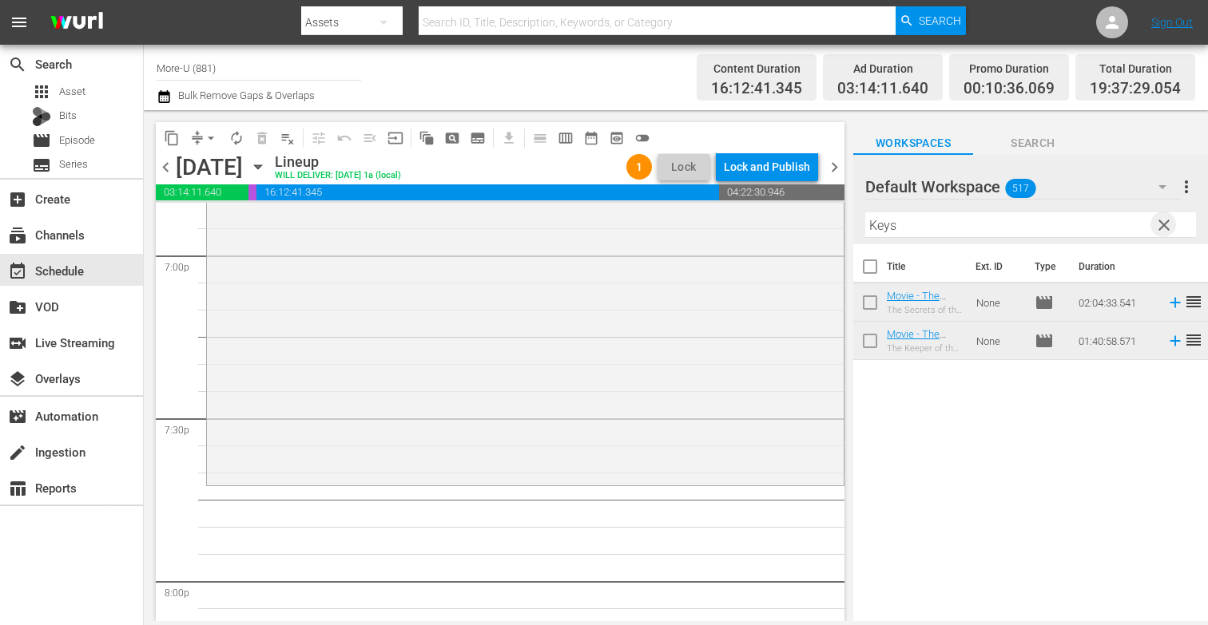
click at [1164, 232] on span "clear" at bounding box center [1163, 225] width 19 height 19
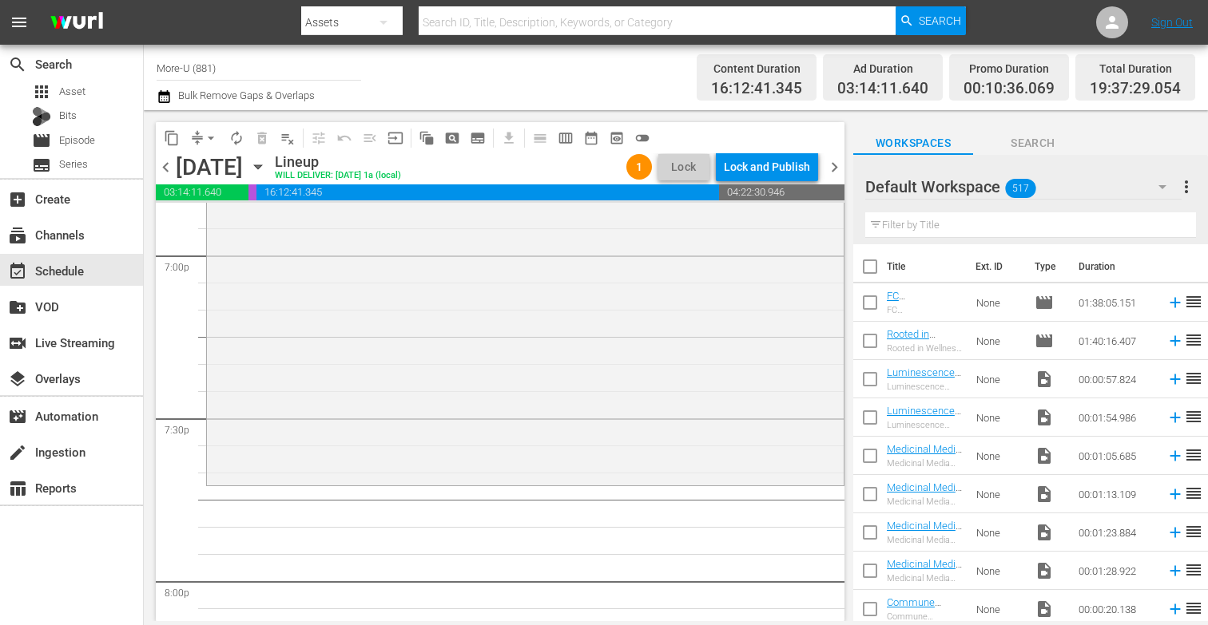
click at [948, 228] on input "text" at bounding box center [1030, 225] width 331 height 26
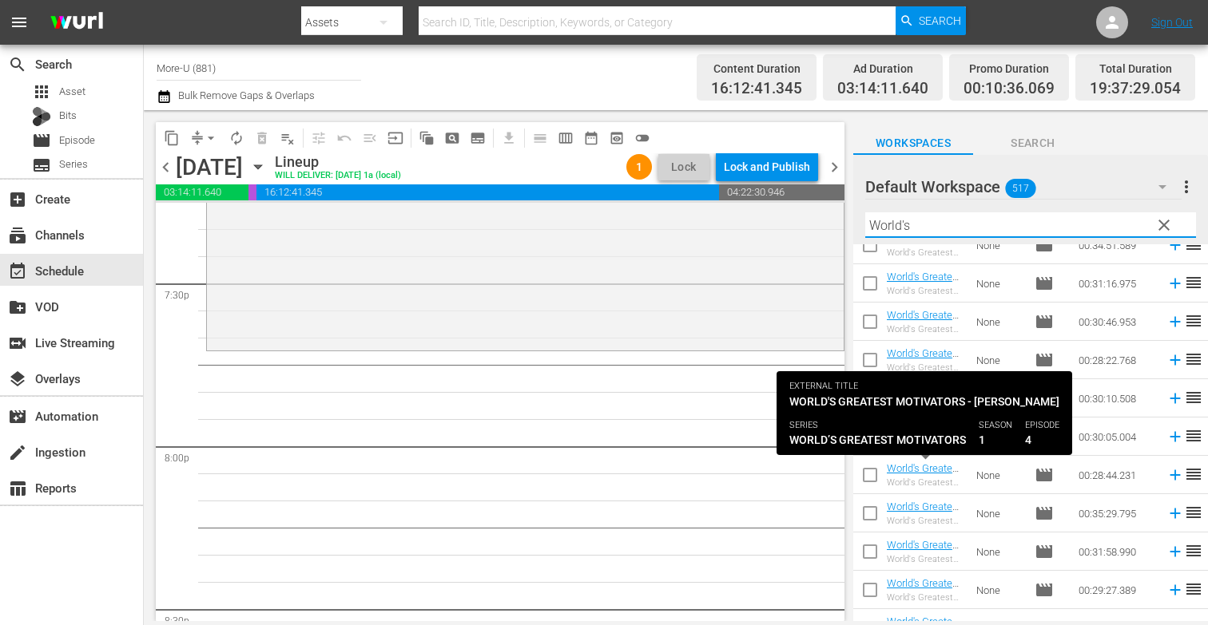
scroll to position [158, 0]
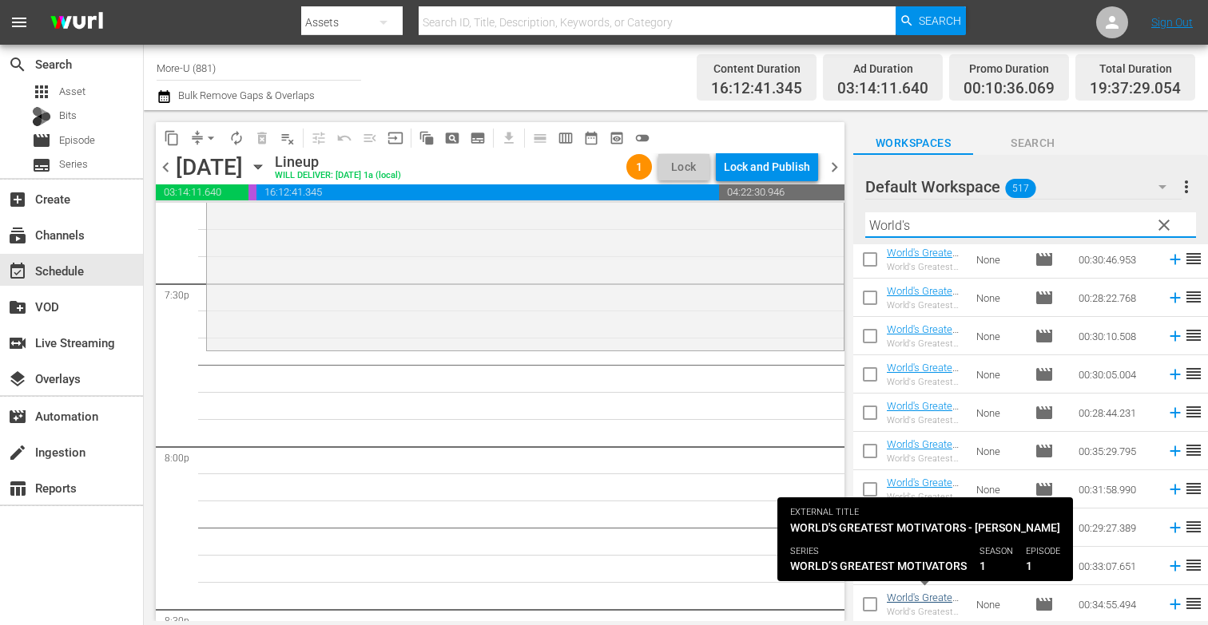
type input "World's"
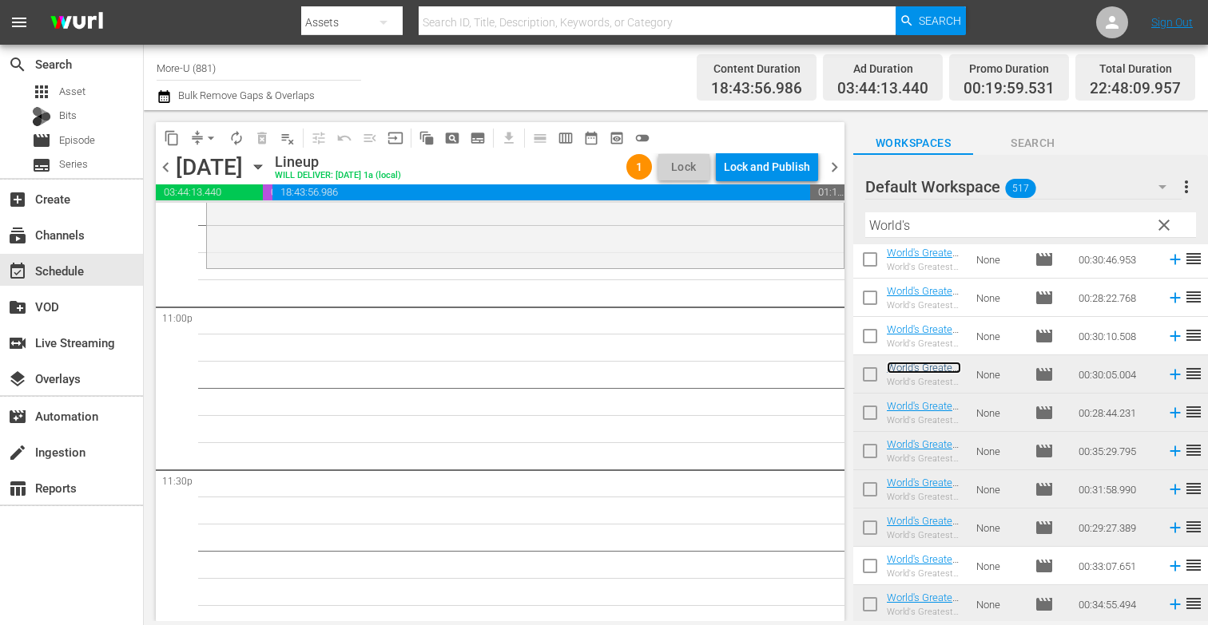
scroll to position [7402, 0]
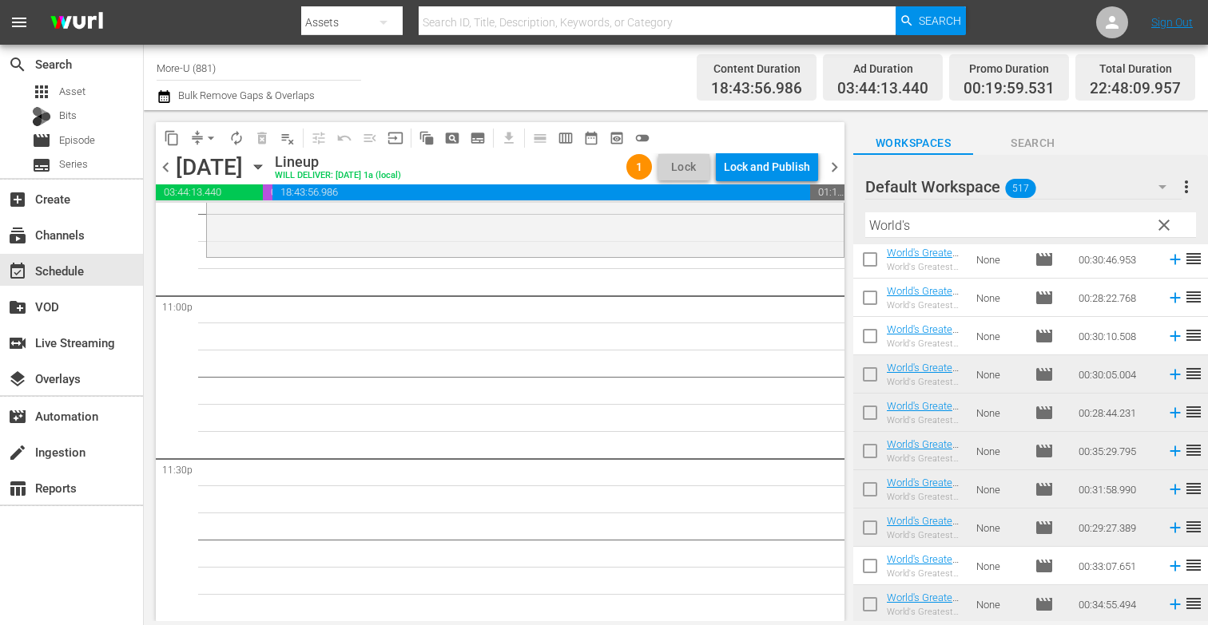
click at [1169, 224] on span "clear" at bounding box center [1163, 225] width 19 height 19
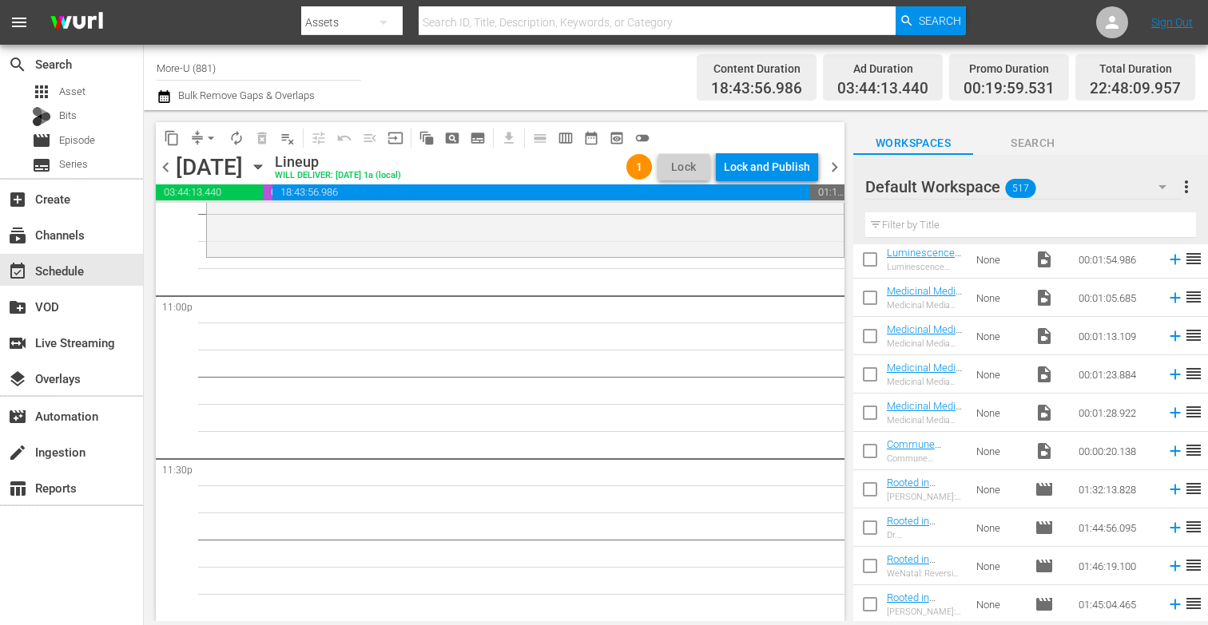
click at [930, 220] on input "text" at bounding box center [1030, 225] width 331 height 26
paste input "How To Find Spiritual Fulfillment with [PERSON_NAME] - The Inspiration Show"
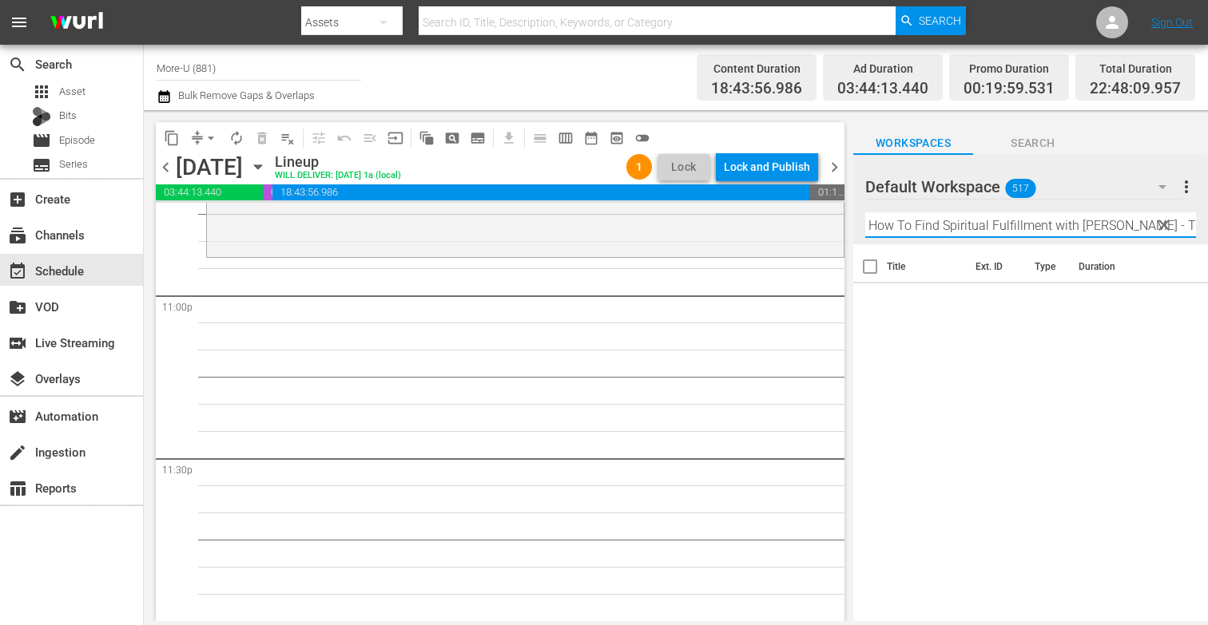
scroll to position [0, 0]
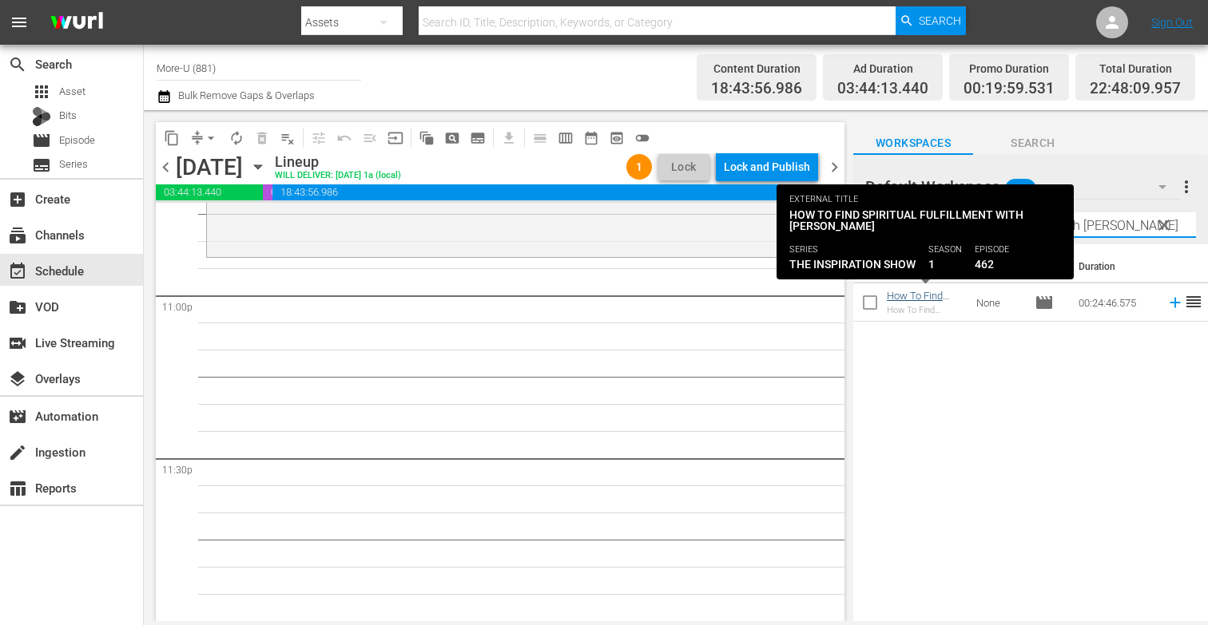
type input "How To Find Spiritual Fulfillment with [PERSON_NAME]"
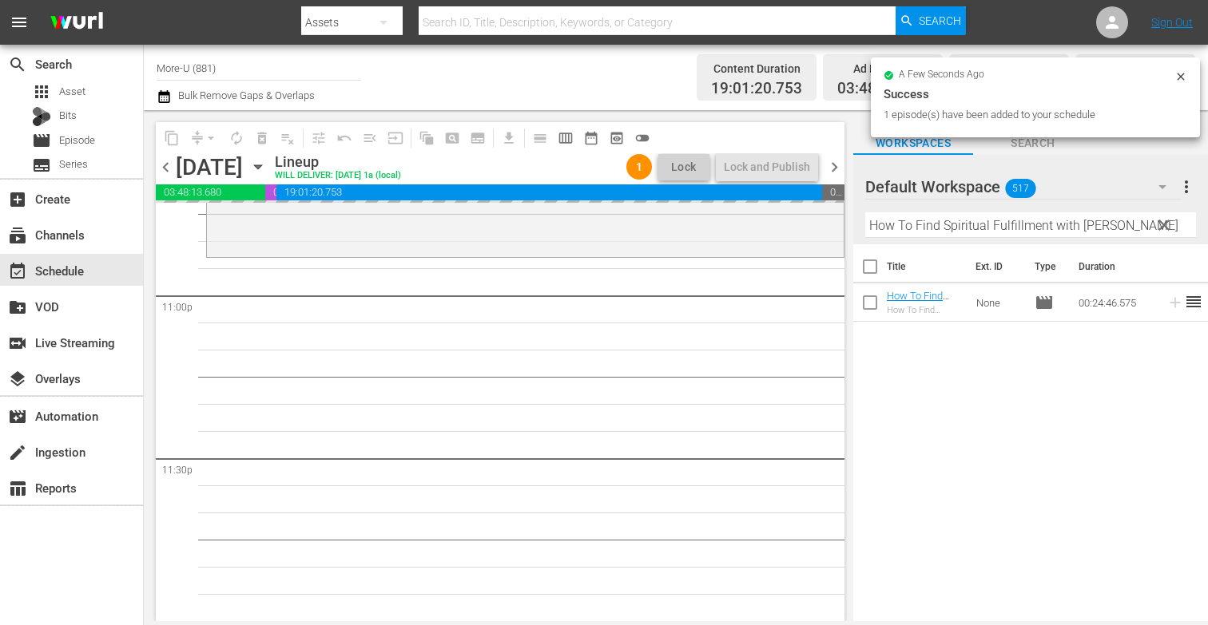
drag, startPoint x: 925, startPoint y: 299, endPoint x: 169, endPoint y: 3, distance: 812.1
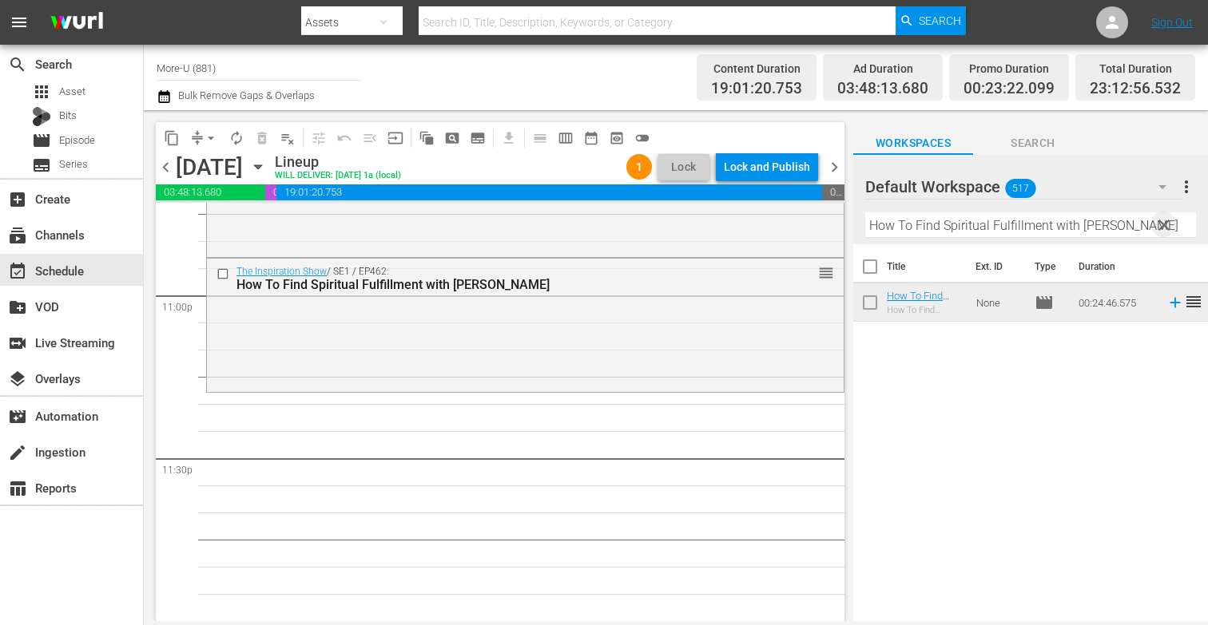
click at [1164, 220] on span "clear" at bounding box center [1163, 225] width 19 height 19
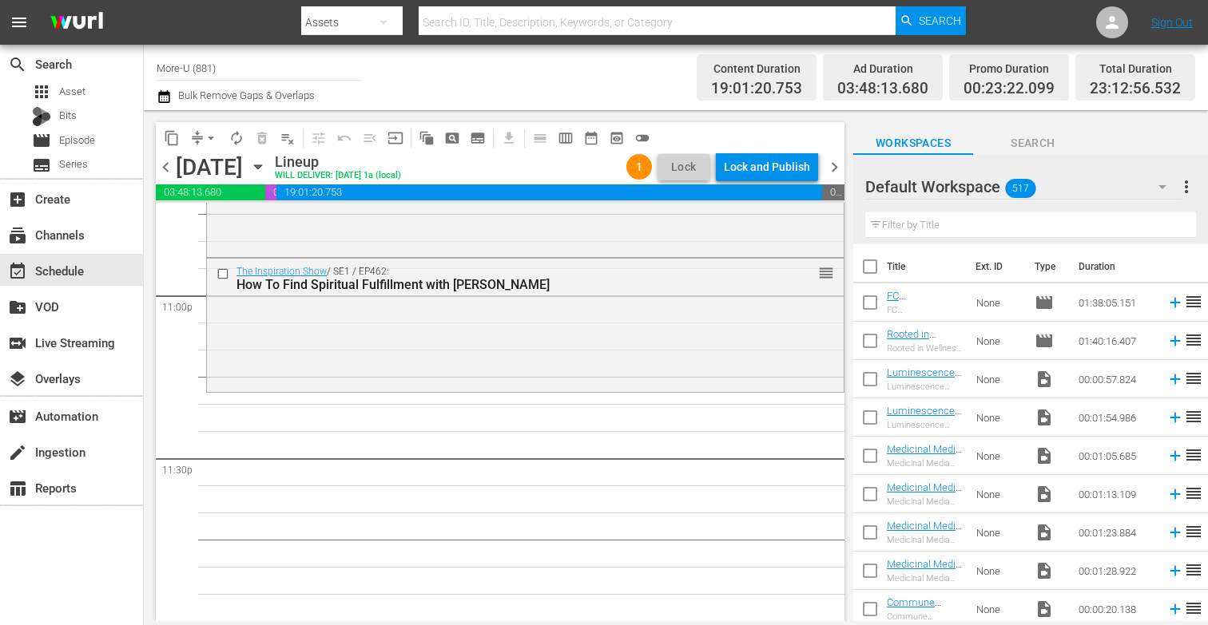
click at [1062, 225] on input "text" at bounding box center [1030, 225] width 331 height 26
paste input "The Number ONE Secret To Losing Weight With [PERSON_NAME] - The Inspiration Show"
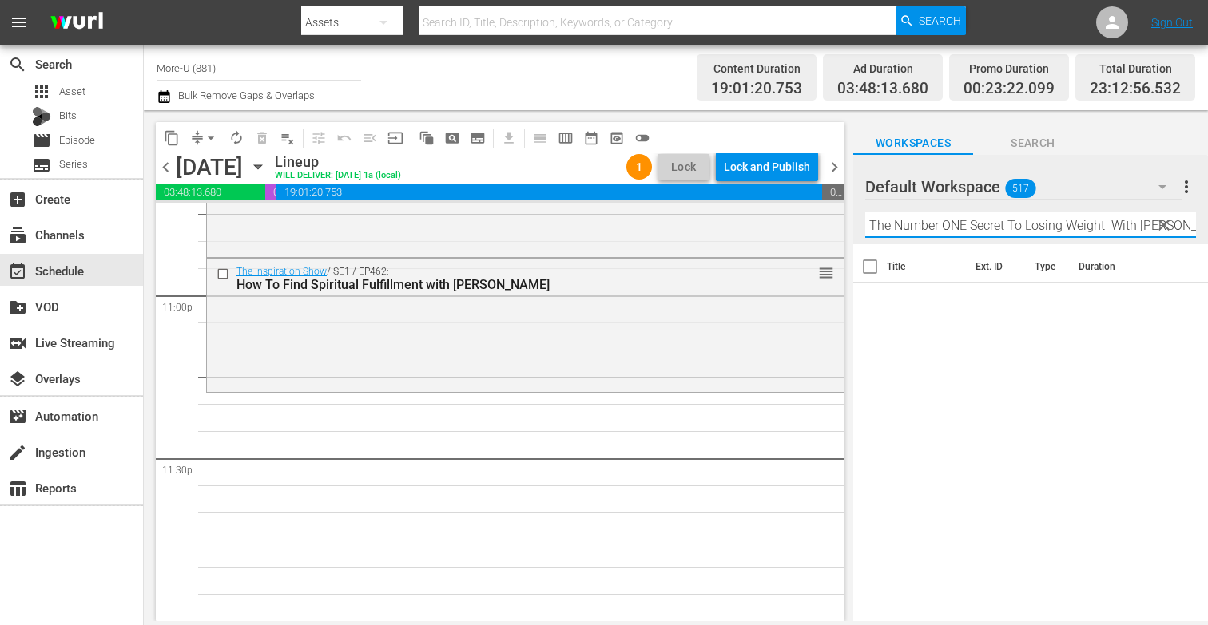
type input "The Number ONE Secret To Losing Weight With [PERSON_NAME]"
click at [1030, 149] on span "Search" at bounding box center [1033, 143] width 120 height 20
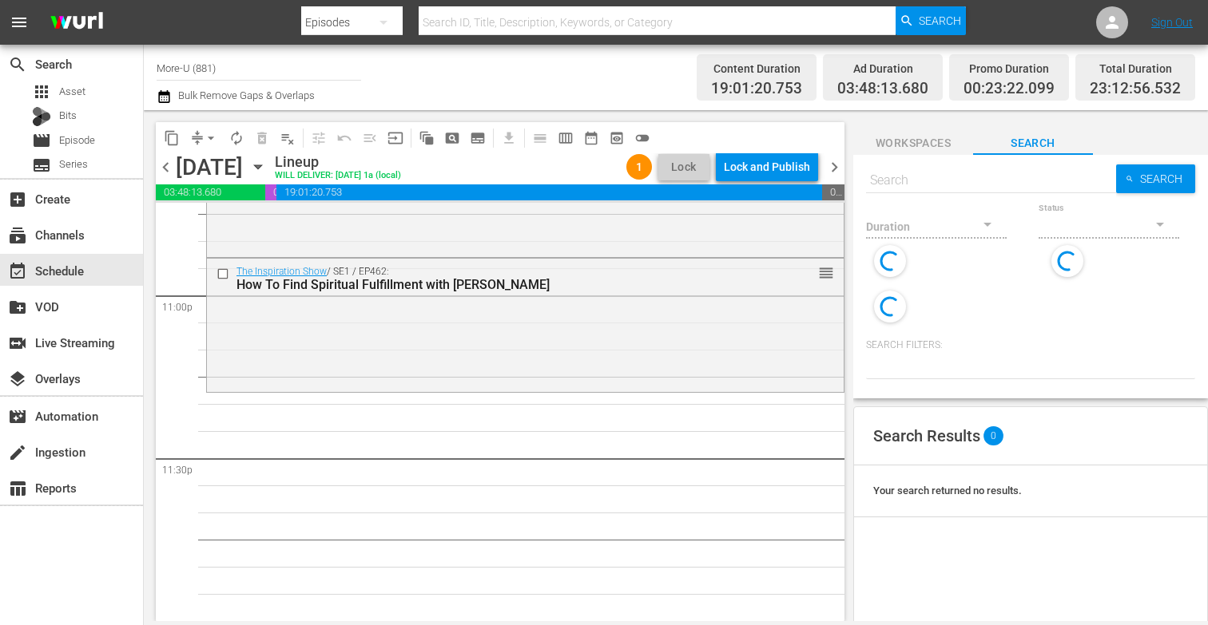
click at [972, 185] on input "text" at bounding box center [991, 180] width 250 height 38
paste input "The Number ONE Secret To Losing Weight With [PERSON_NAME] - The Inspiration Show"
type input "The Number ONE Secret To Losing Weight With [PERSON_NAME] - The Inspiration Show"
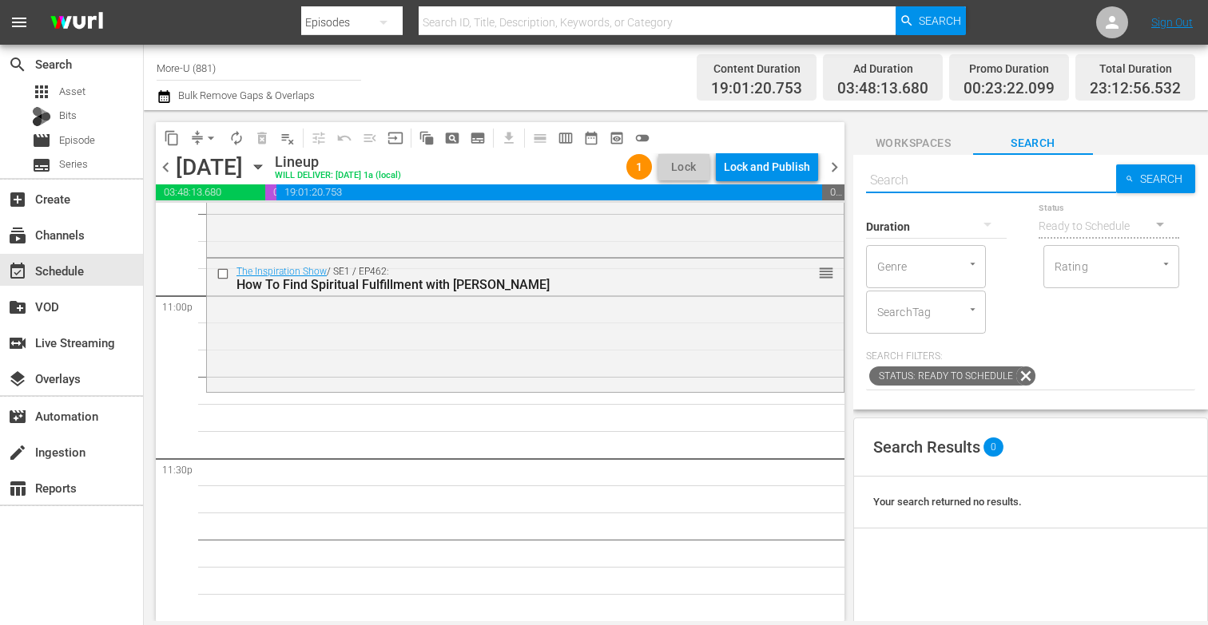
paste input "The Number ONE Secret To Losing Weight With [PERSON_NAME] - The Inspiration Show"
type input "The Number ONE Secret To Losing Weight With [PERSON_NAME] - The Inspiration Show"
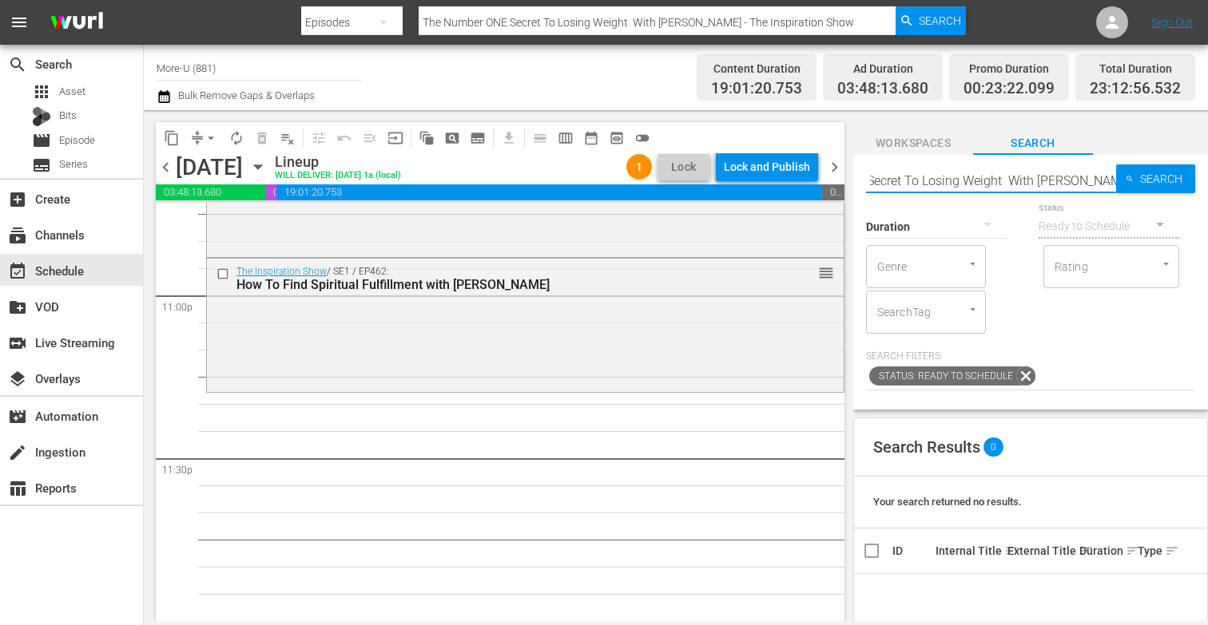
scroll to position [0, 97]
type input "The Number ONE Secret To Losing Weight With [PERSON_NAME]"
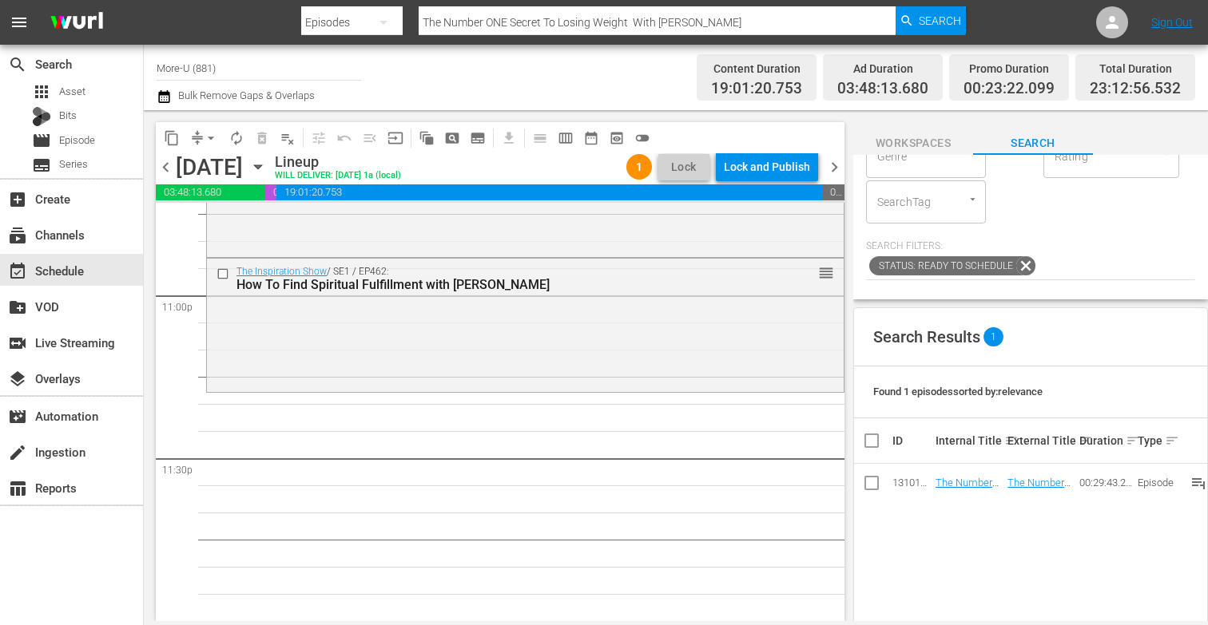
scroll to position [0, 0]
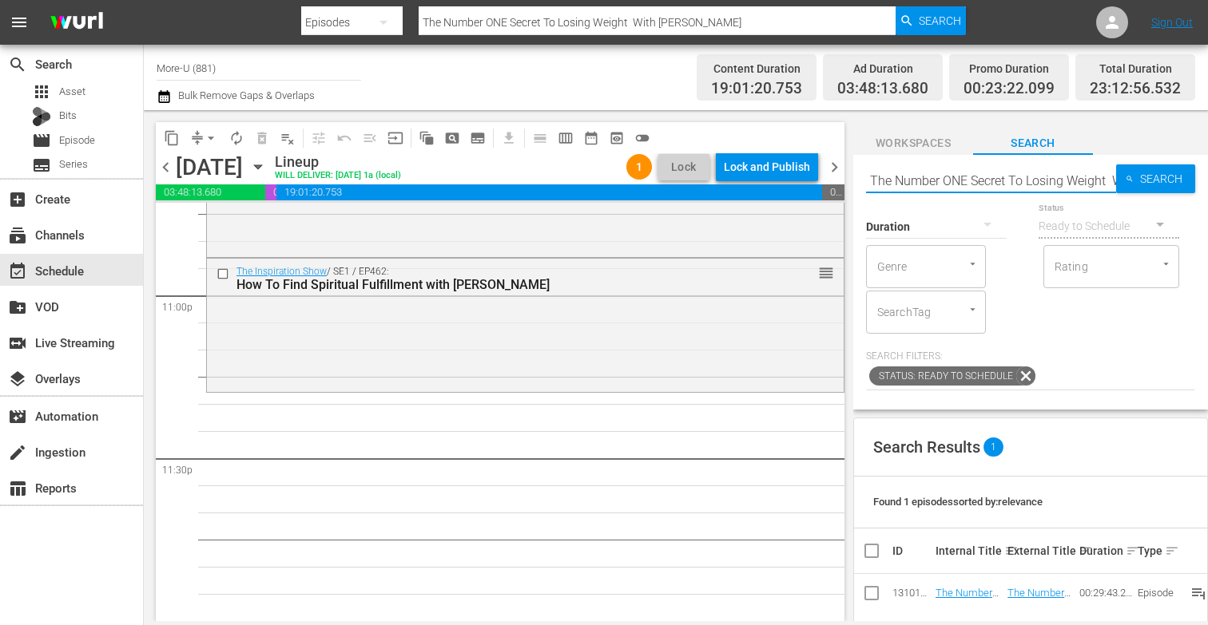
click at [1105, 184] on input "The Number ONE Secret To Losing Weight With [PERSON_NAME]" at bounding box center [991, 180] width 250 height 38
type input "The Number ONE Secret With [PERSON_NAME]"
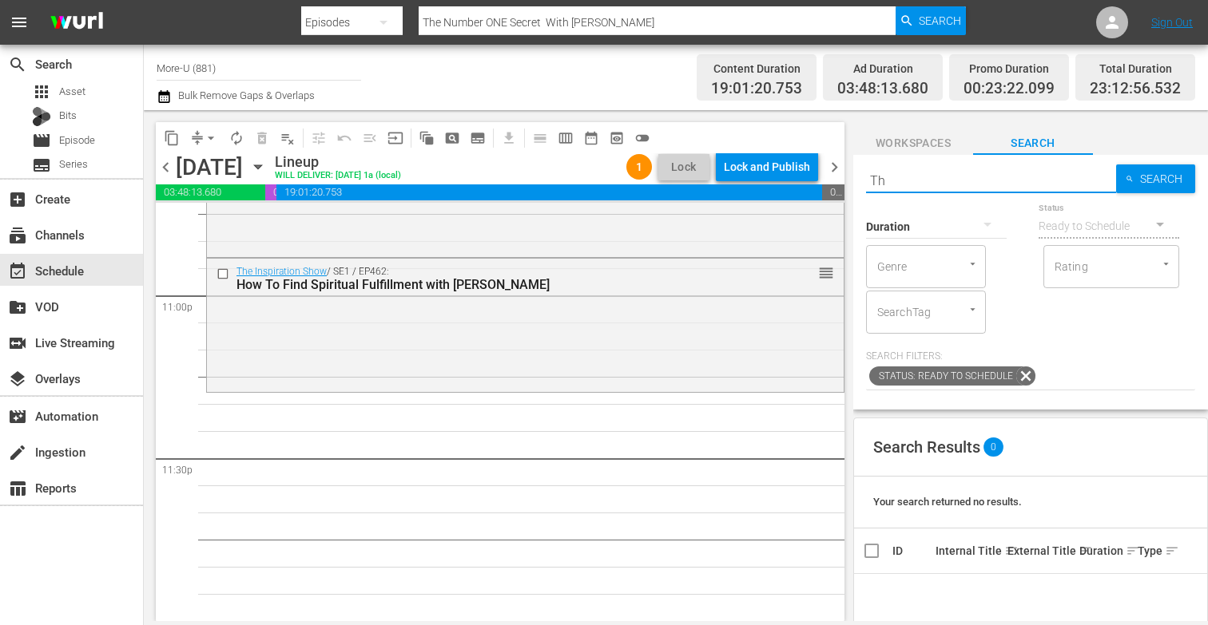
type input "T"
paste input "How To Make Your Mate Your Soulmate With [PERSON_NAME] - The Inspiration Show"
type input "How To Make Your Mate Your Soulmate With [PERSON_NAME] - The Inspiration Show"
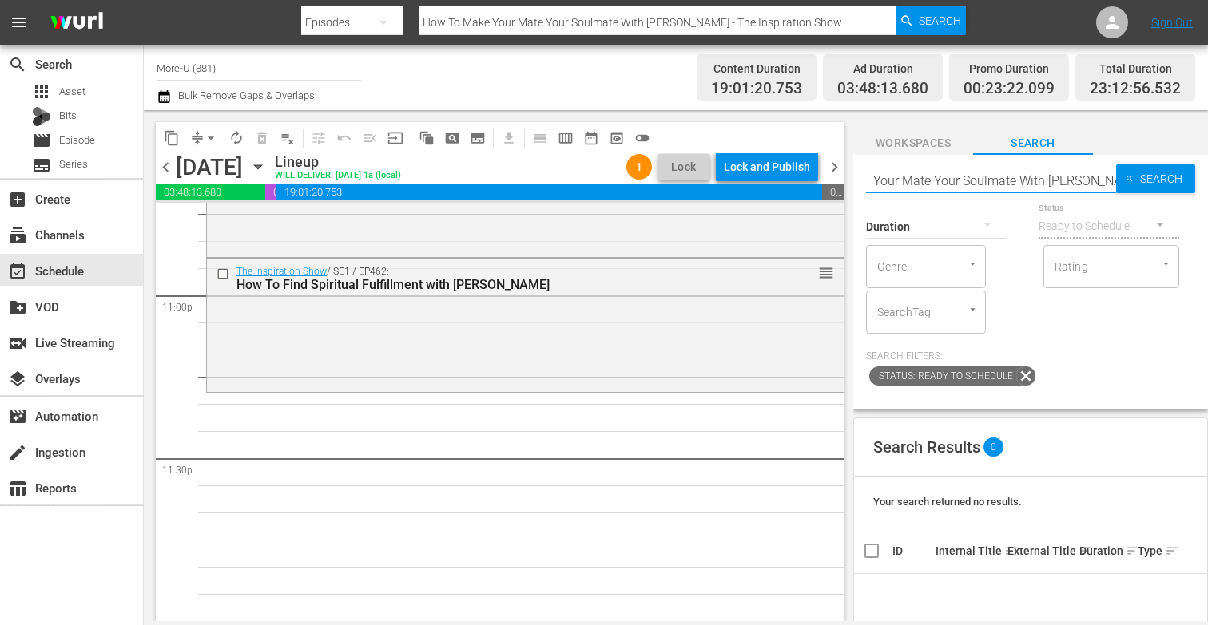
type input "How To Make Your Mate Your Soulmate With [PERSON_NAME]"
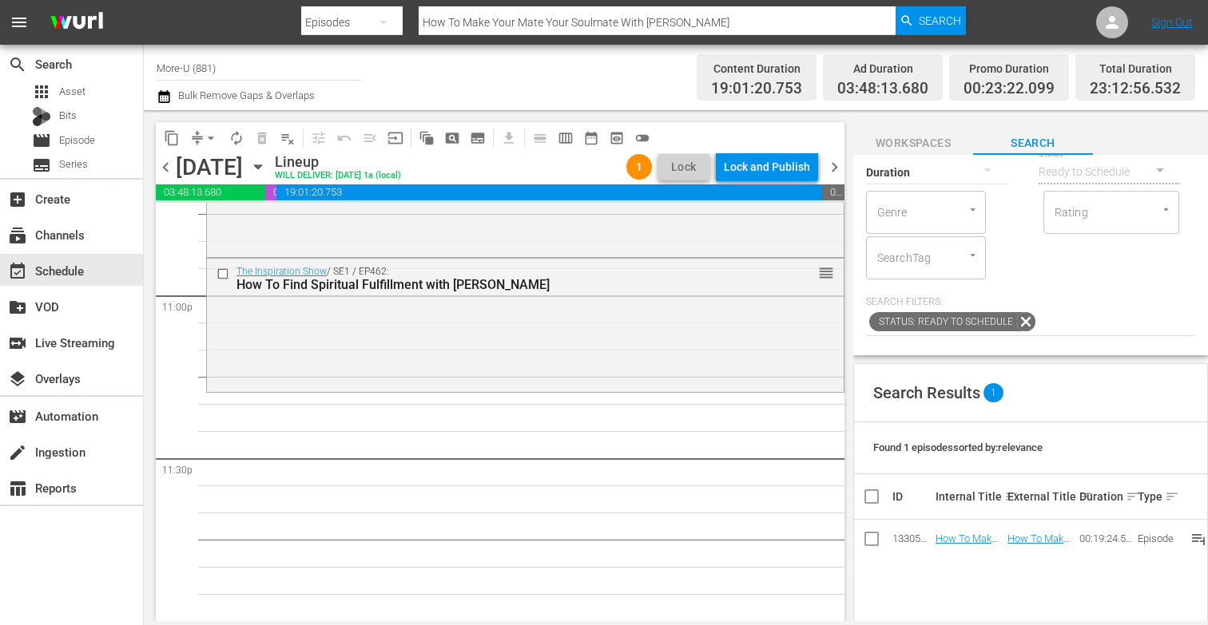
scroll to position [90, 0]
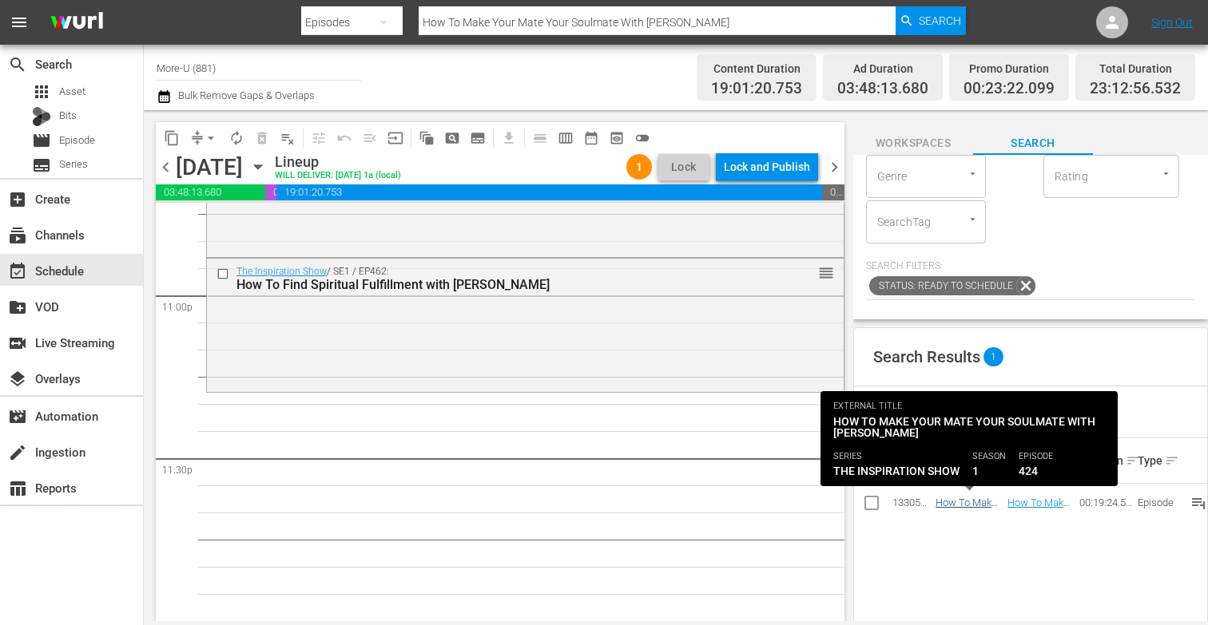
type input "How To Make Your Mate Your Soulmate With [PERSON_NAME]"
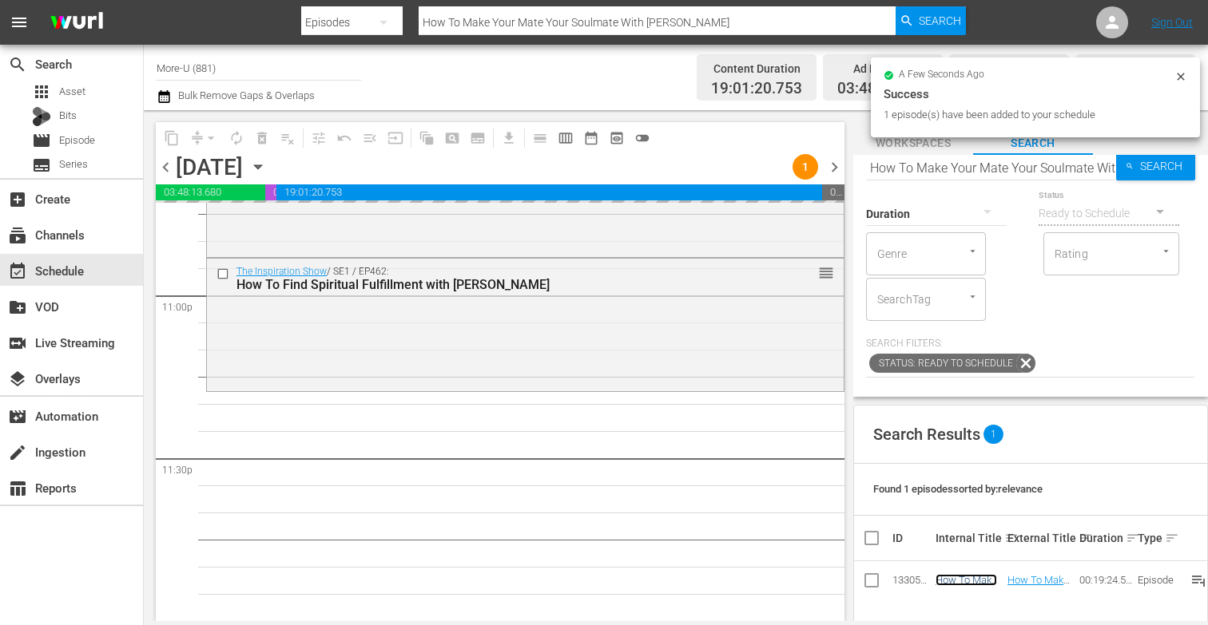
scroll to position [0, 0]
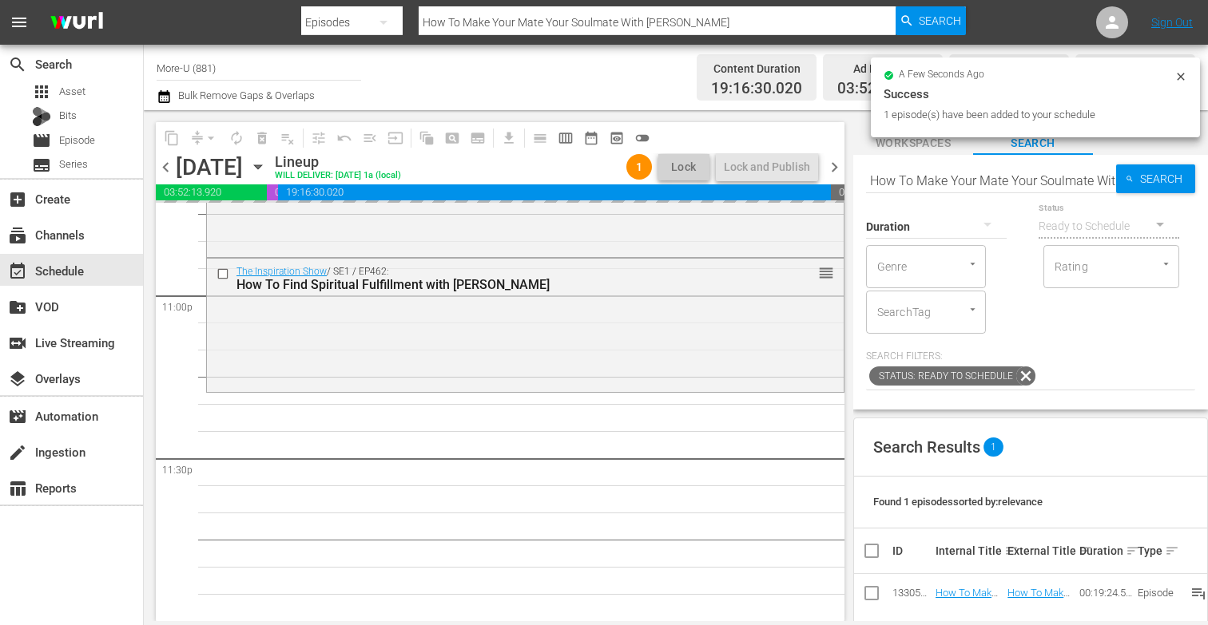
click at [919, 144] on span "Workspaces" at bounding box center [913, 143] width 120 height 20
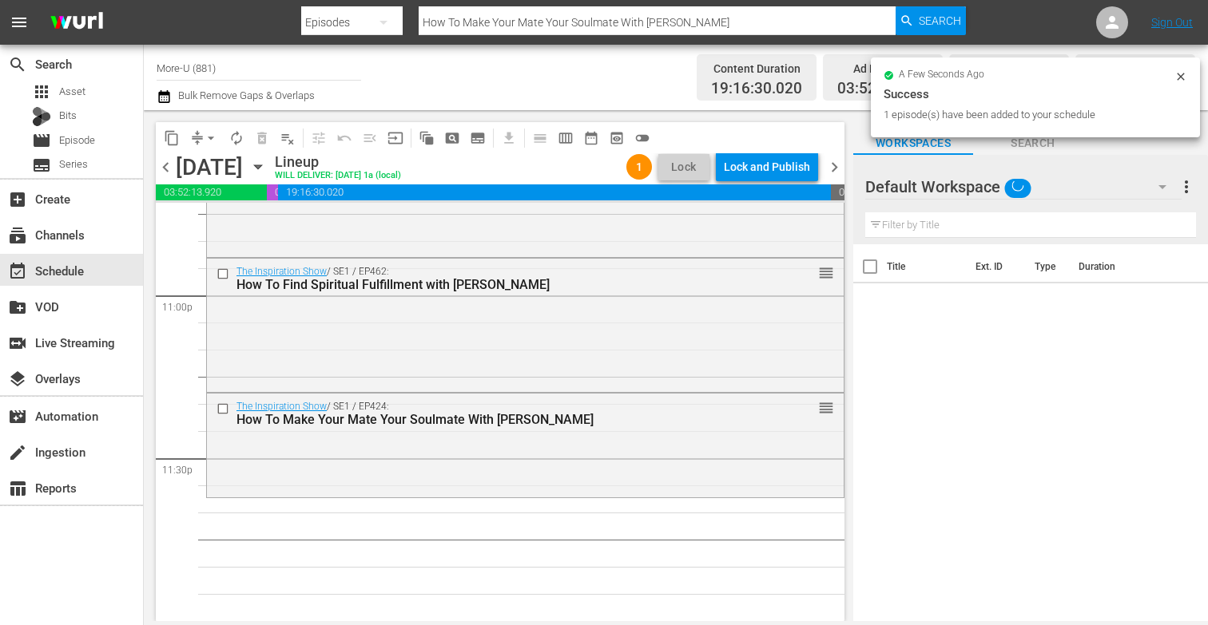
click at [928, 220] on input "text" at bounding box center [1030, 225] width 331 height 26
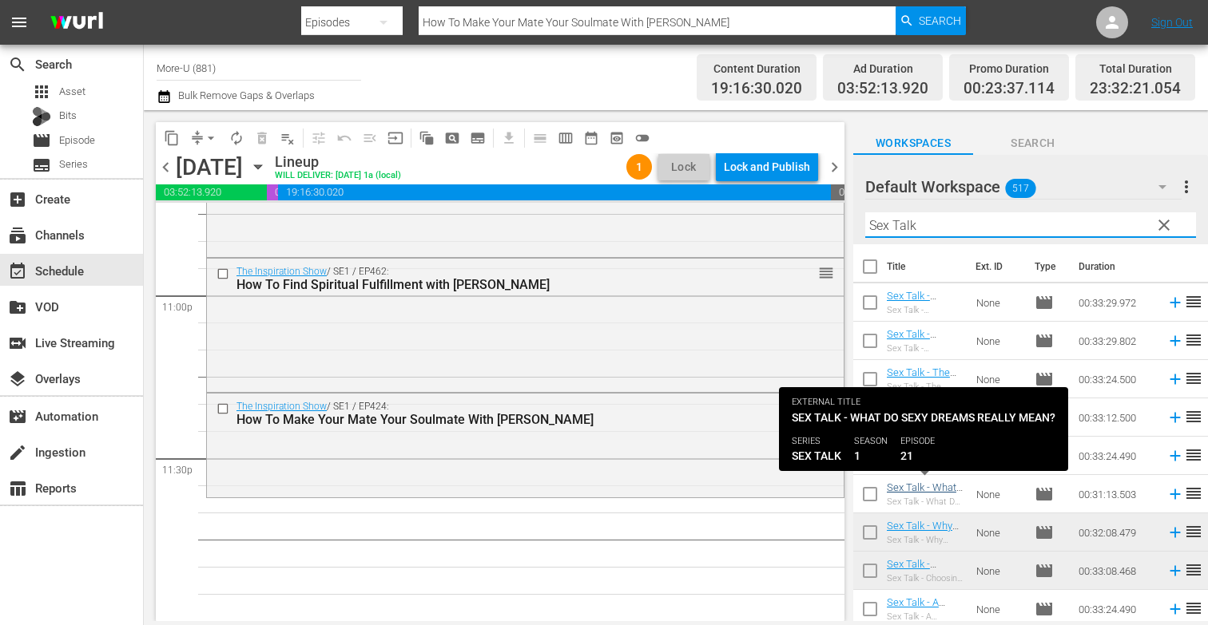
type input "Sex Talk"
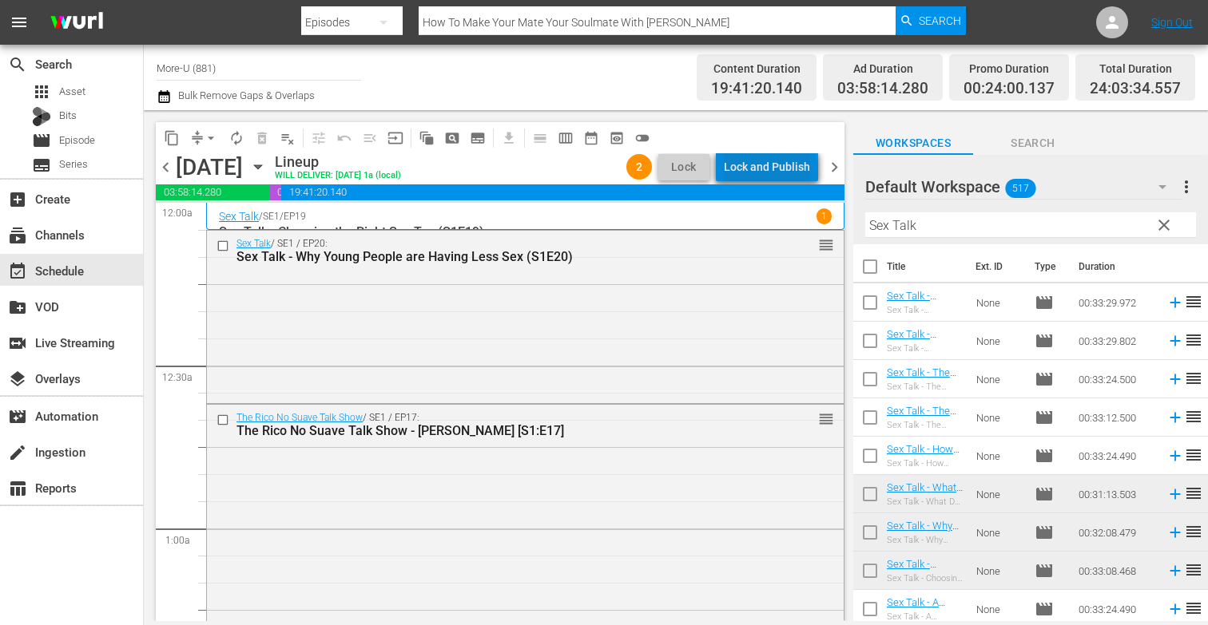
click at [774, 173] on div "Lock and Publish" at bounding box center [767, 167] width 86 height 29
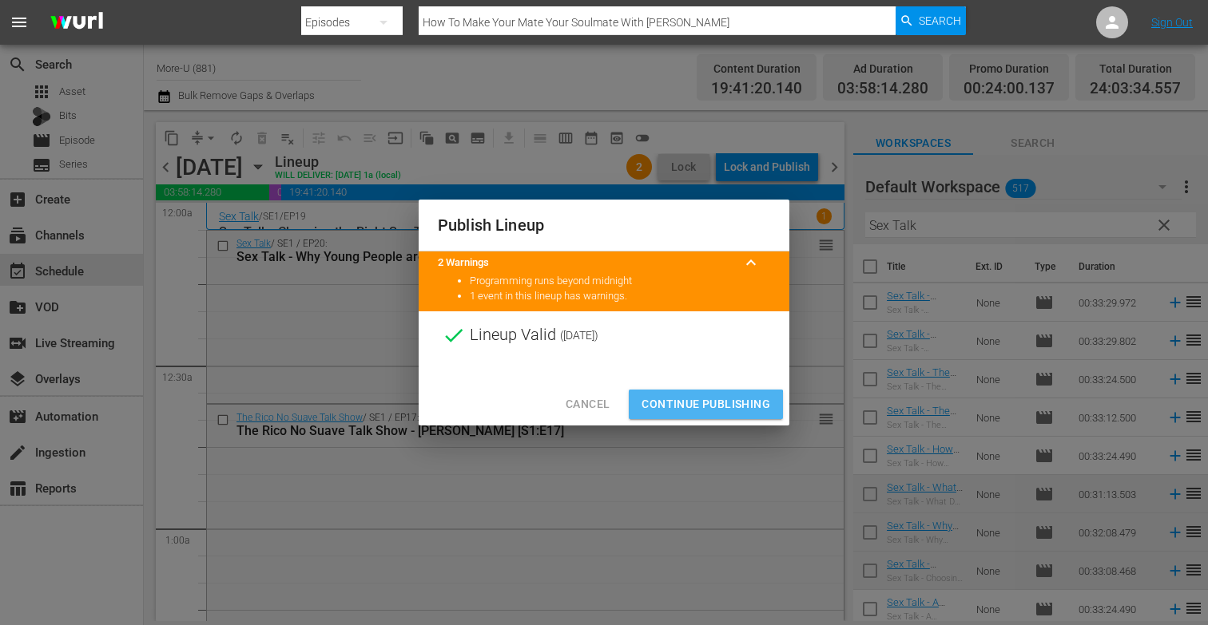
click at [681, 411] on span "Continue Publishing" at bounding box center [705, 405] width 129 height 20
